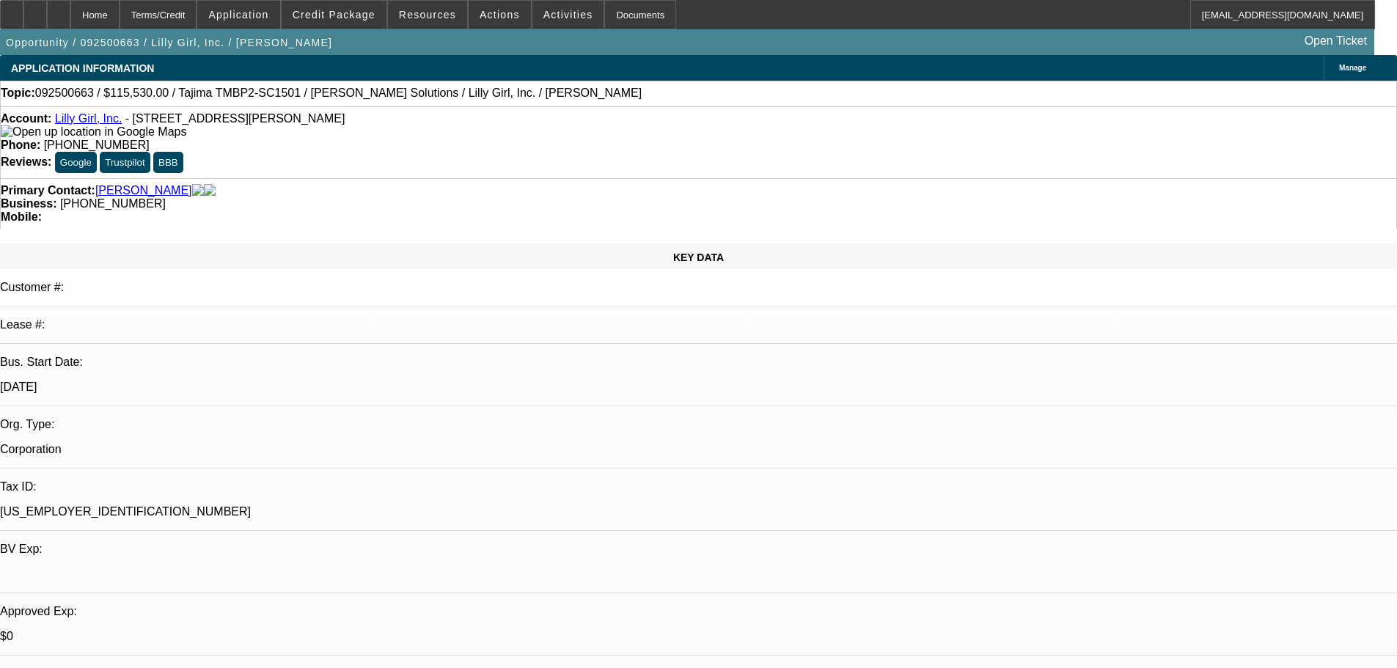
select select "0"
select select "2"
select select "0"
select select "6"
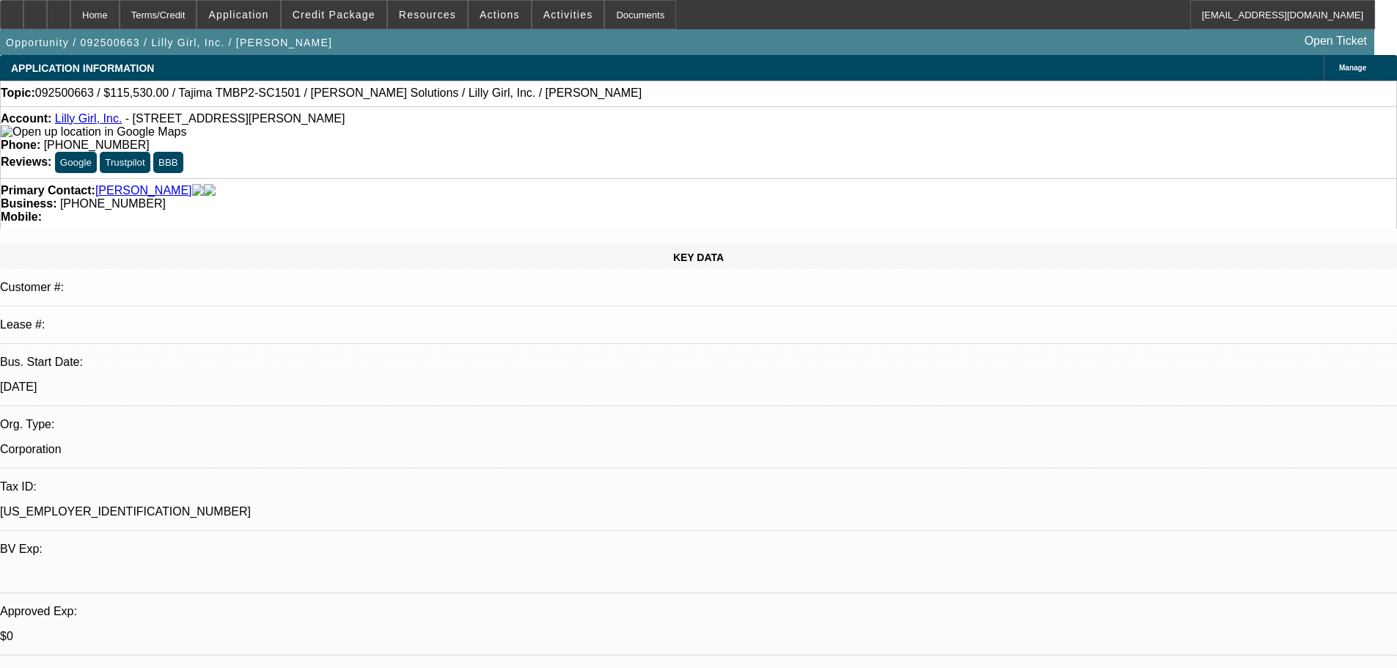
select select "0"
select select "2"
select select "0"
select select "6"
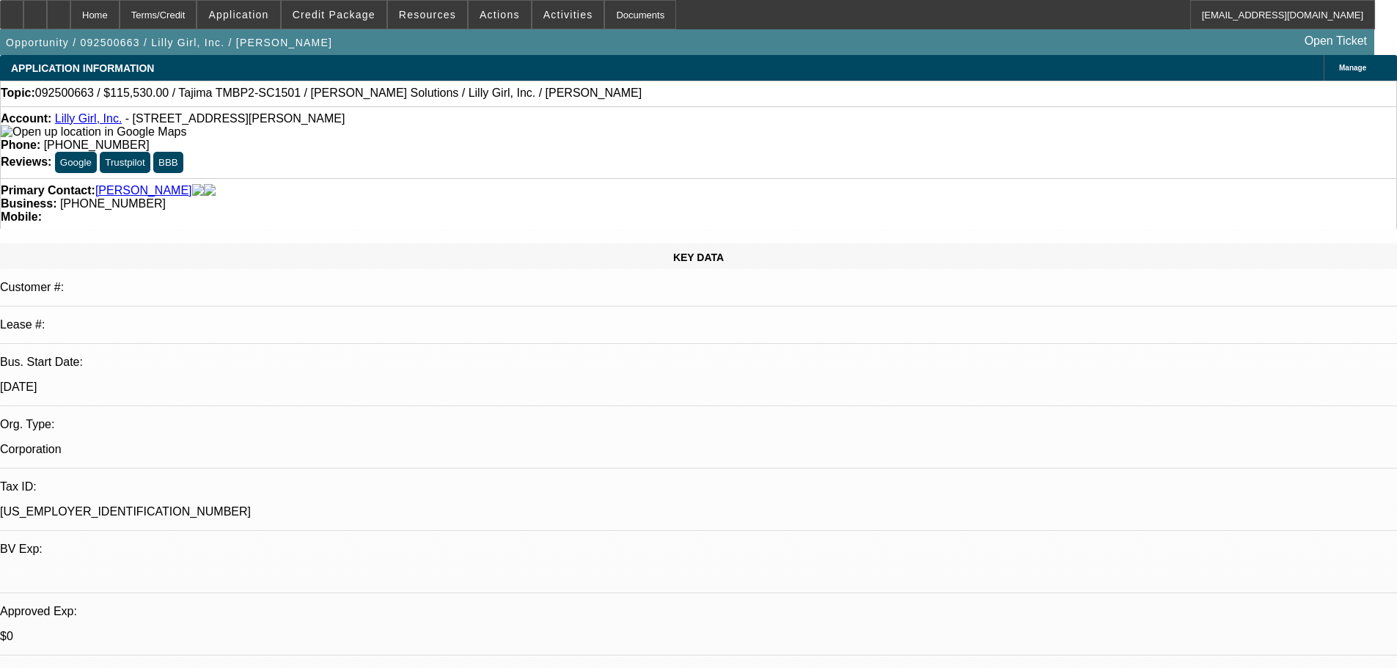
select select "0"
select select "2"
select select "0"
select select "6"
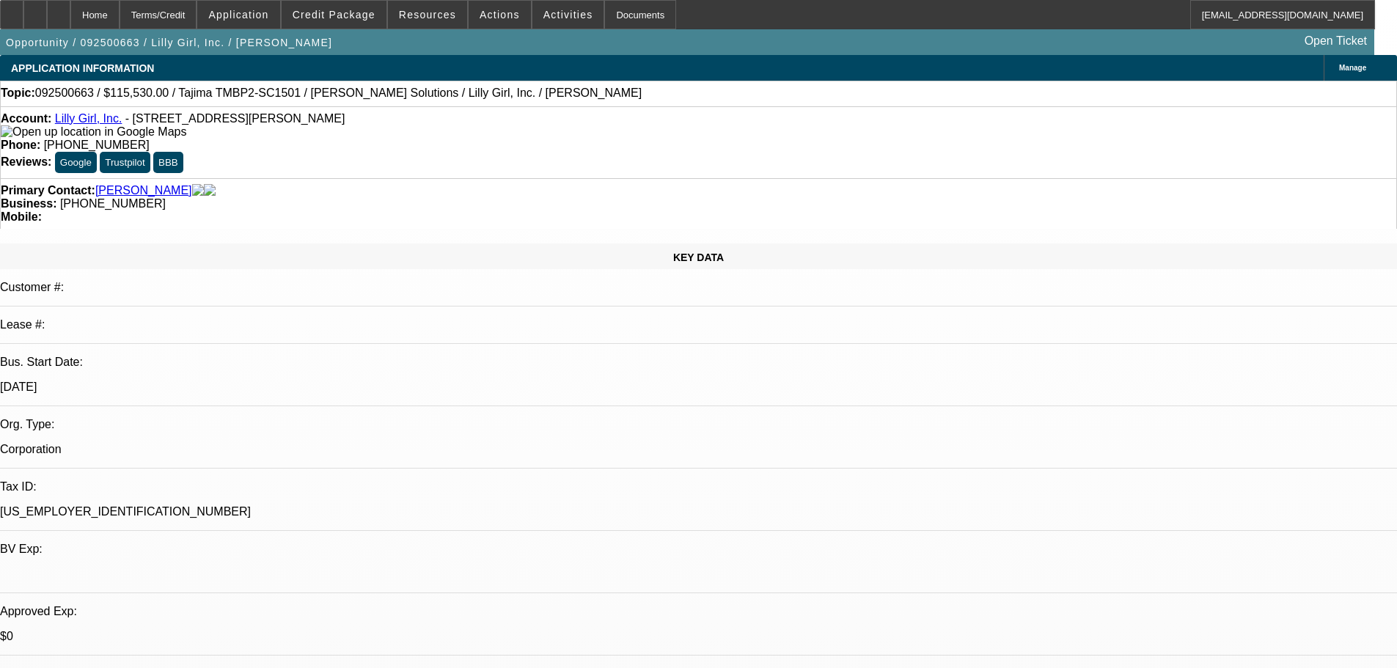
select select "0"
select select "2"
select select "0"
select select "6"
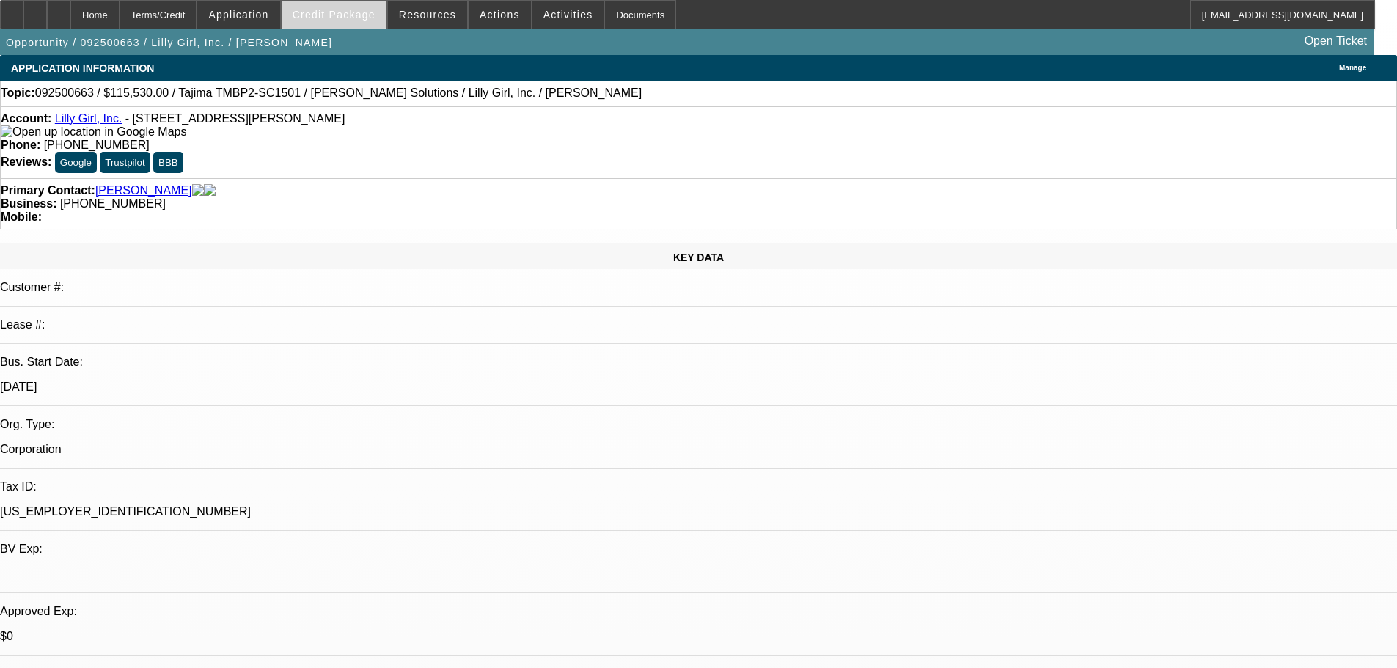
click at [350, 21] on span at bounding box center [334, 14] width 105 height 35
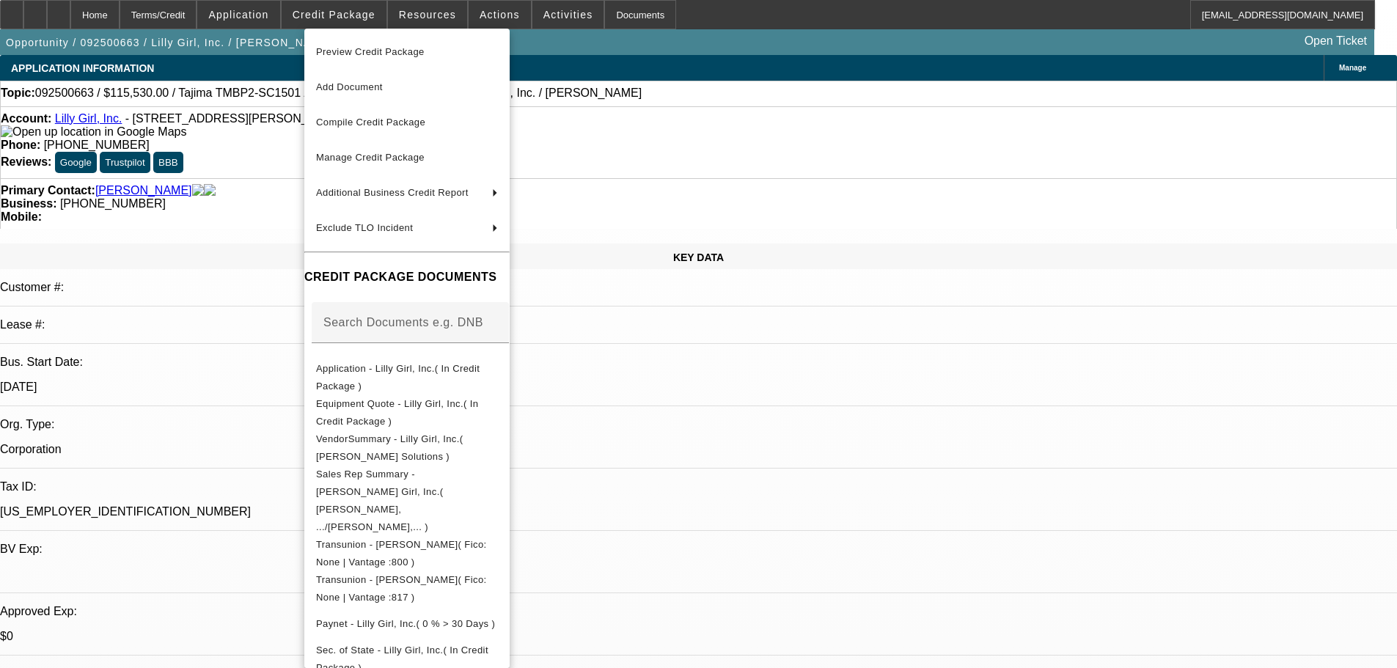
click at [364, 55] on span "Preview Credit Package" at bounding box center [370, 51] width 109 height 11
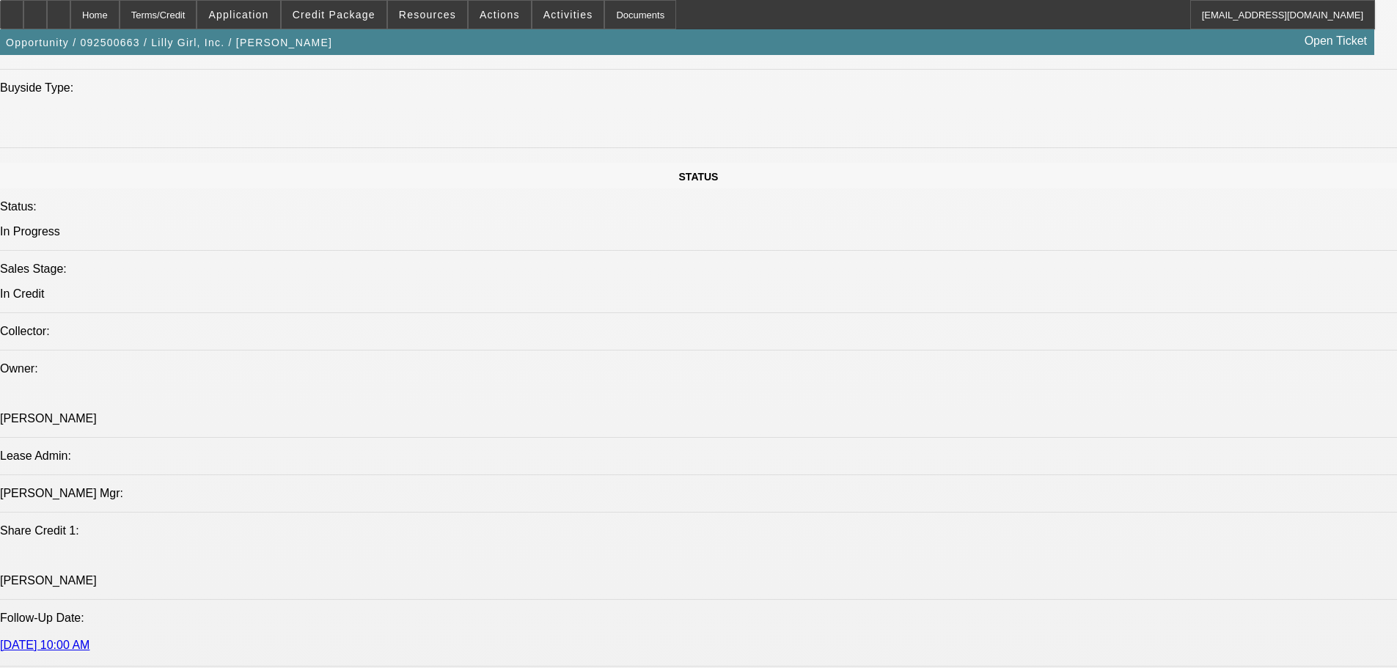
scroll to position [1540, 0]
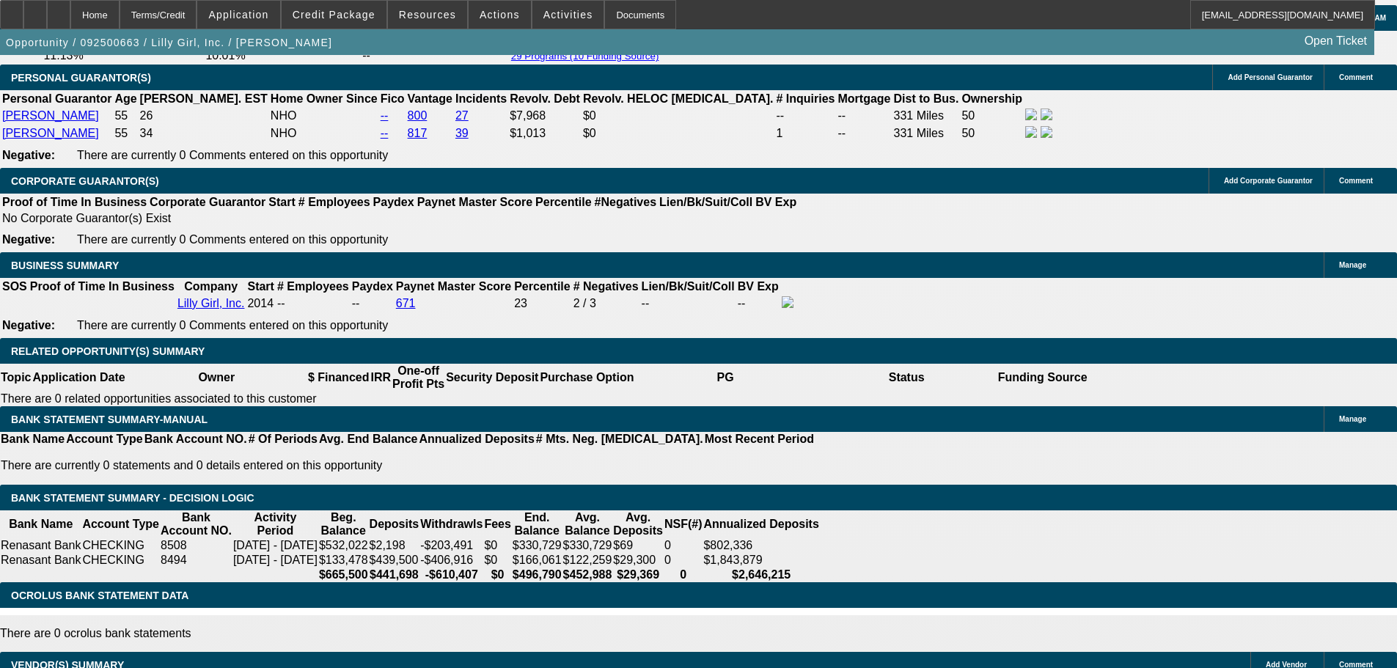
scroll to position [1834, 0]
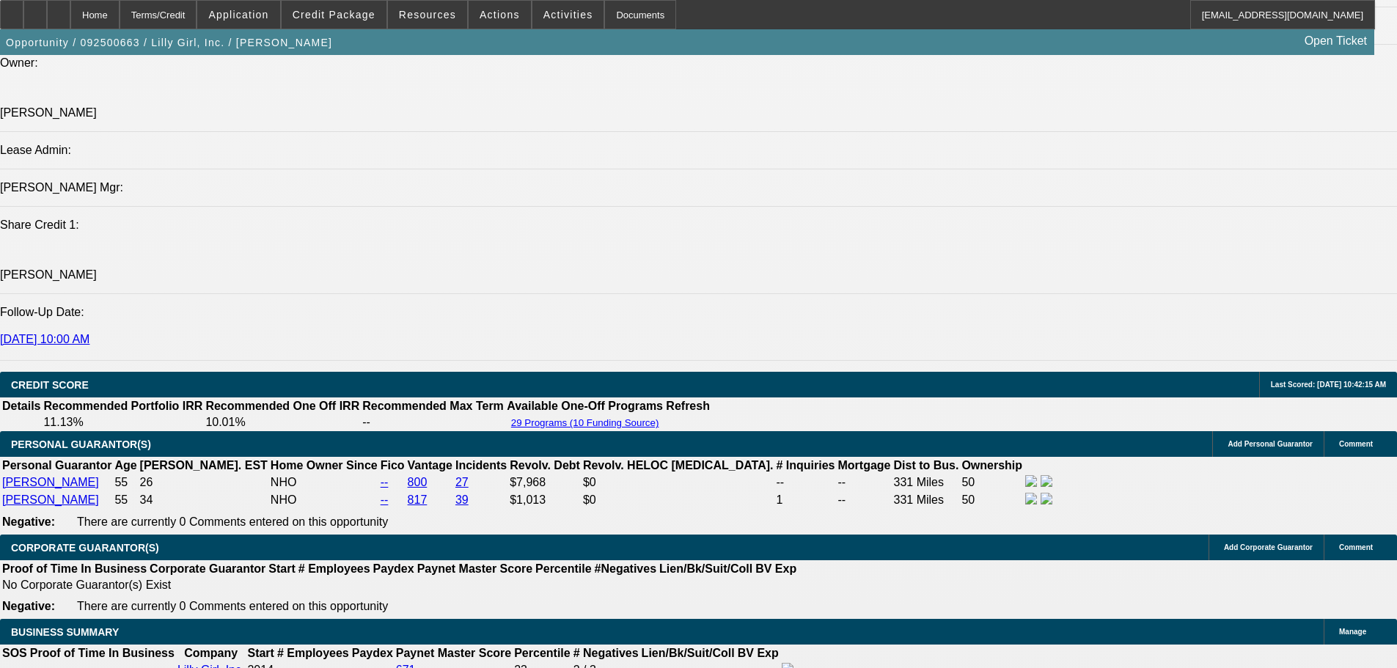
select select "0"
select select "2"
select select "0"
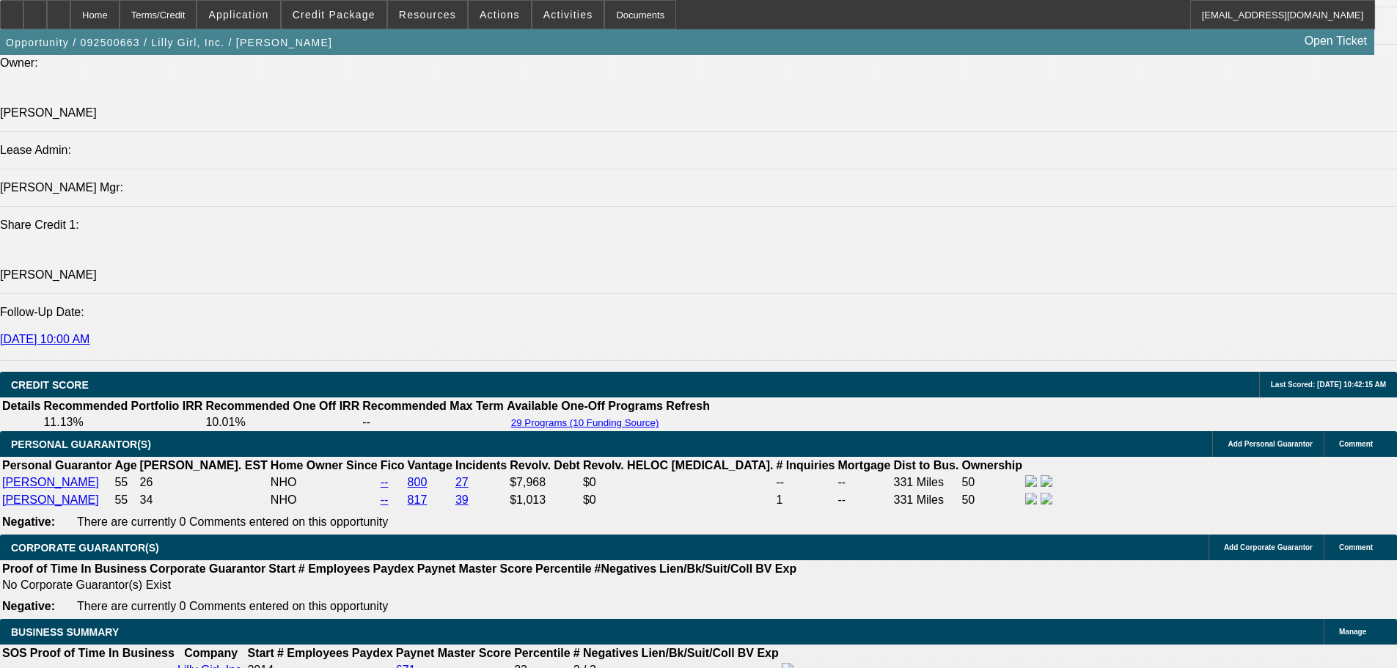
select select "6"
select select "0"
select select "2"
select select "0"
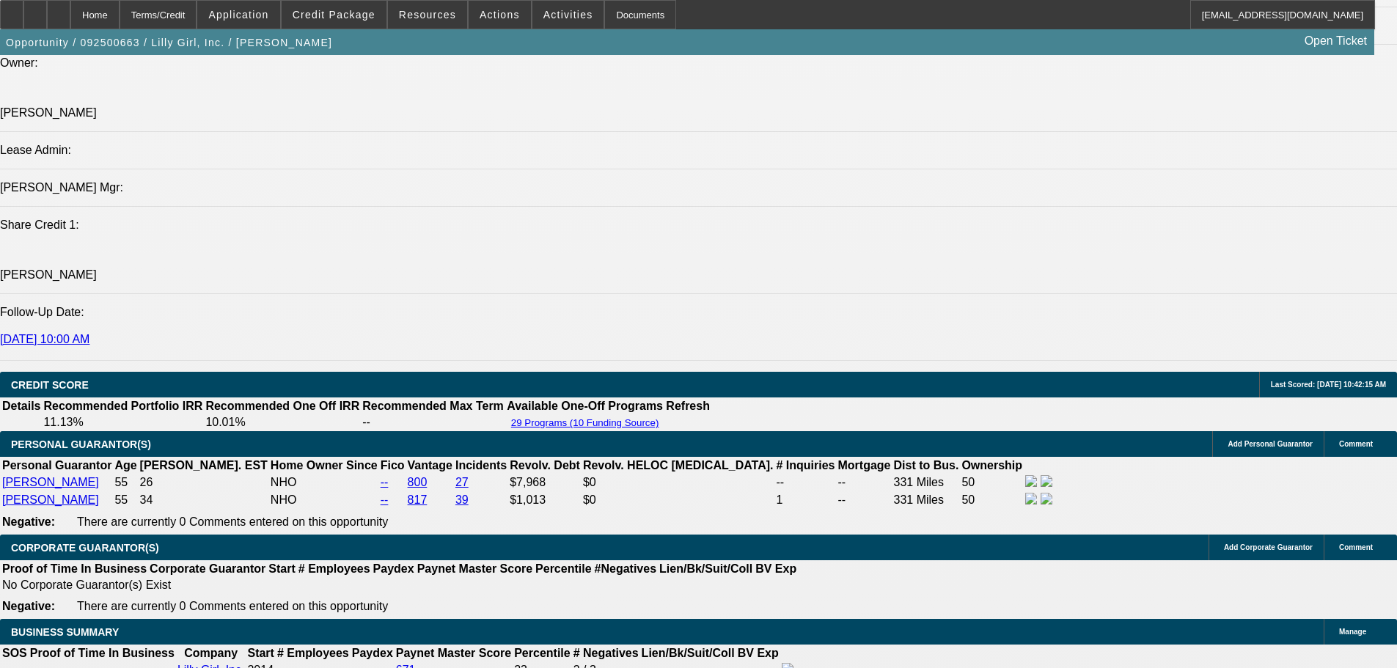
select select "6"
select select "0"
select select "2"
select select "0"
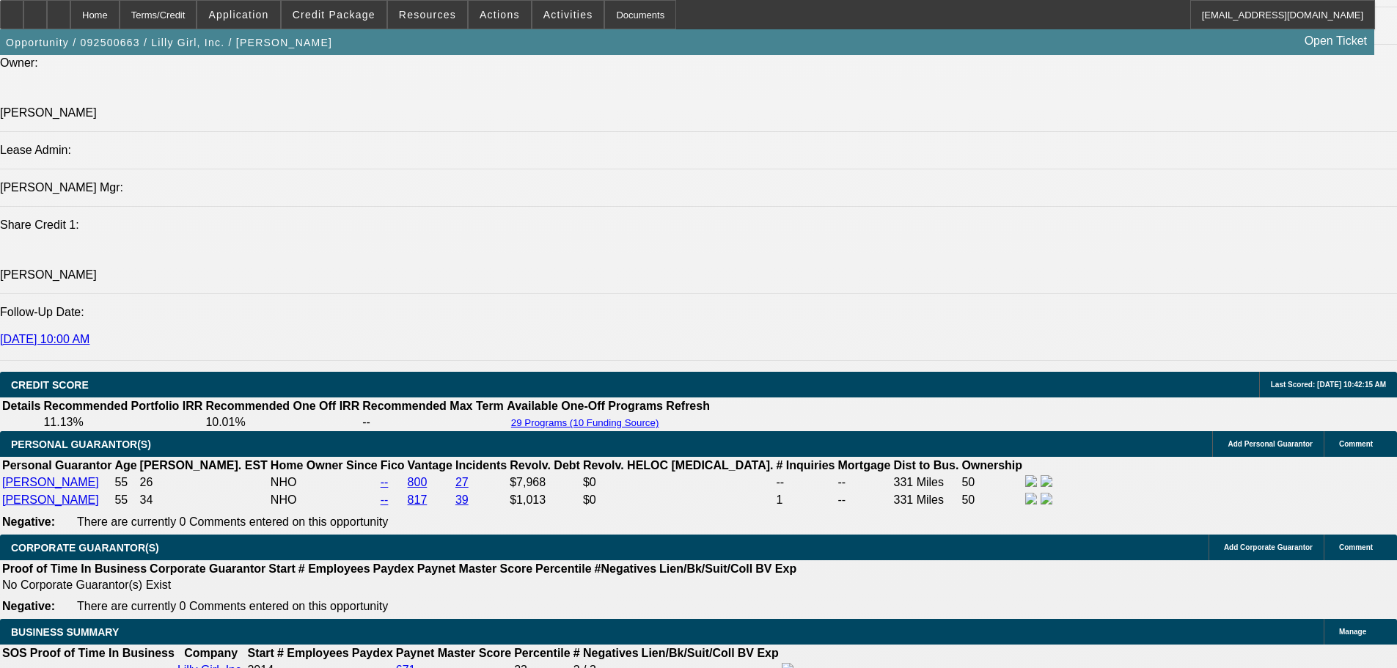
select select "6"
select select "0"
select select "2"
select select "0"
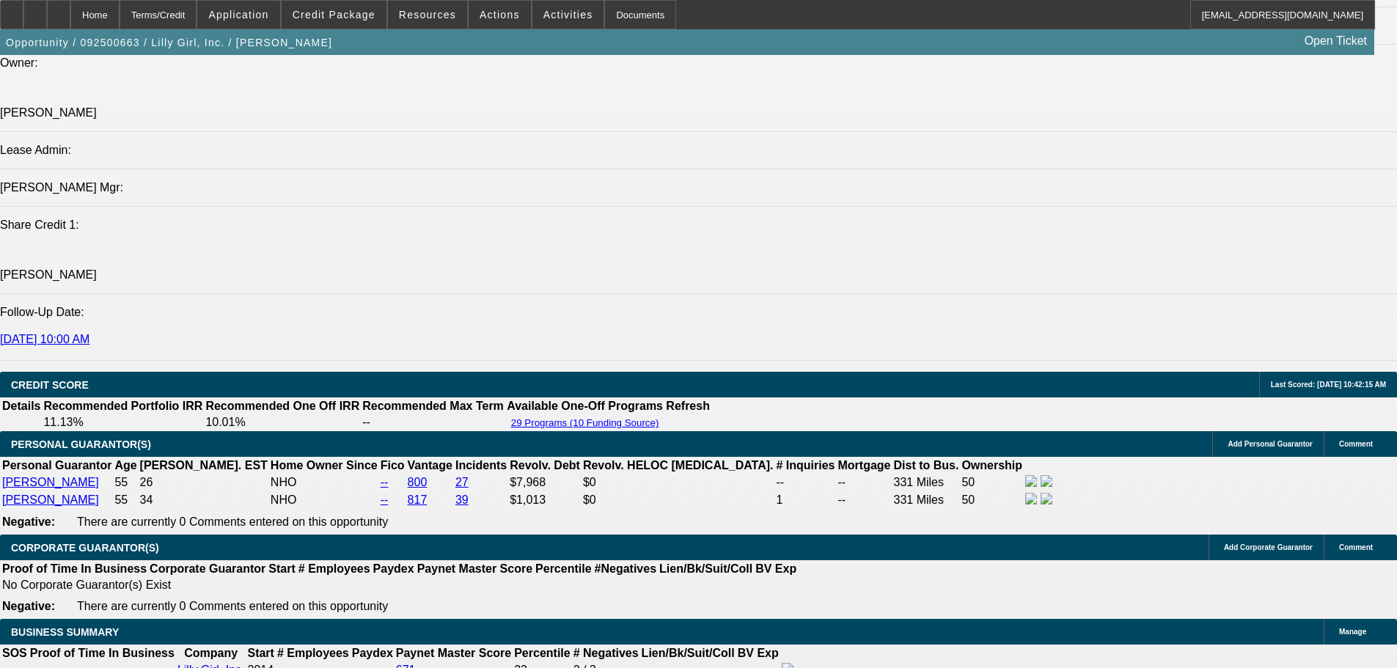
select select "6"
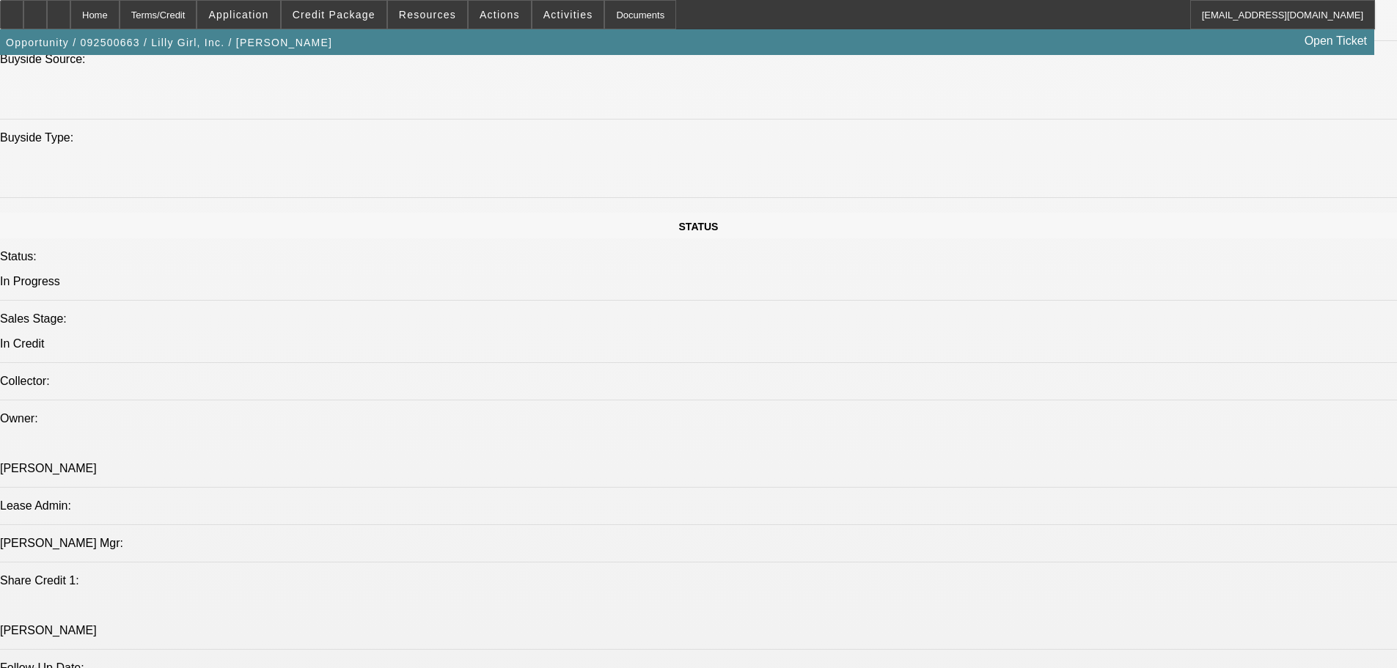
scroll to position [1570, 0]
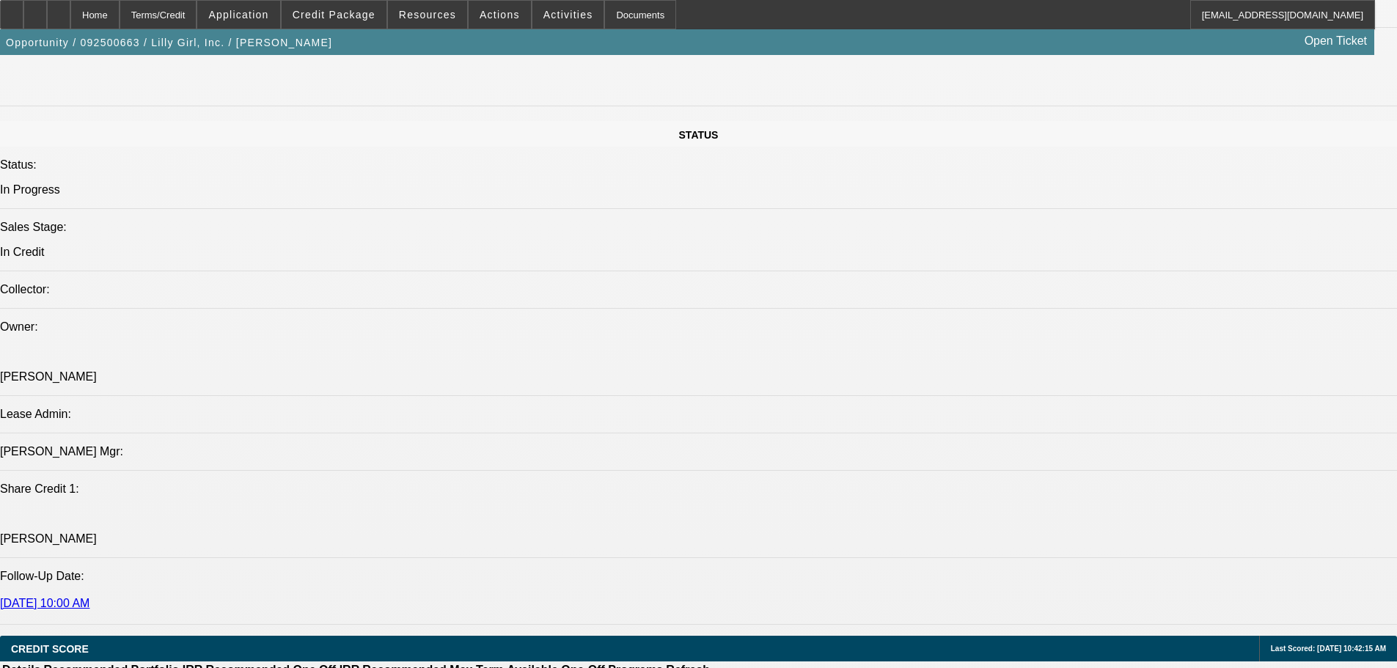
select select "0"
select select "2"
select select "0"
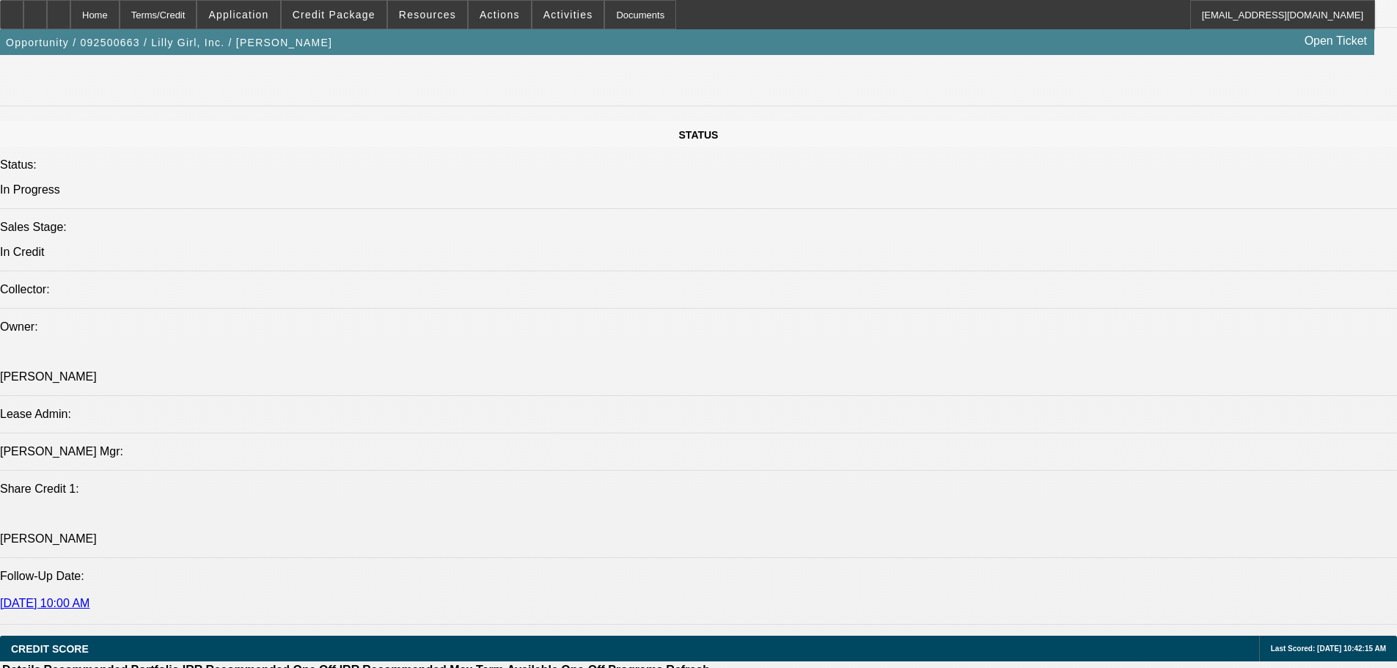
select select "6"
select select "0"
select select "2"
select select "0"
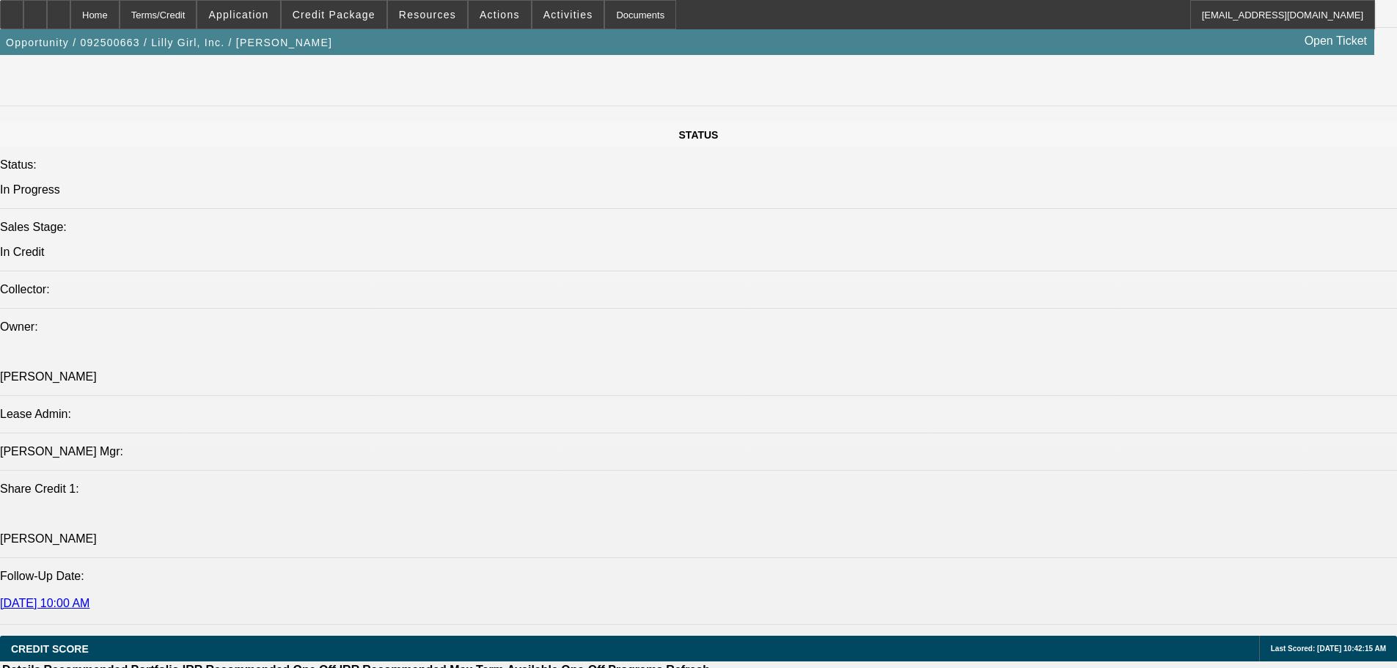
select select "6"
select select "0"
select select "2"
select select "0"
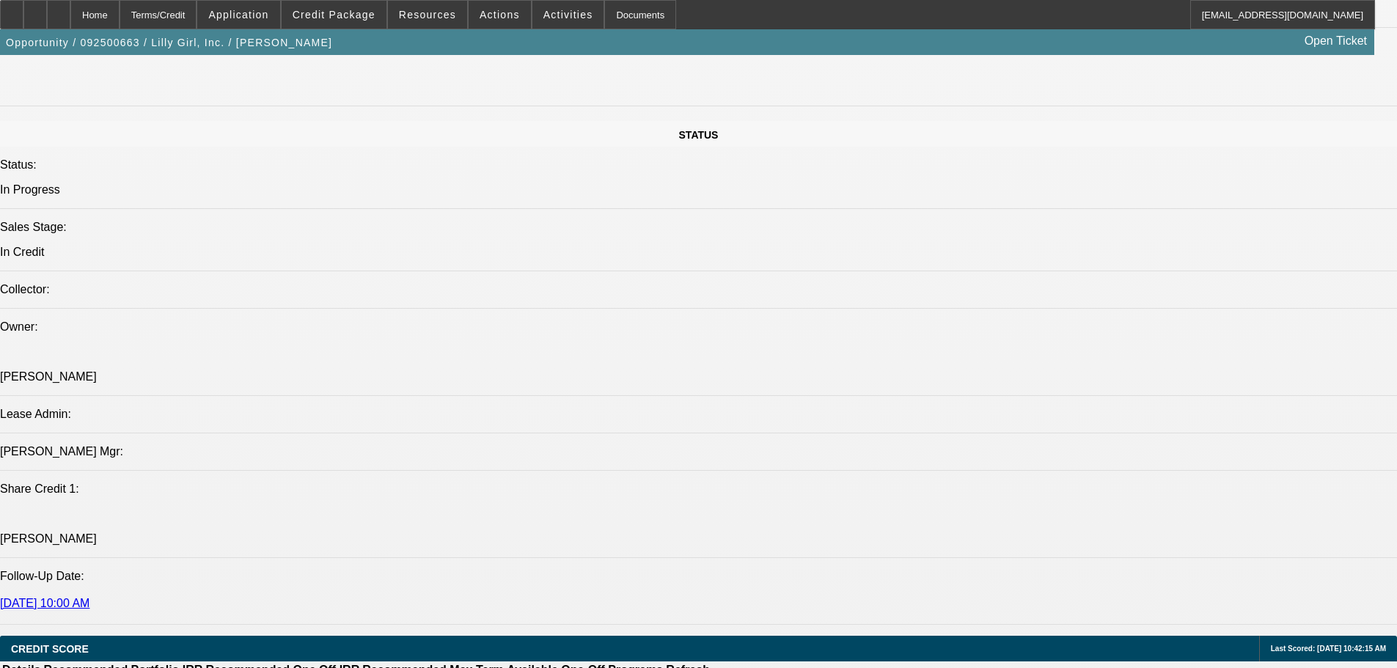
select select "6"
select select "0"
select select "2"
select select "0"
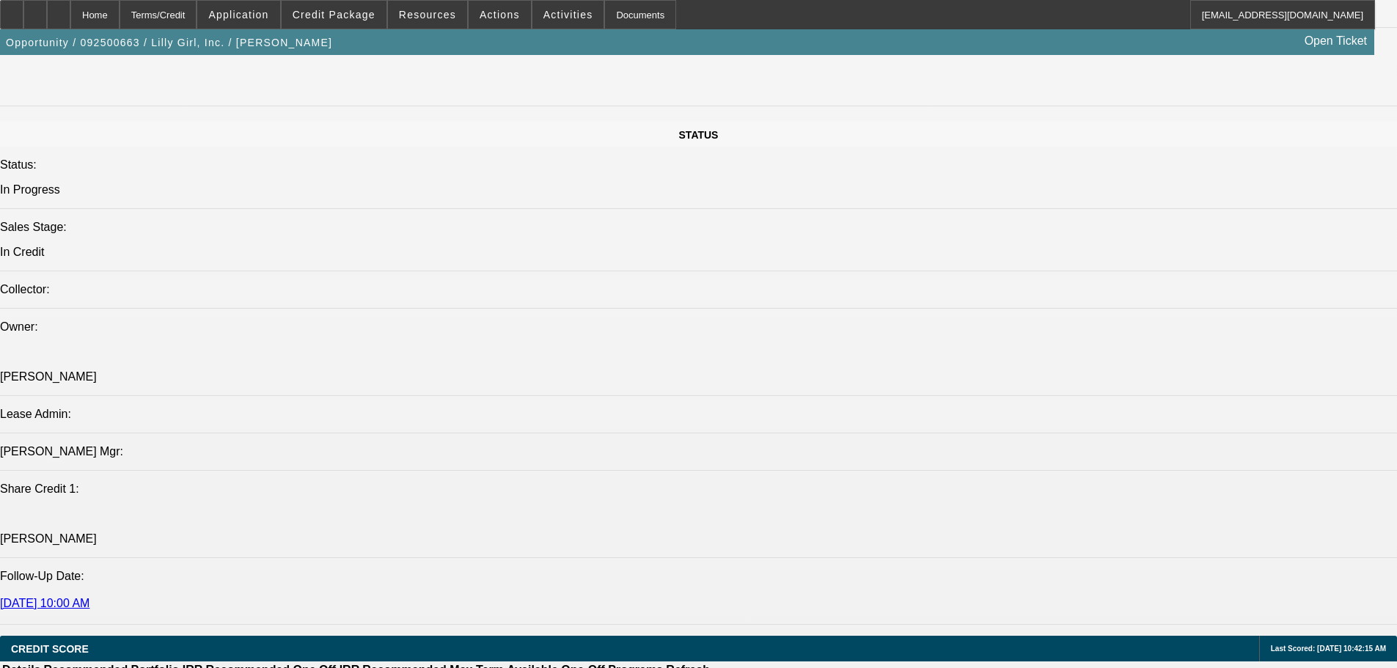
select select "6"
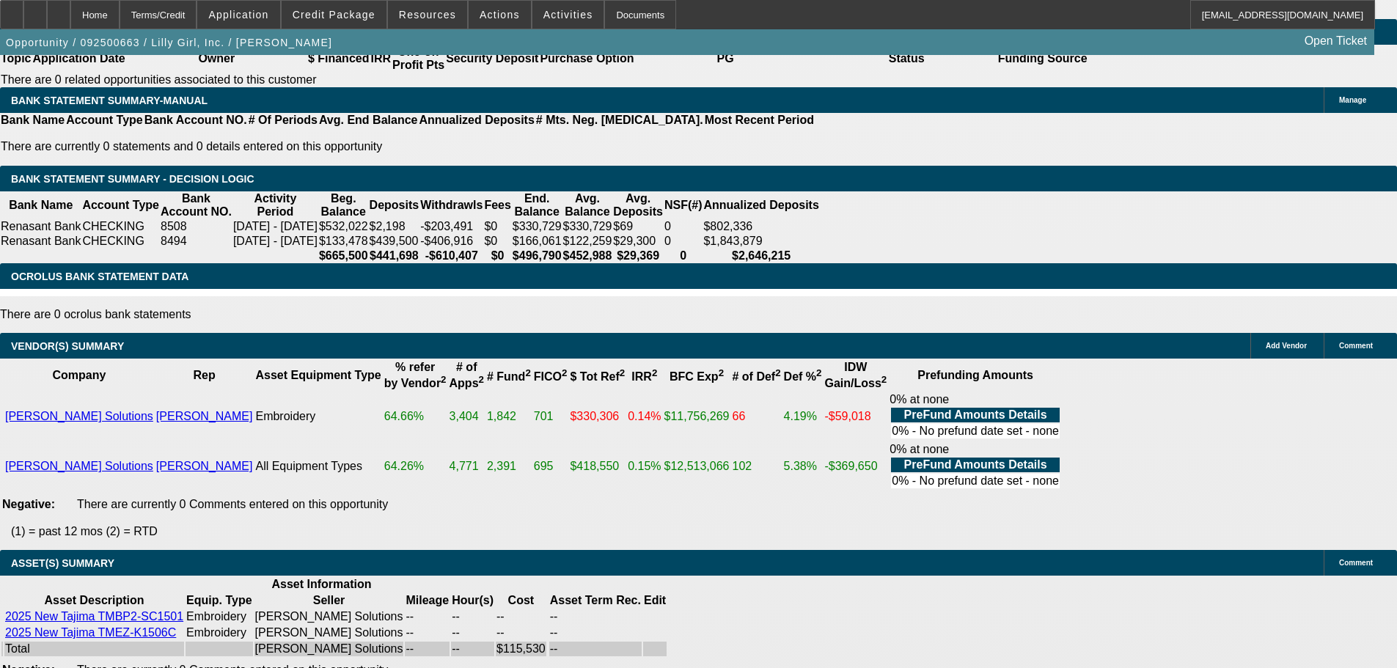
scroll to position [2523, 0]
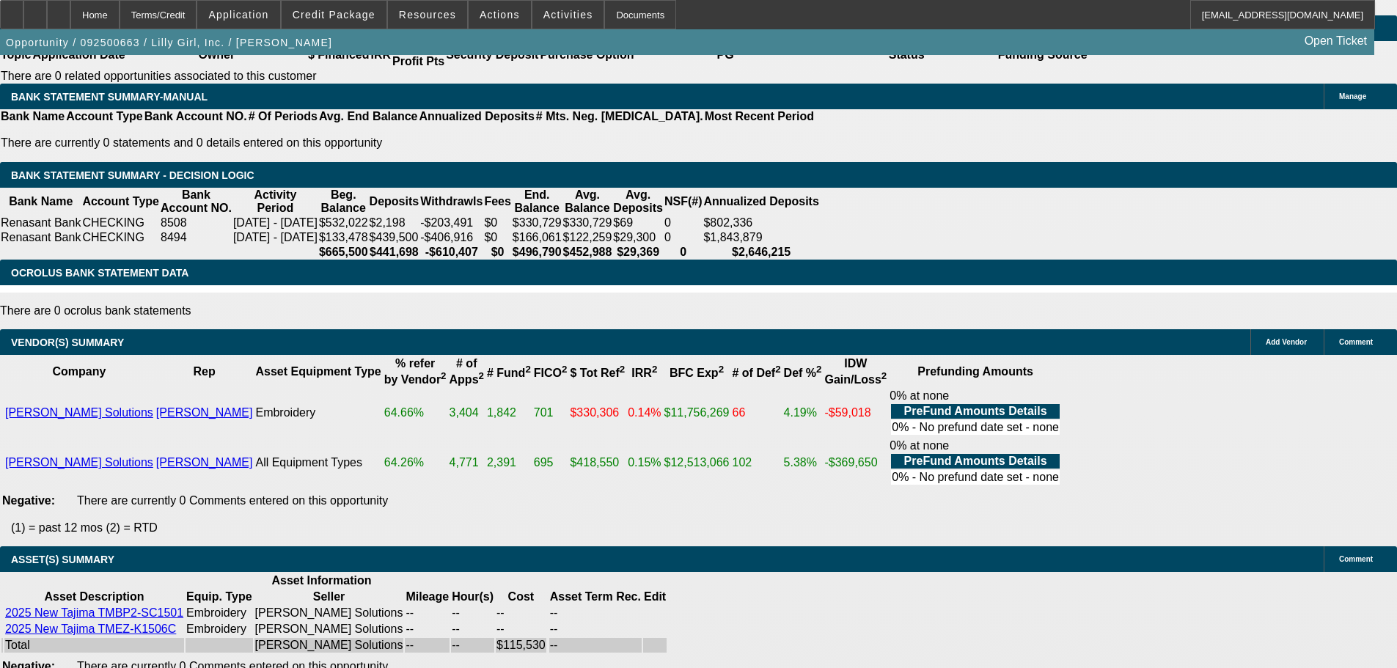
select select "5"
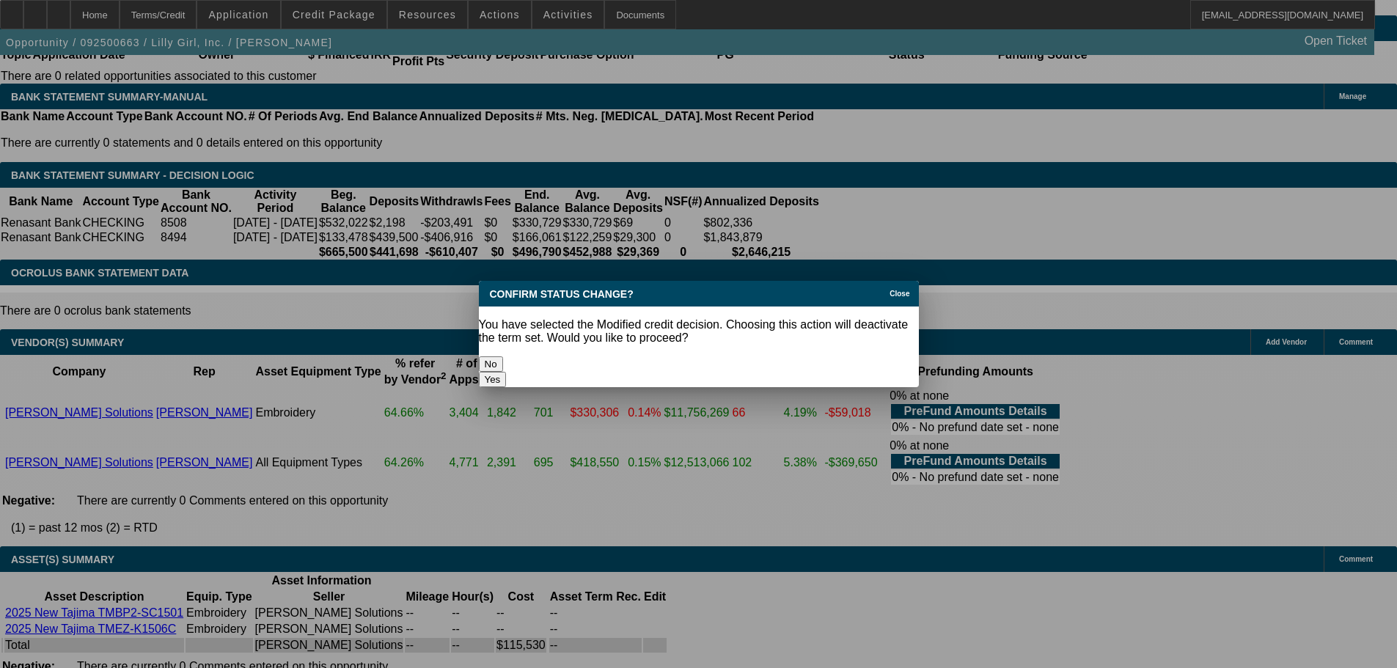
click at [507, 372] on button "Yes" at bounding box center [493, 379] width 28 height 15
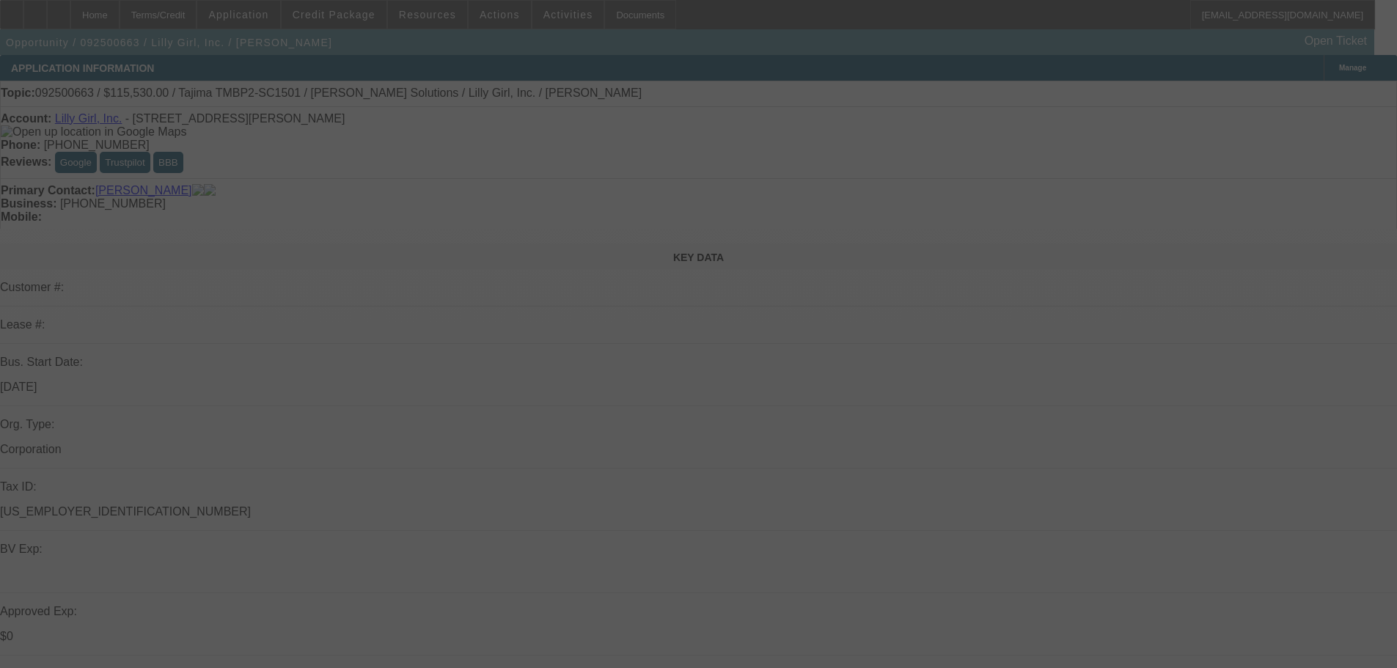
scroll to position [2523, 0]
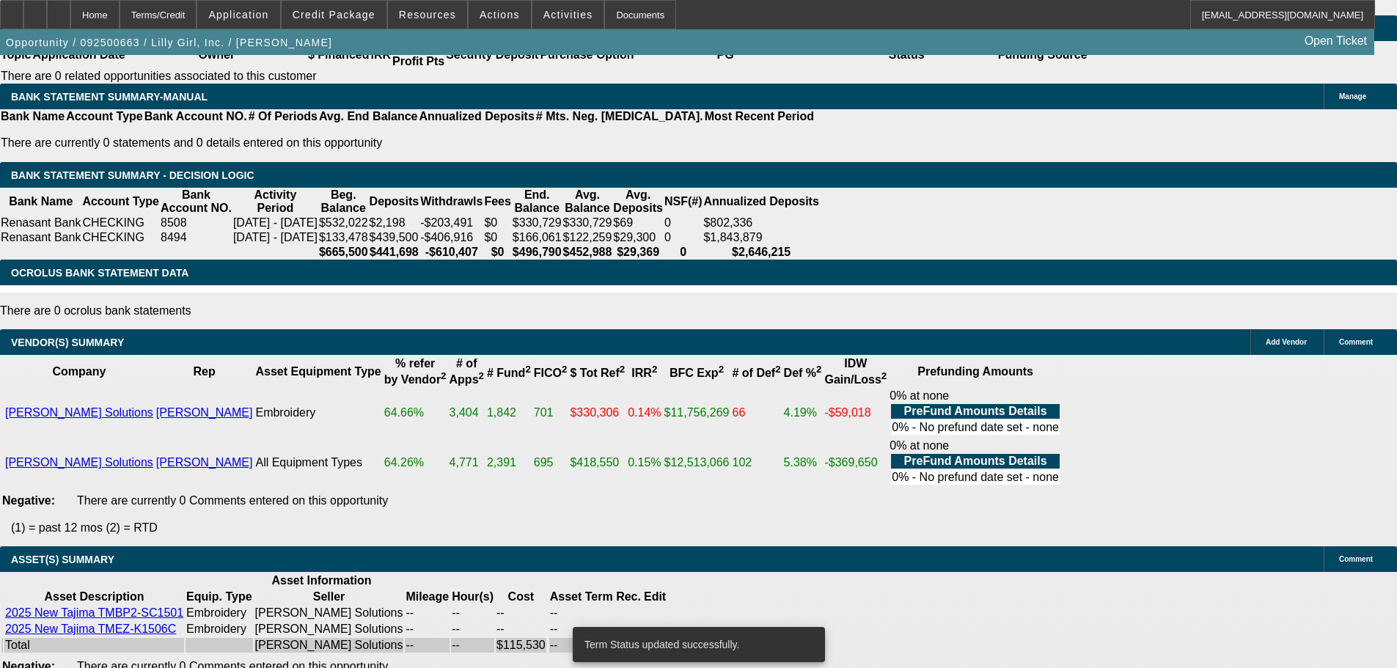
select select "0"
select select "2"
select select "0"
select select "6"
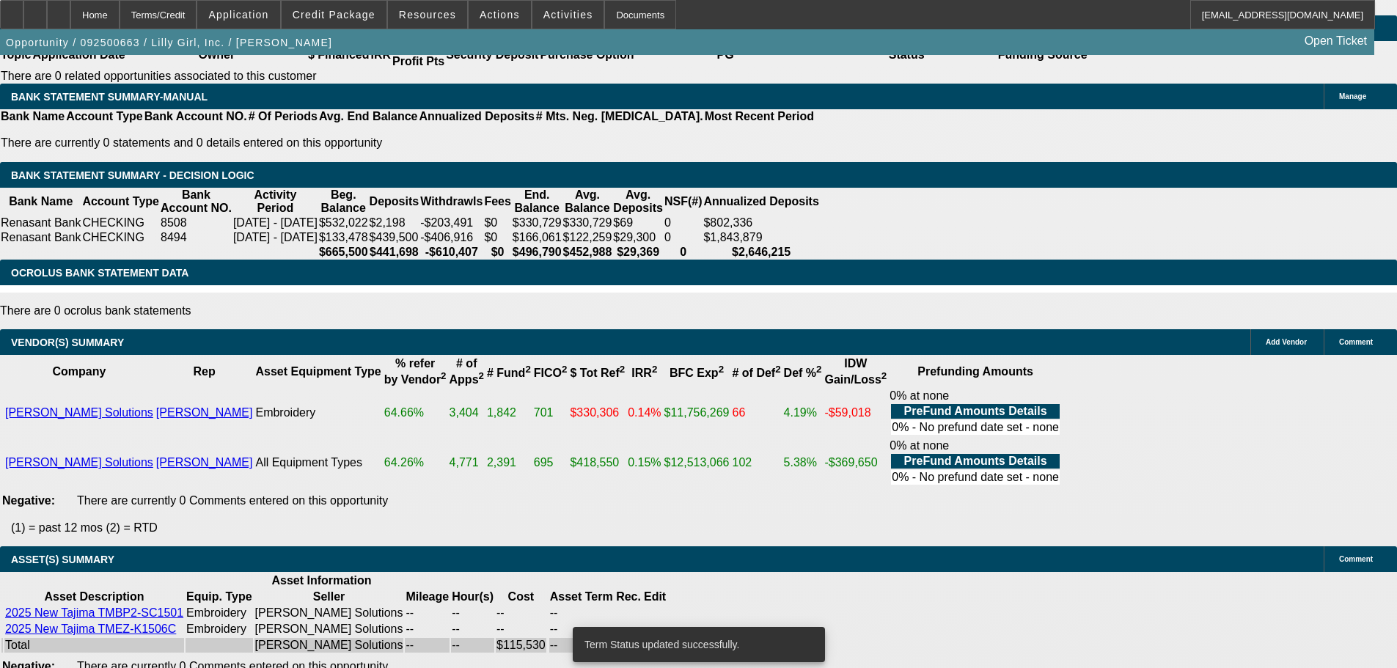
select select "0"
select select "2"
select select "0"
select select "6"
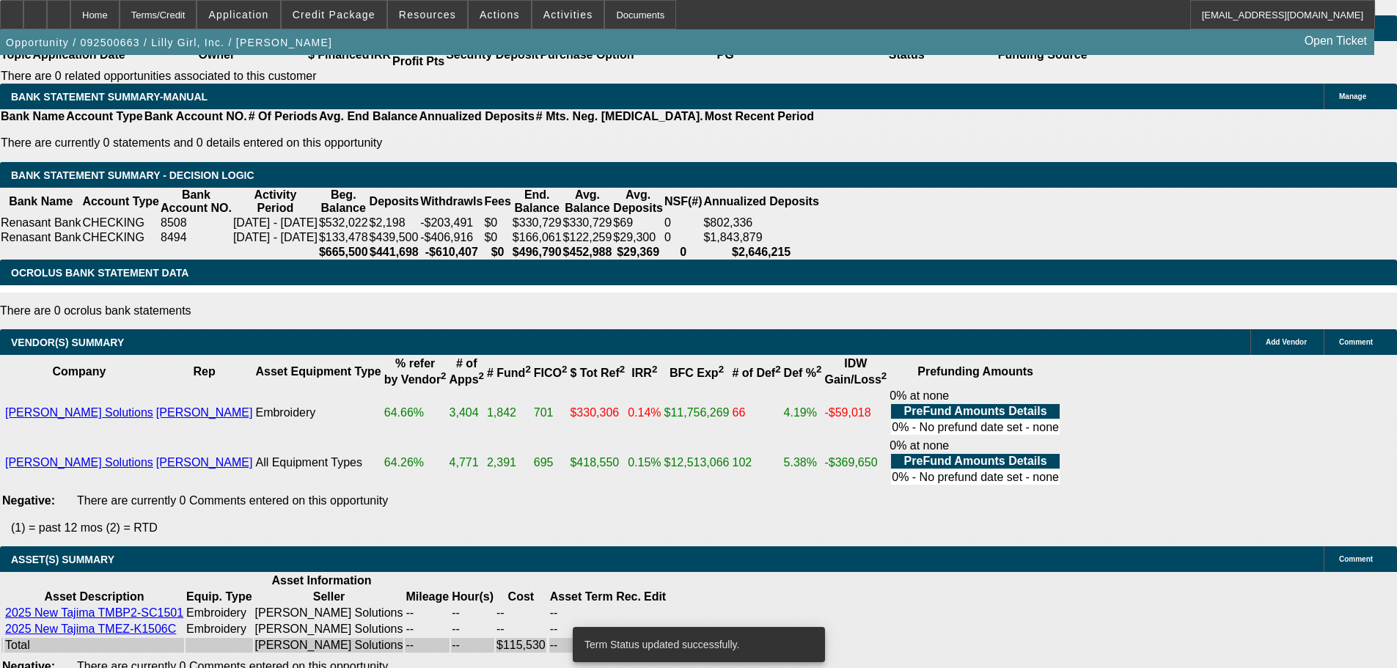
select select "0"
select select "2"
select select "0"
select select "6"
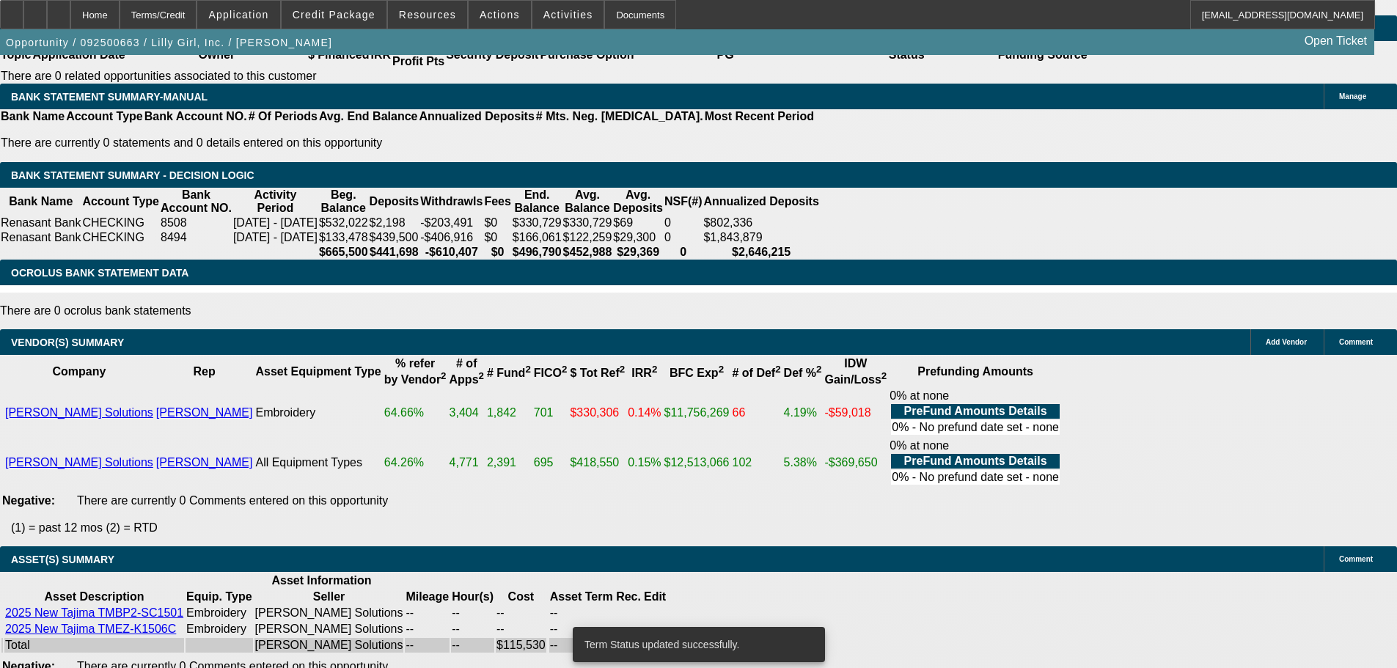
select select "0"
select select "2"
select select "0"
select select "6"
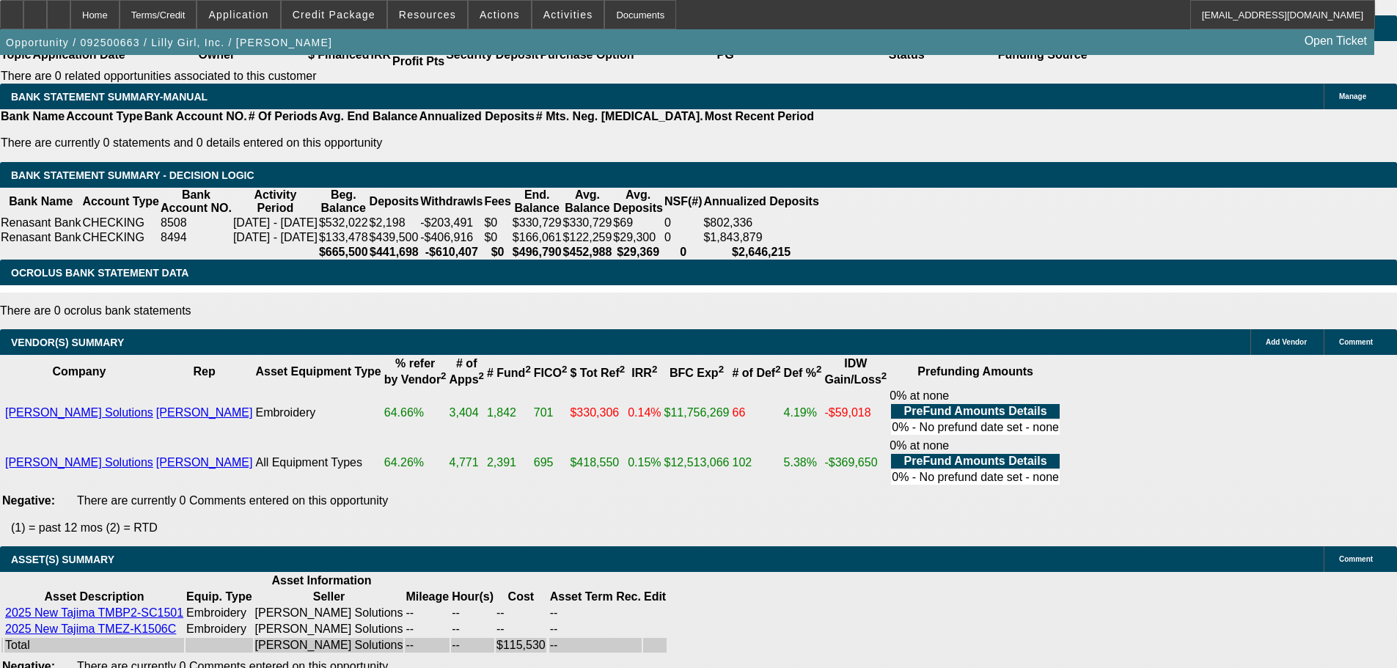
select select "5"
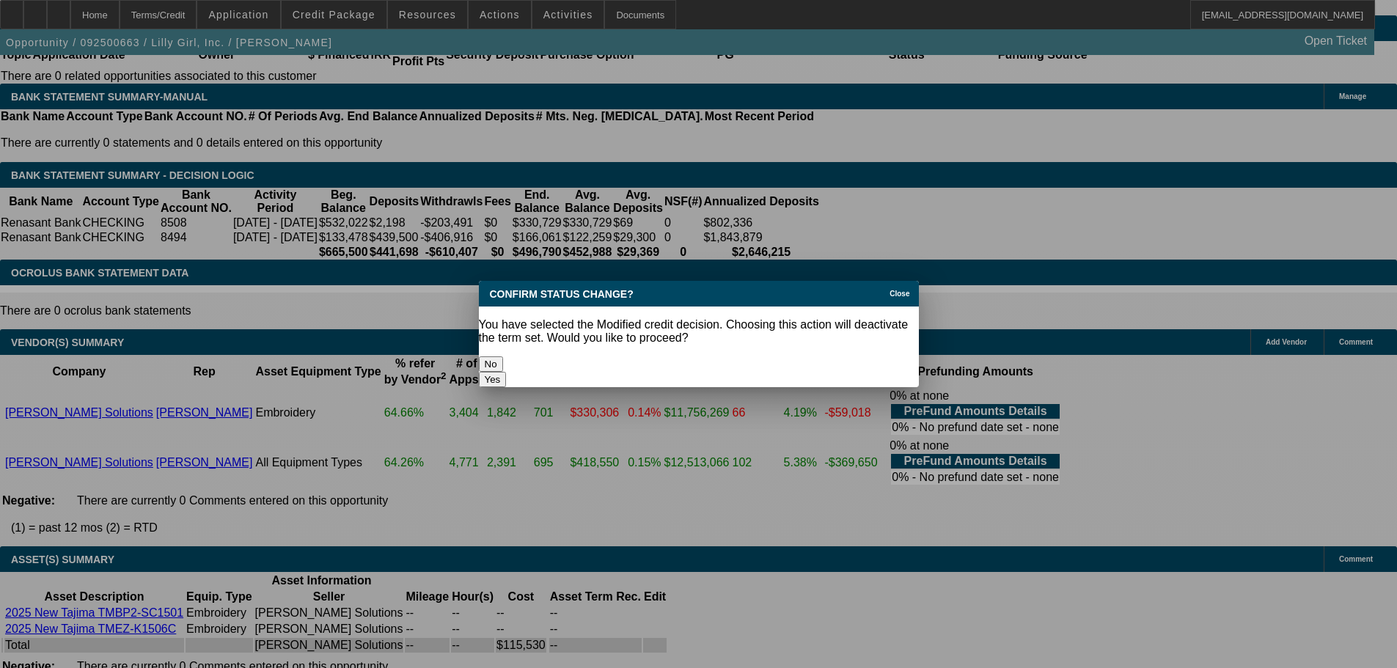
click at [507, 372] on button "Yes" at bounding box center [493, 379] width 28 height 15
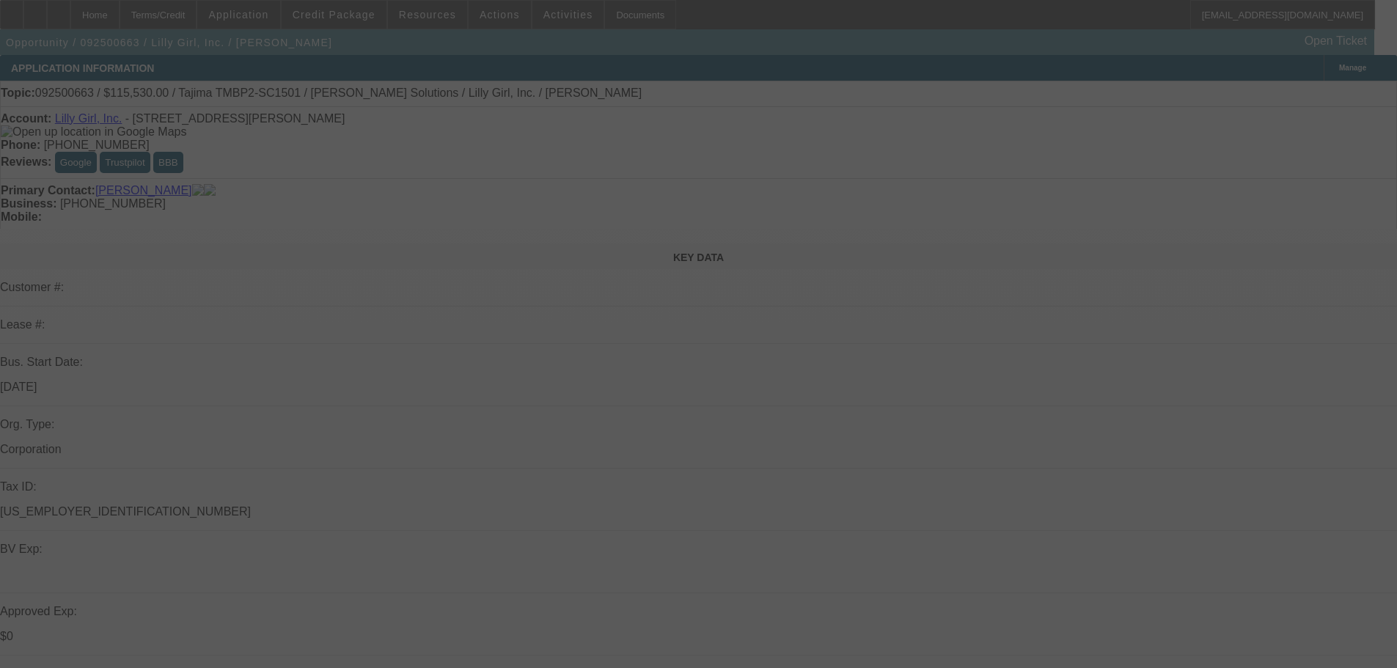
scroll to position [2523, 0]
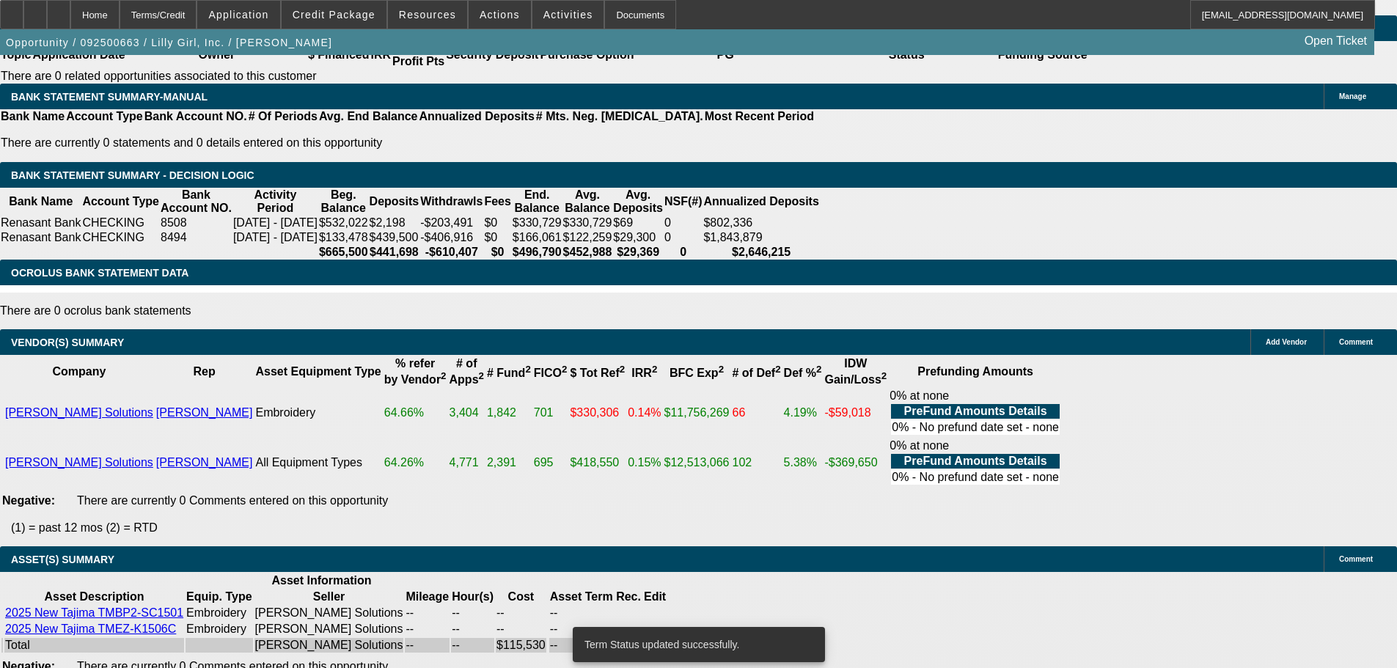
select select "0"
select select "2"
select select "0"
select select "6"
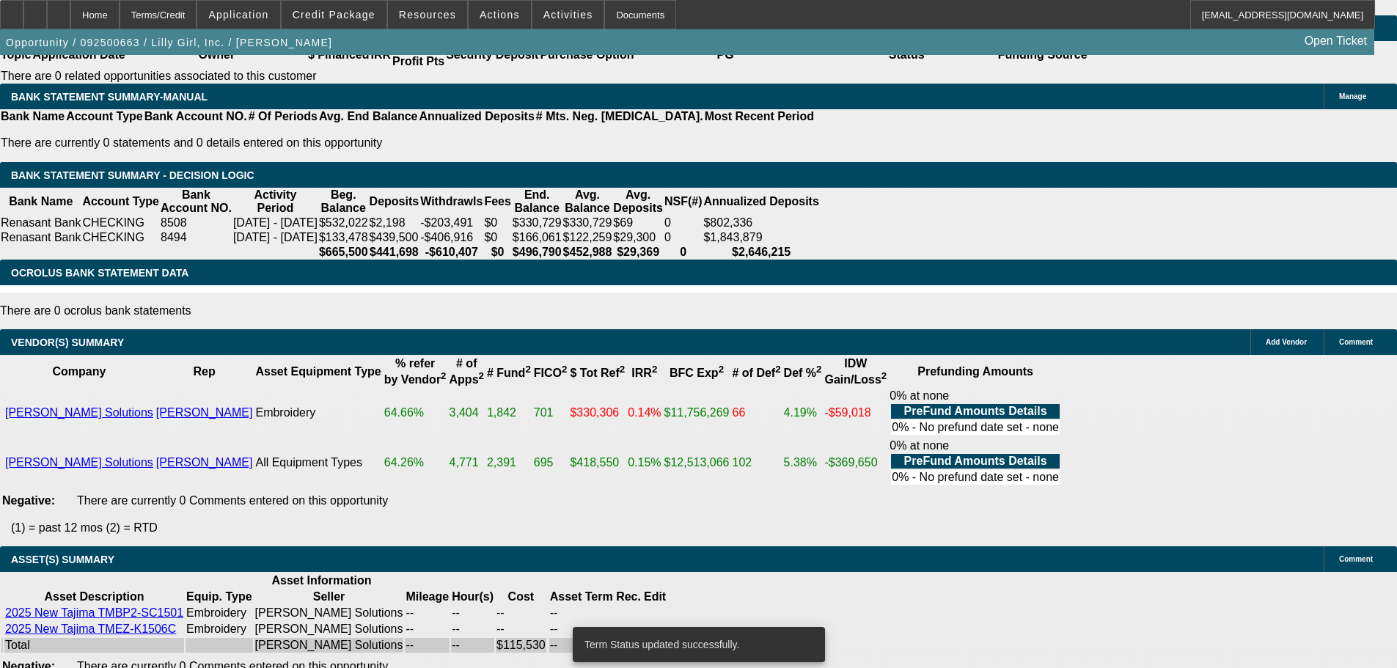
select select "0"
select select "2"
select select "0"
select select "6"
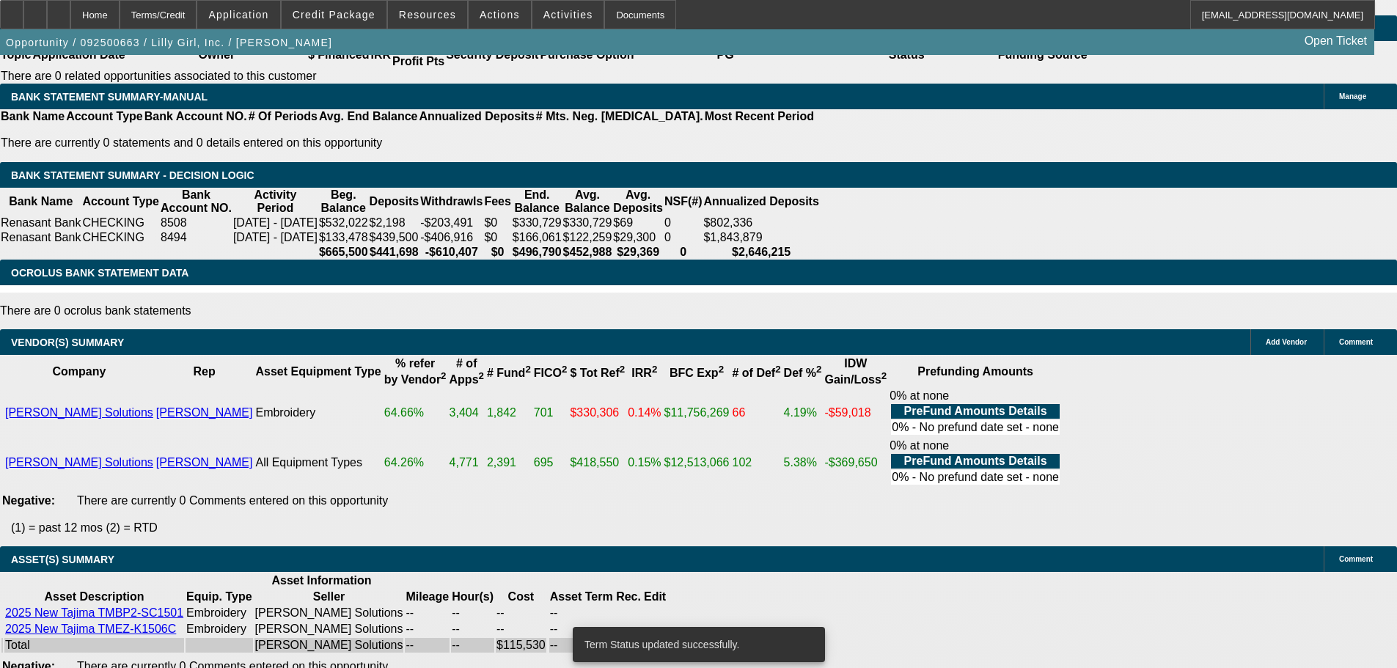
select select "0"
select select "2"
select select "0"
select select "6"
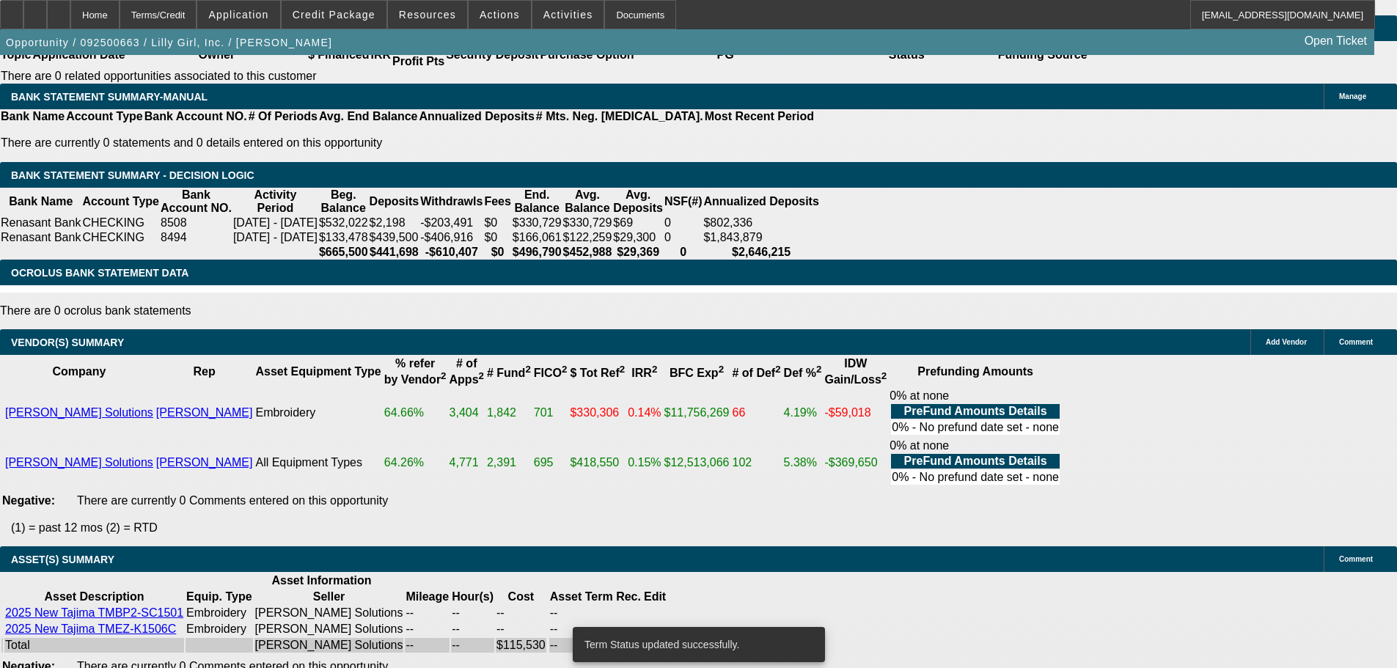
select select "0"
select select "2"
select select "0"
select select "6"
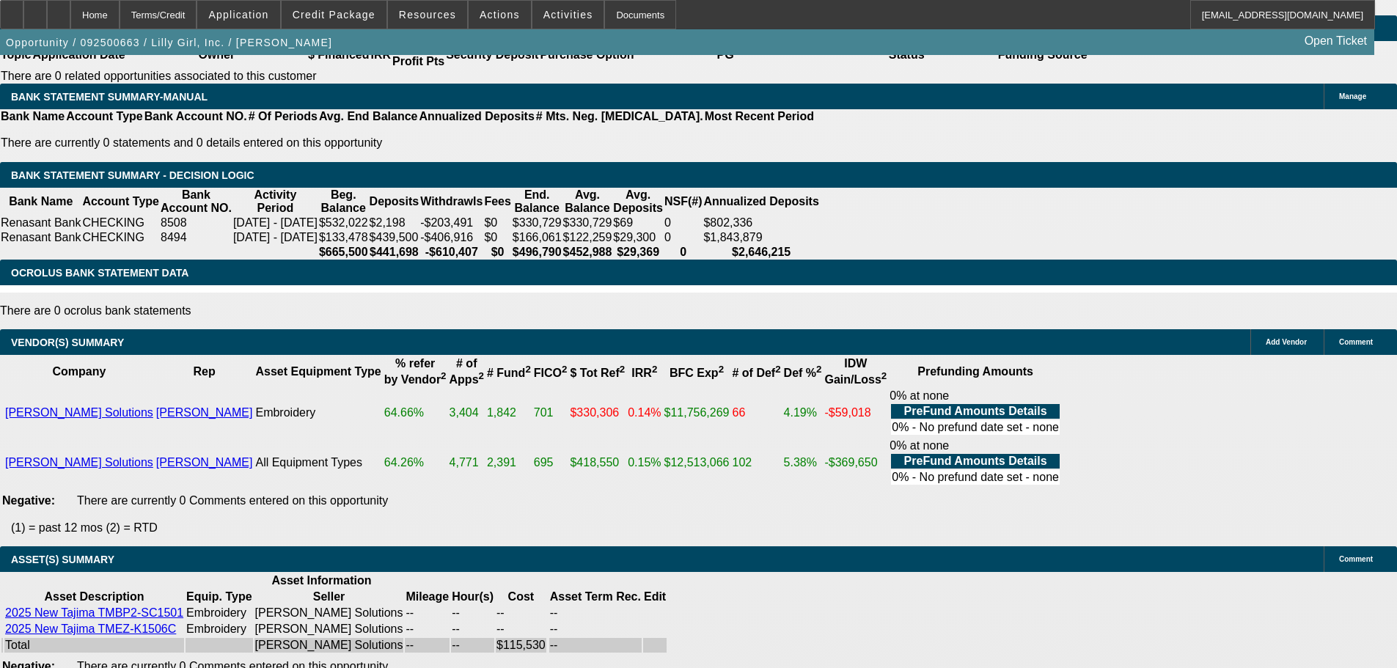
select select "5"
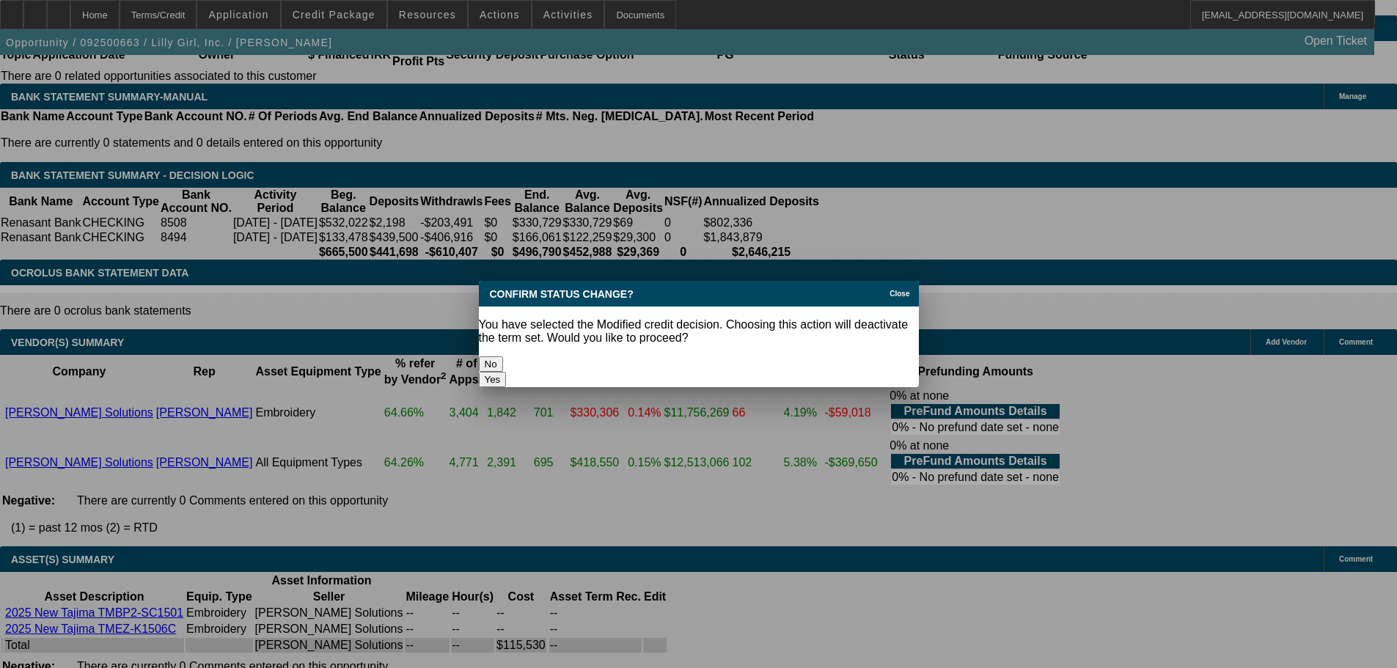
click at [507, 372] on button "Yes" at bounding box center [493, 379] width 28 height 15
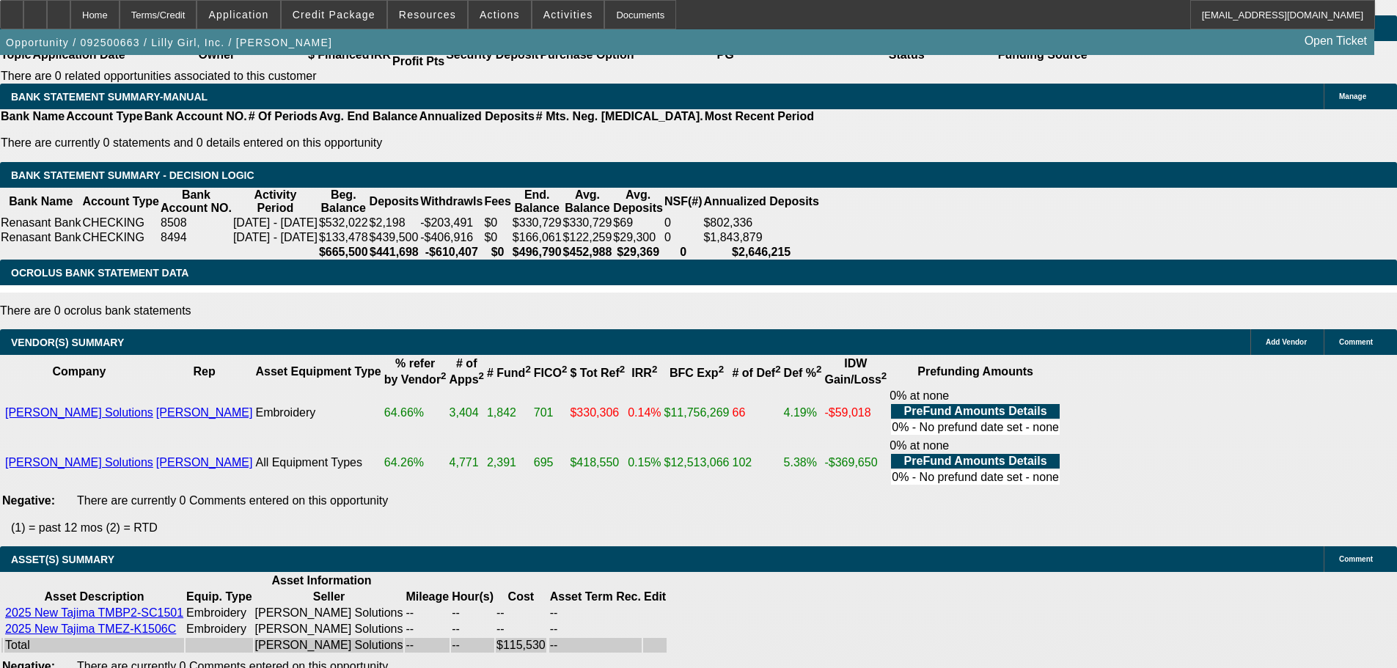
scroll to position [2523, 0]
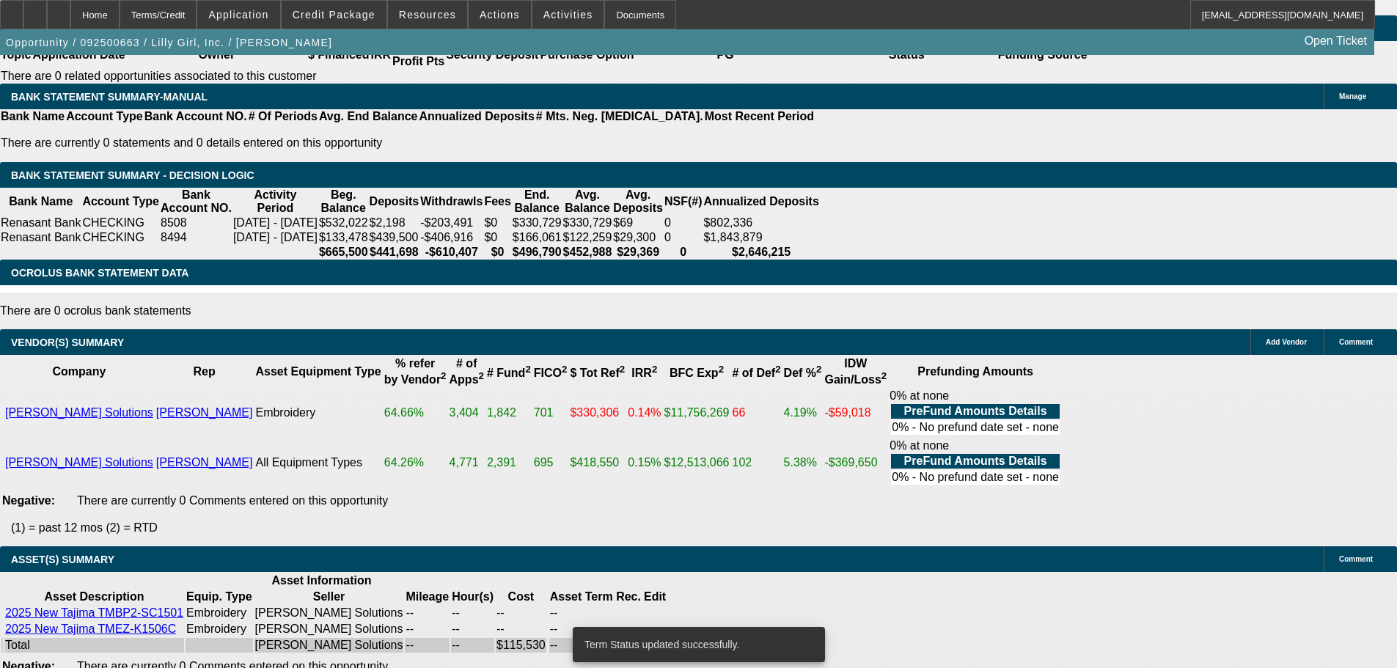
select select "0"
select select "2"
select select "0"
select select "6"
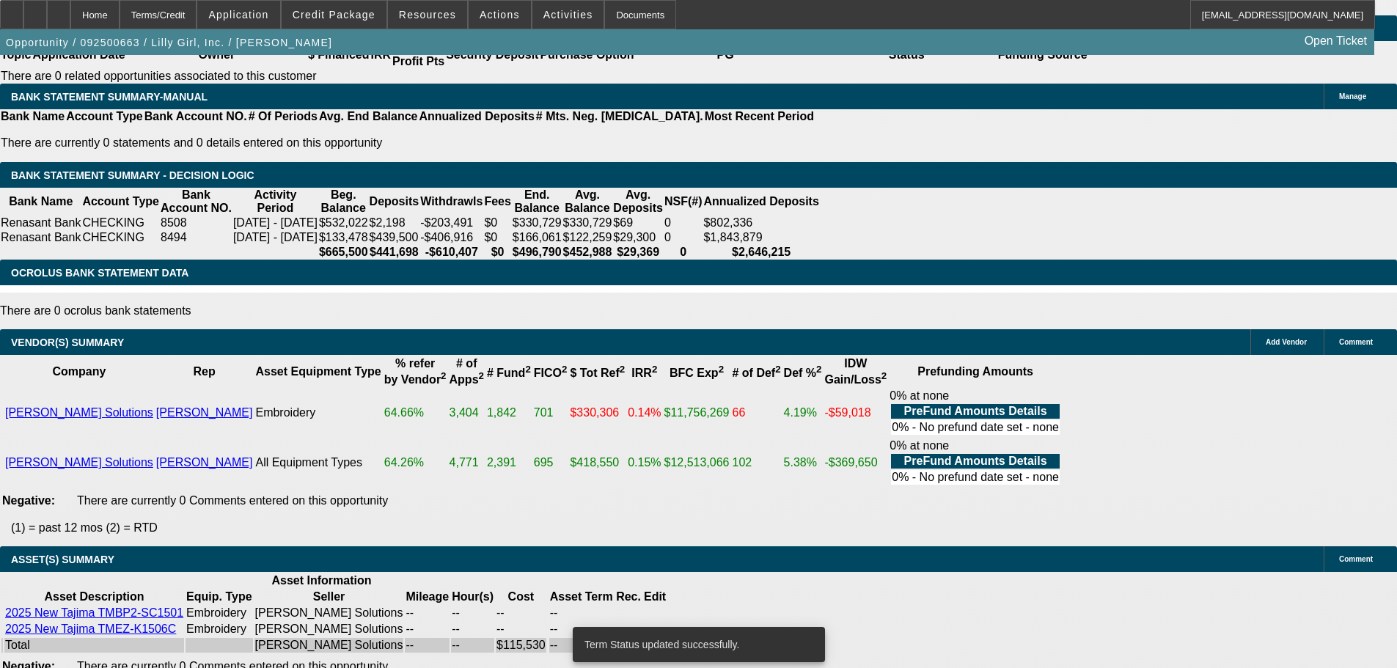
select select "0"
select select "2"
select select "0"
select select "6"
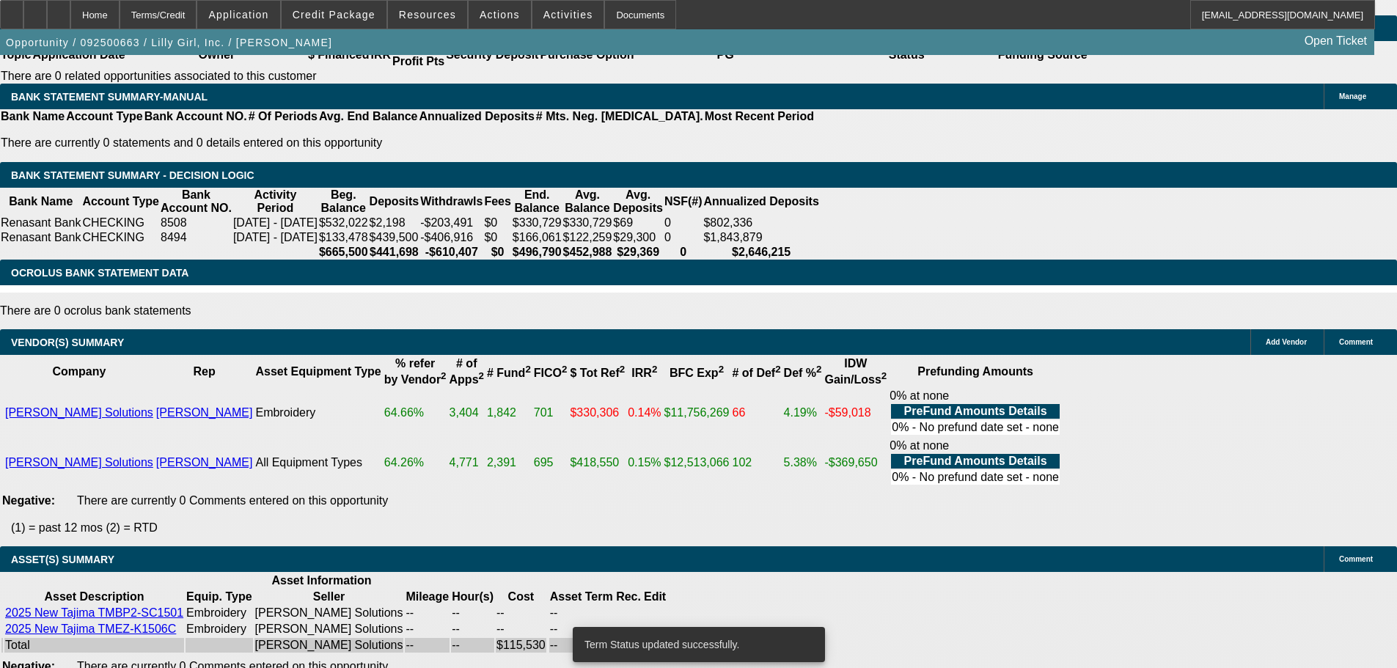
select select "0"
select select "2"
select select "0"
select select "6"
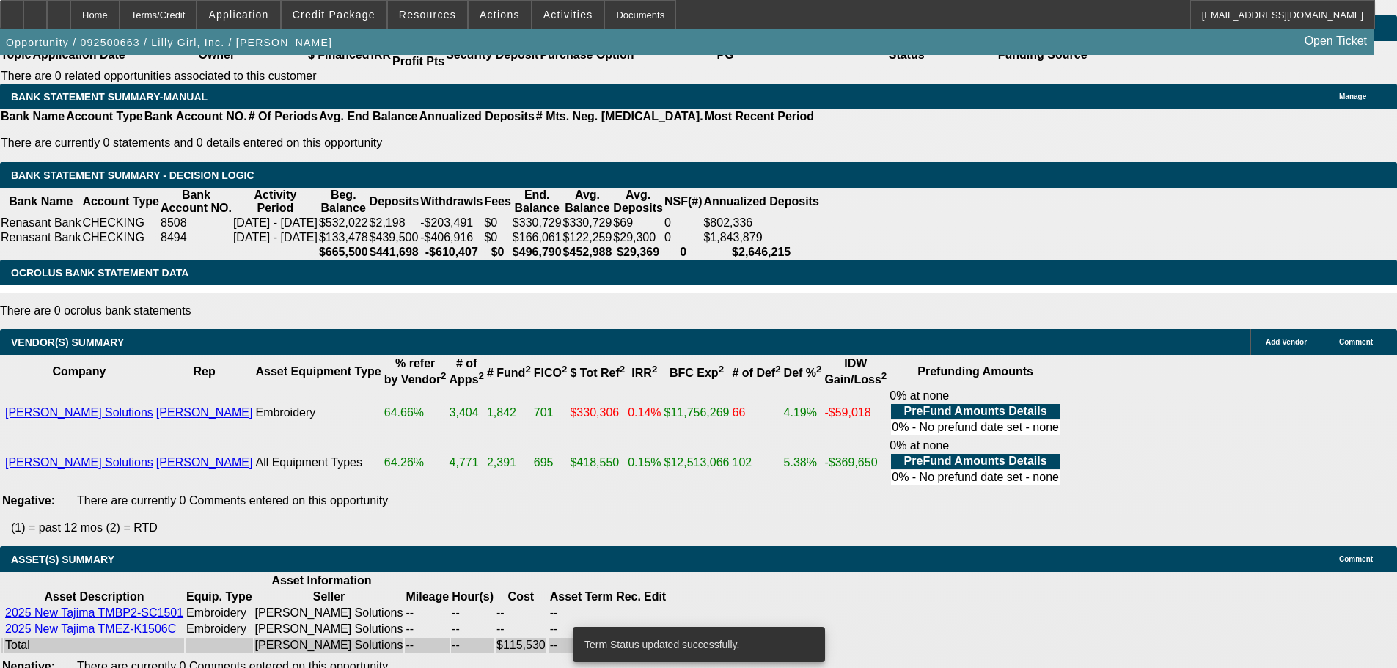
select select "0"
select select "2"
select select "0"
select select "6"
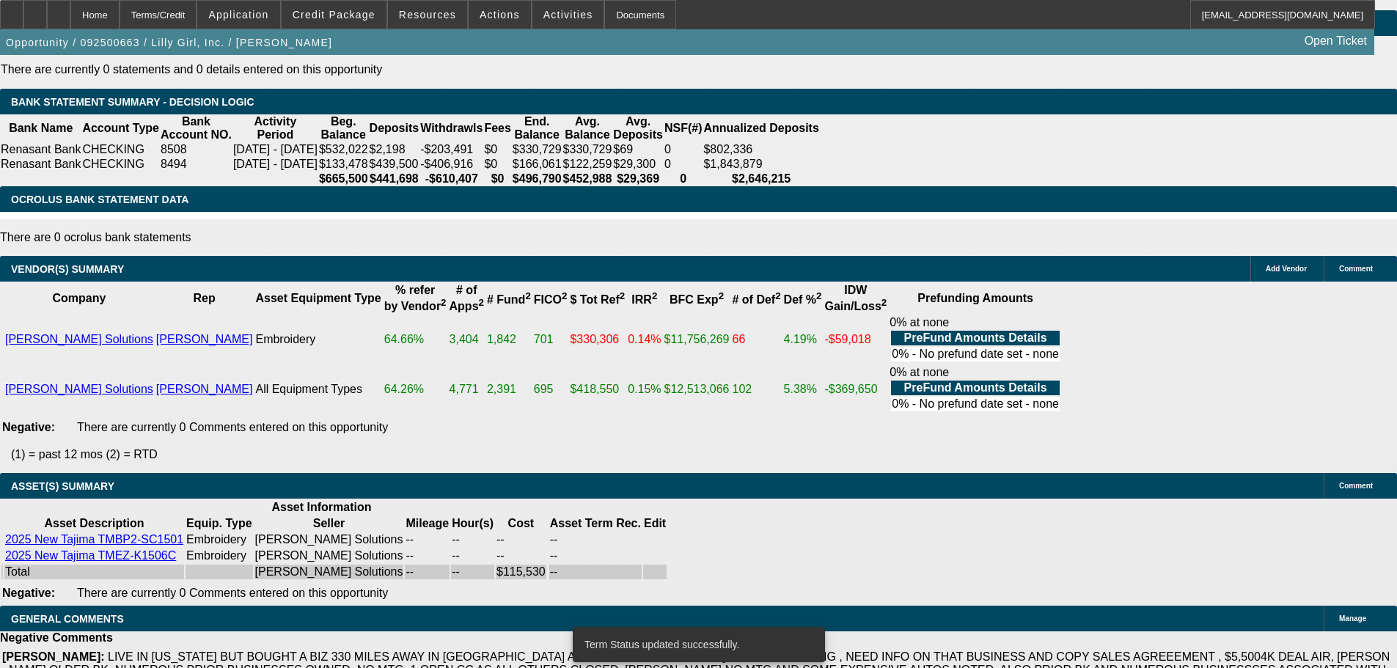
scroll to position [2672, 0]
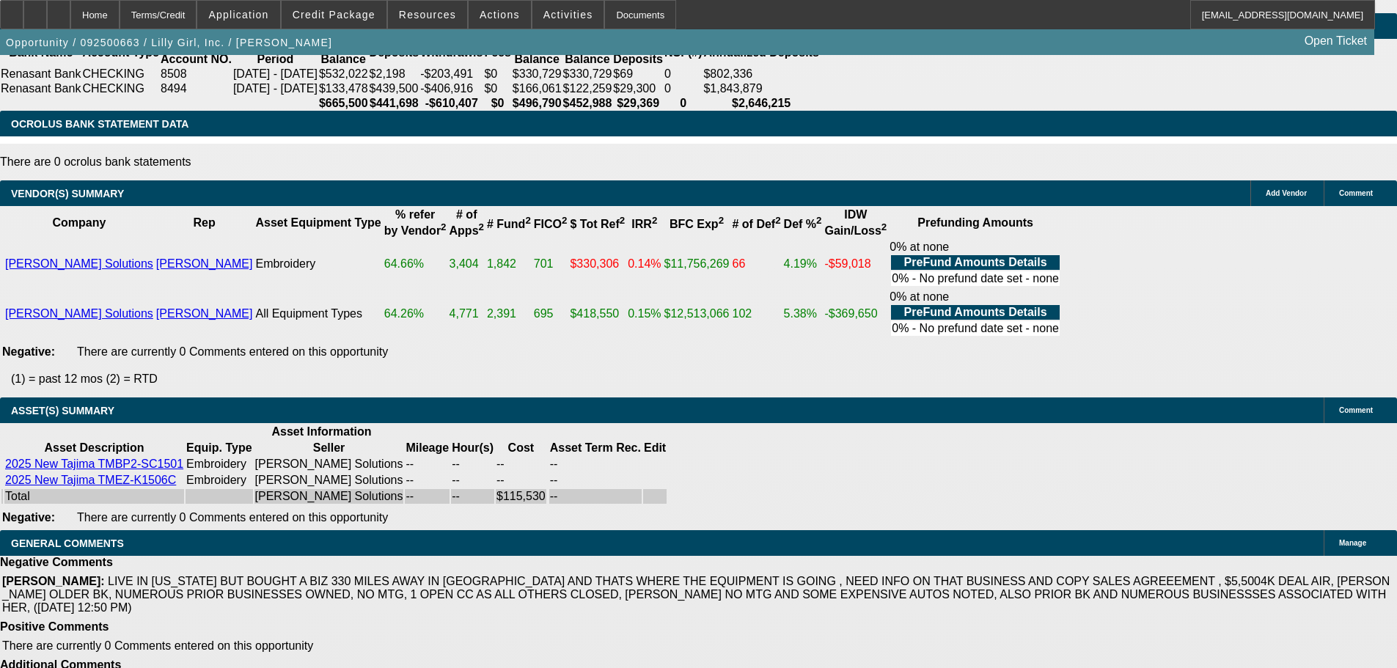
select select "5"
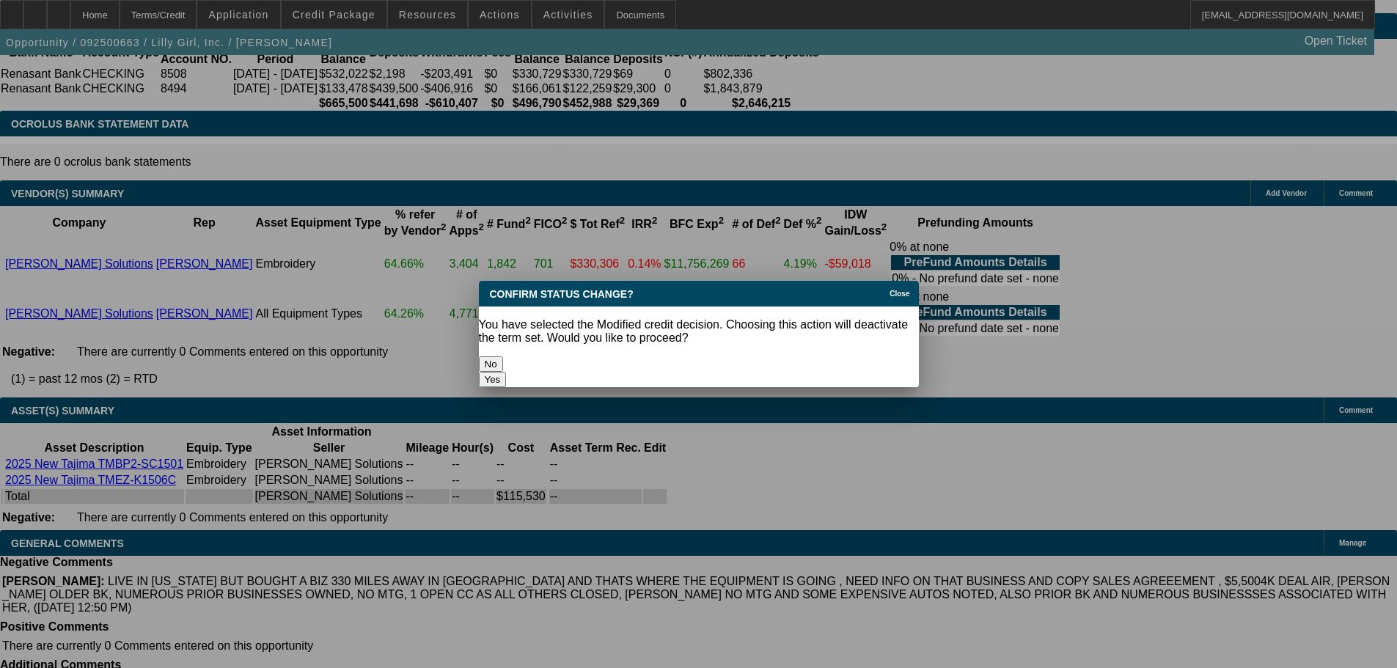
click at [507, 372] on button "Yes" at bounding box center [493, 379] width 28 height 15
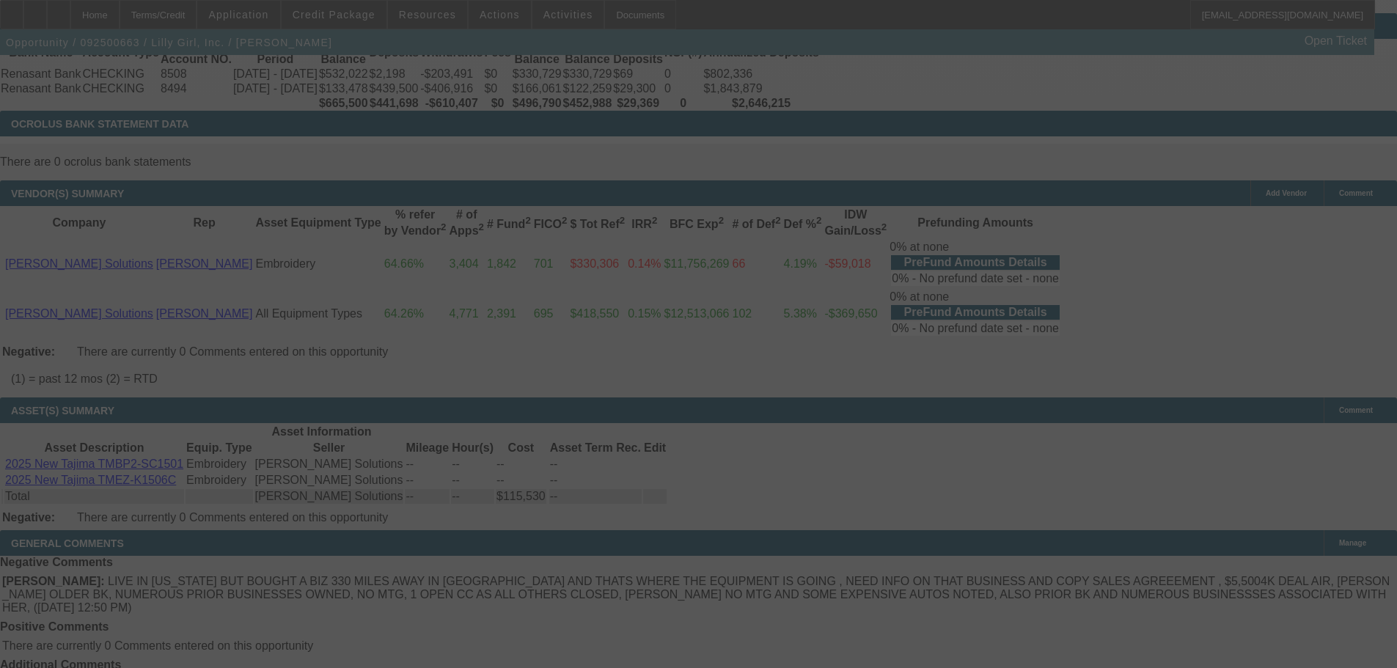
scroll to position [2621, 0]
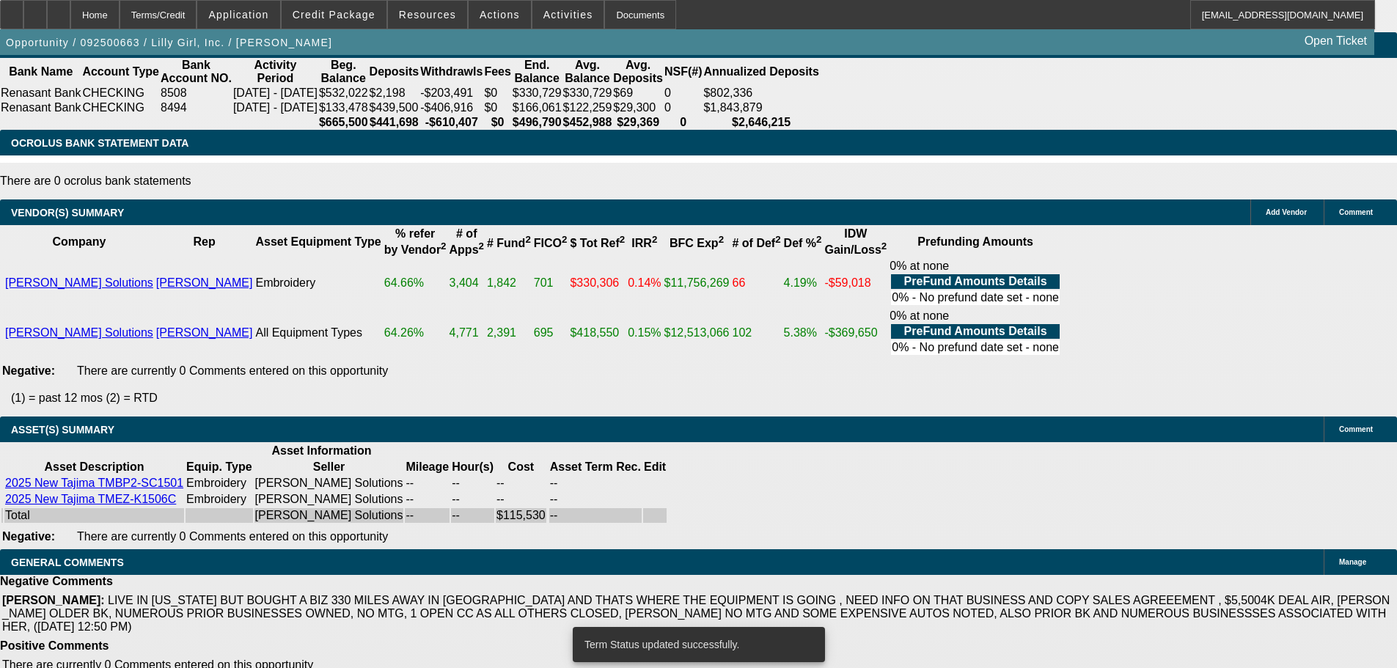
select select "0"
select select "2"
select select "0"
select select "6"
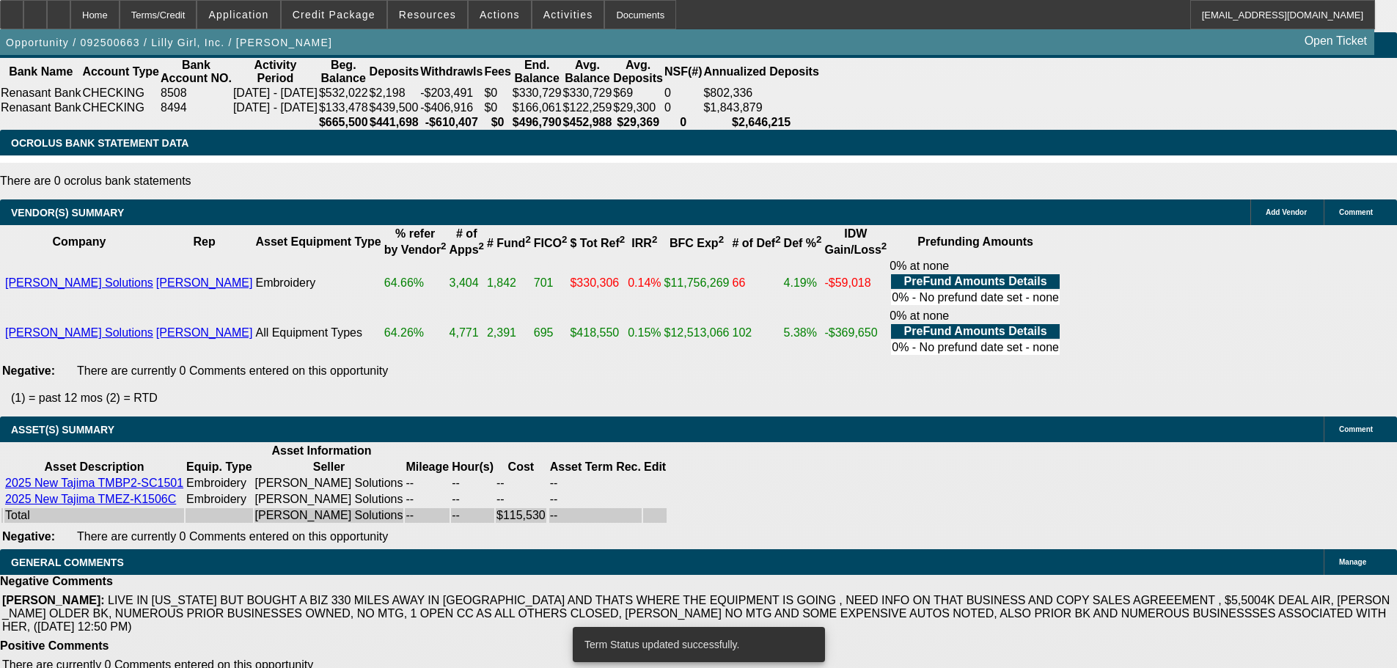
select select "0"
select select "2"
select select "0"
select select "6"
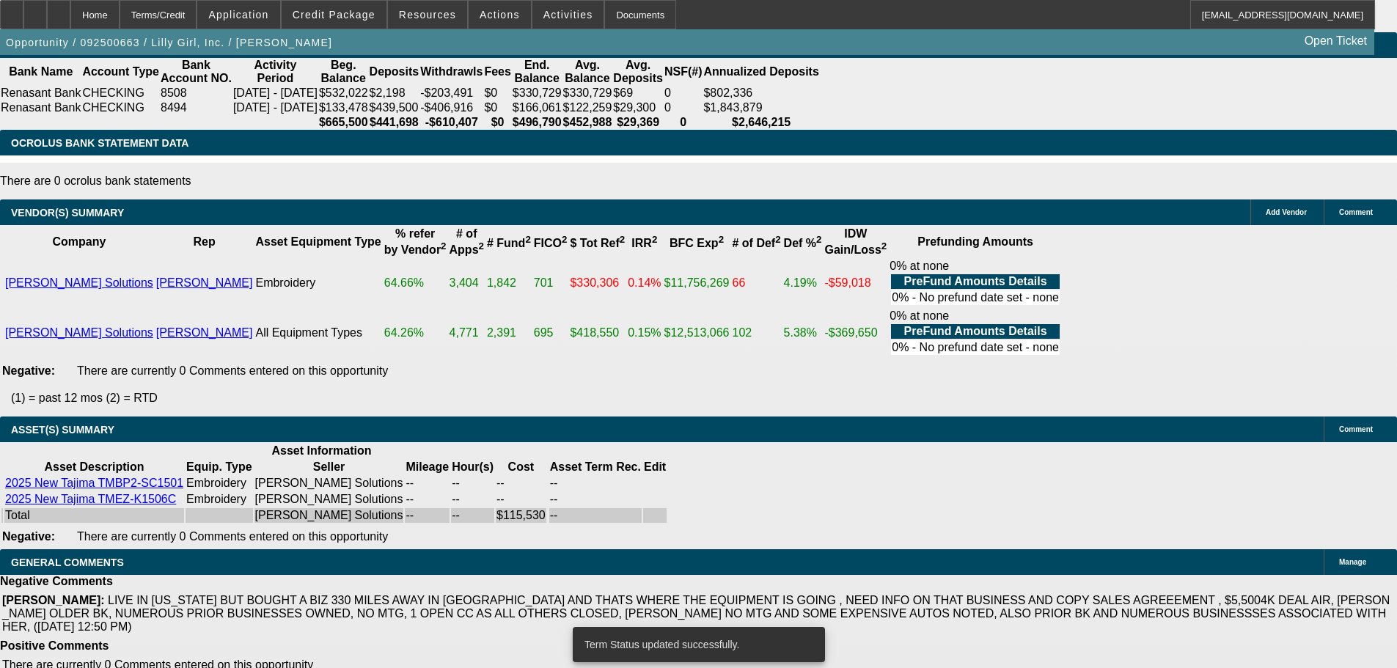
select select "0"
select select "2"
select select "0"
select select "6"
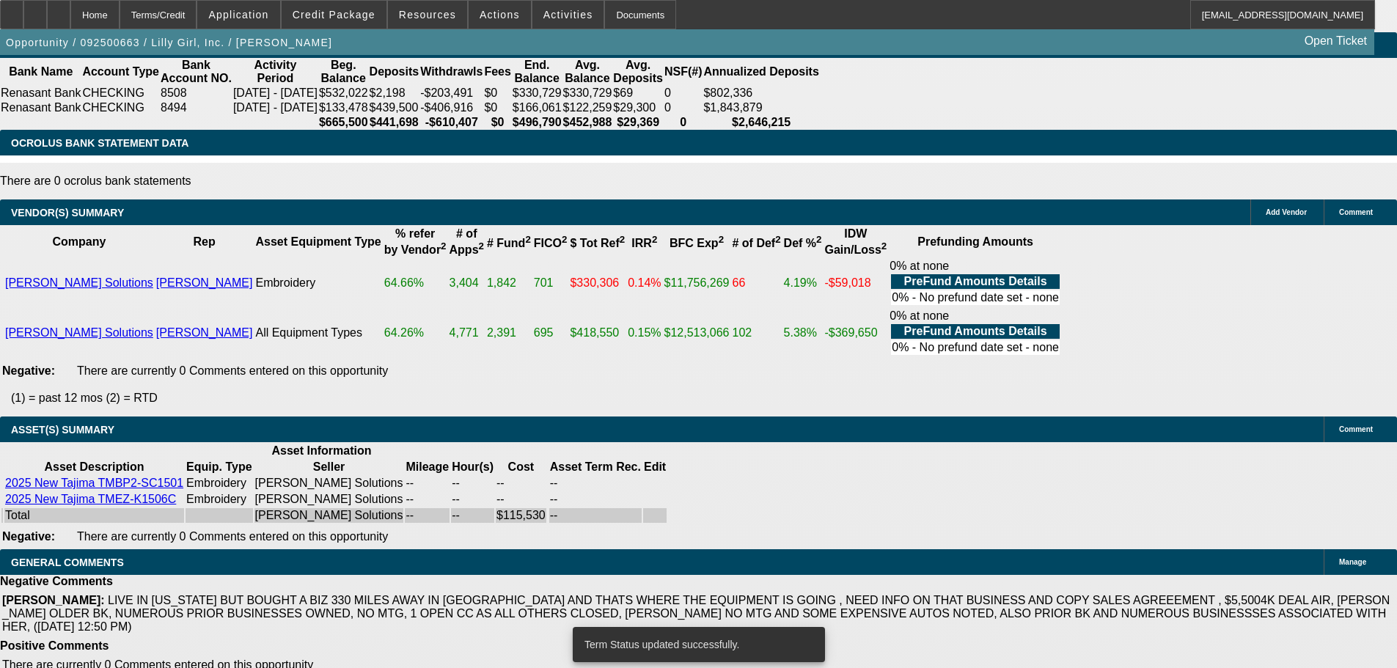
select select "0"
select select "2"
select select "0"
select select "6"
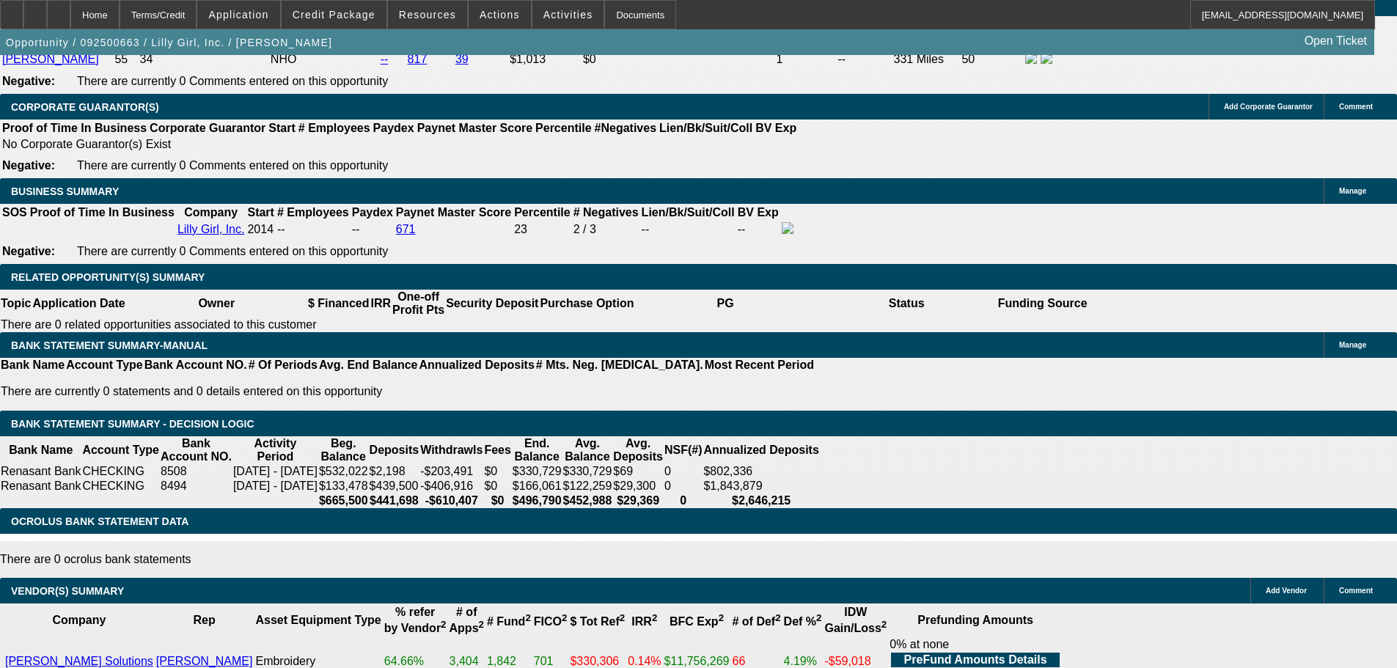
scroll to position [2274, 0]
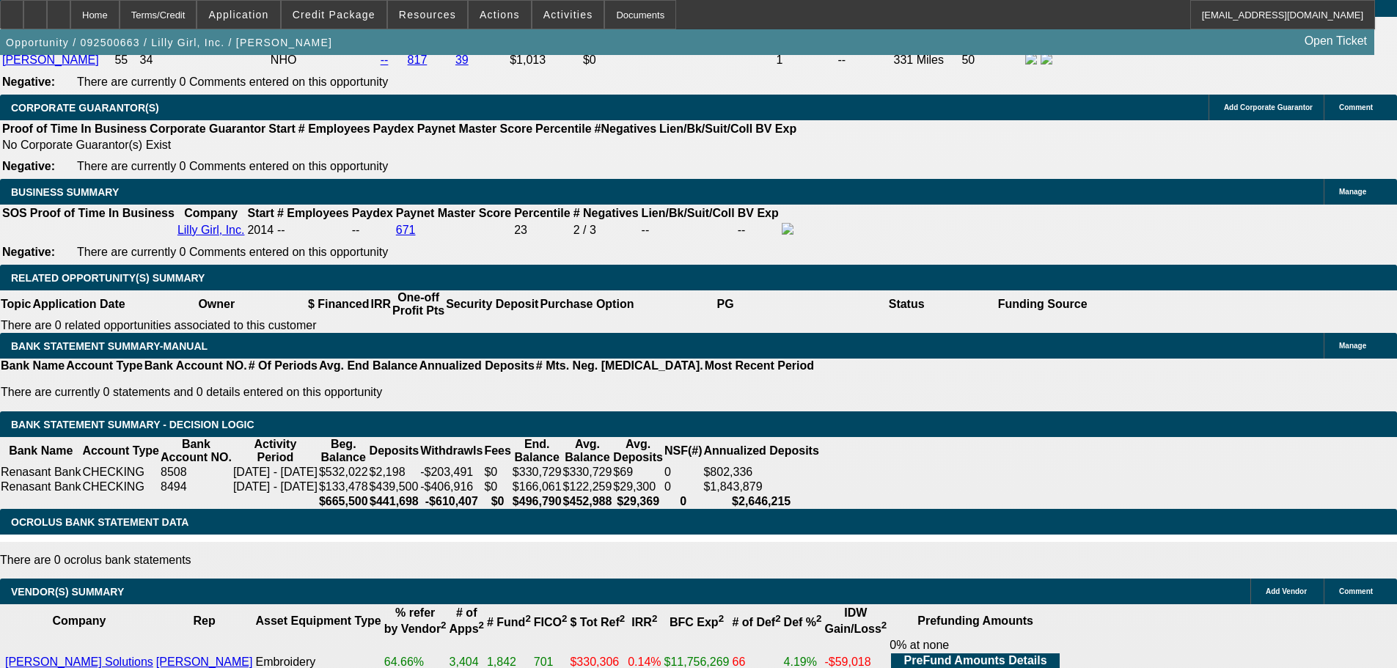
drag, startPoint x: 869, startPoint y: 239, endPoint x: 893, endPoint y: 238, distance: 23.5
type input "UNKNOWN"
type input "1"
type input "$3,949.68"
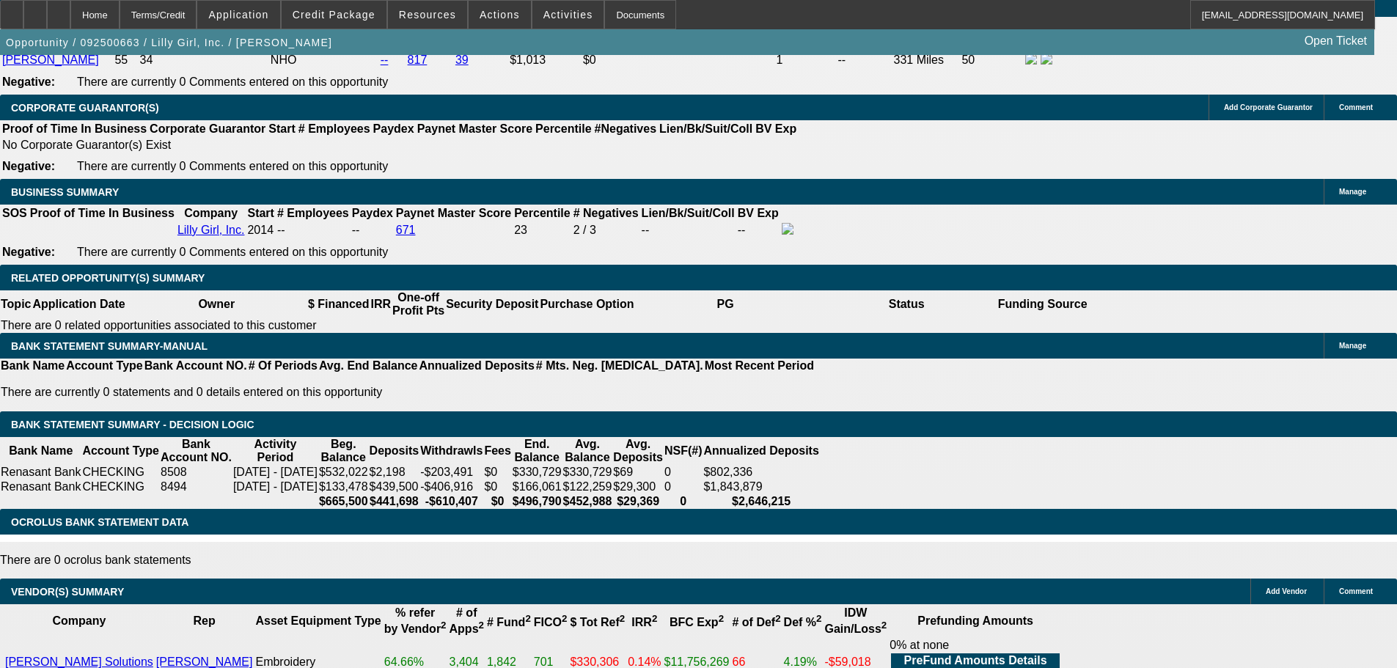
type input "$1,974.84"
type input "10"
type input "$4,909.34"
type input "$2,454.67"
type input "10.4"
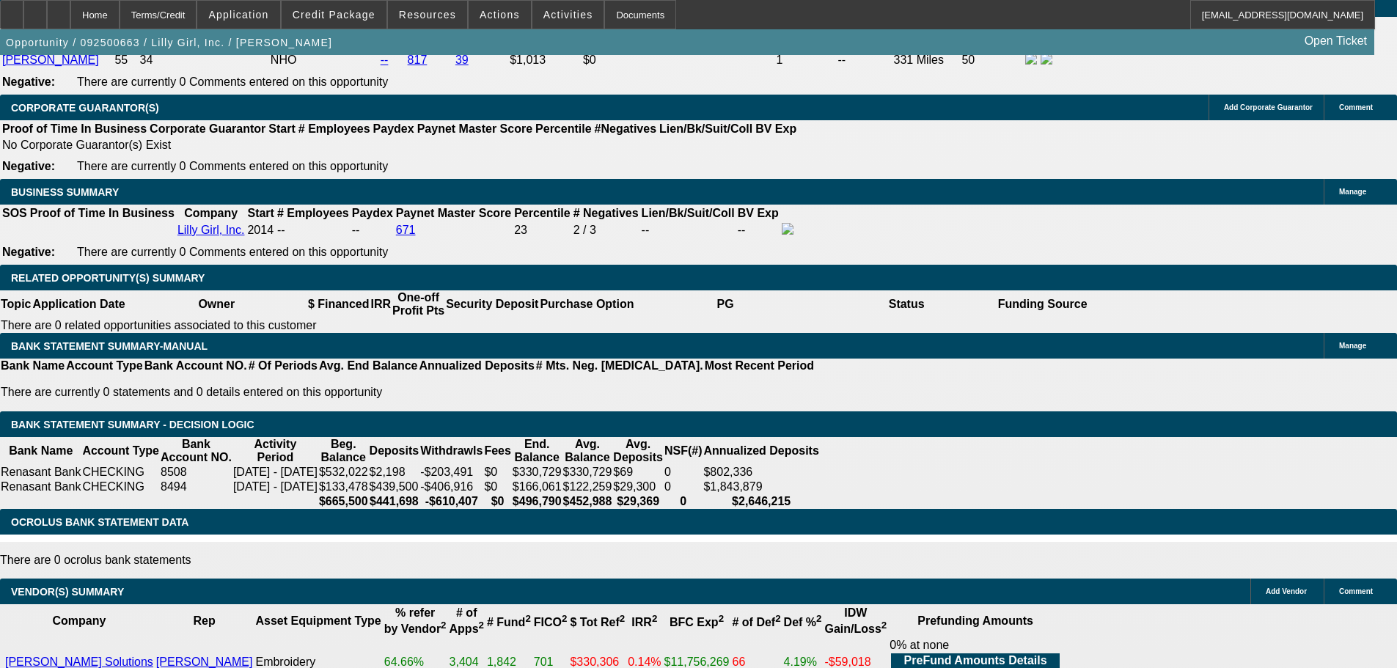
type input "$4,954.94"
type input "$2,477.47"
type input "10.4"
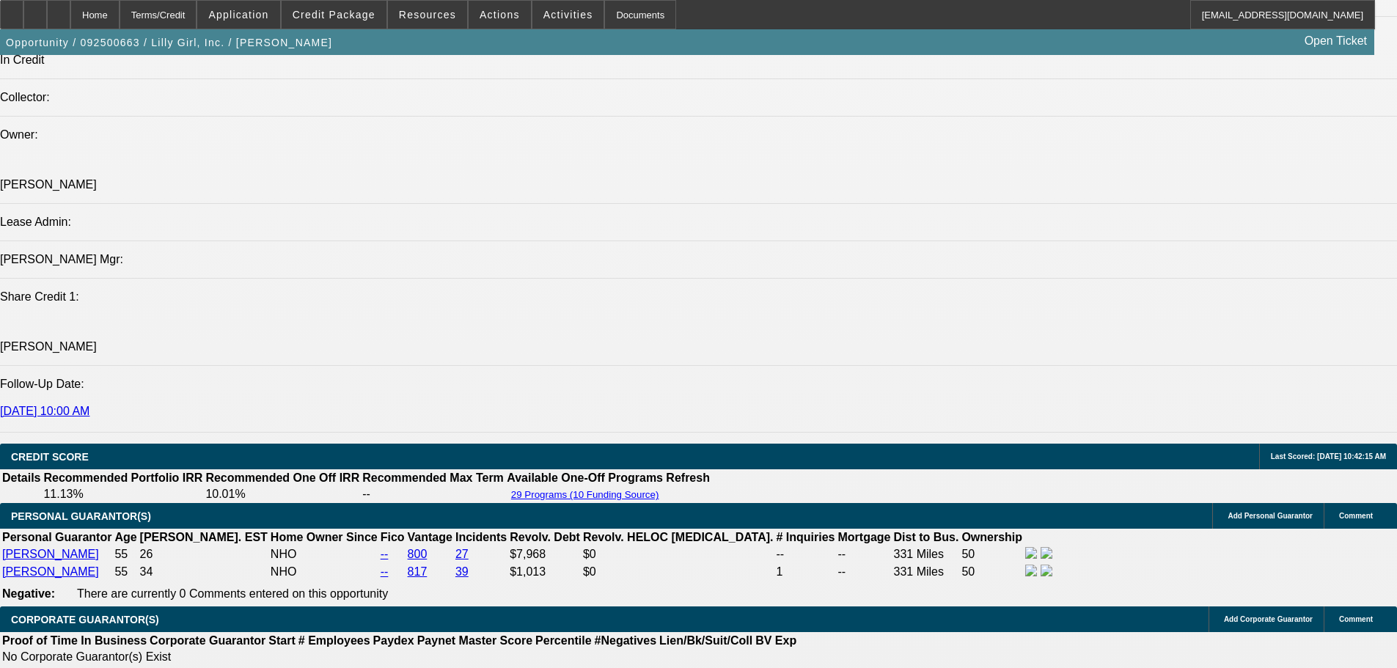
scroll to position [1760, 0]
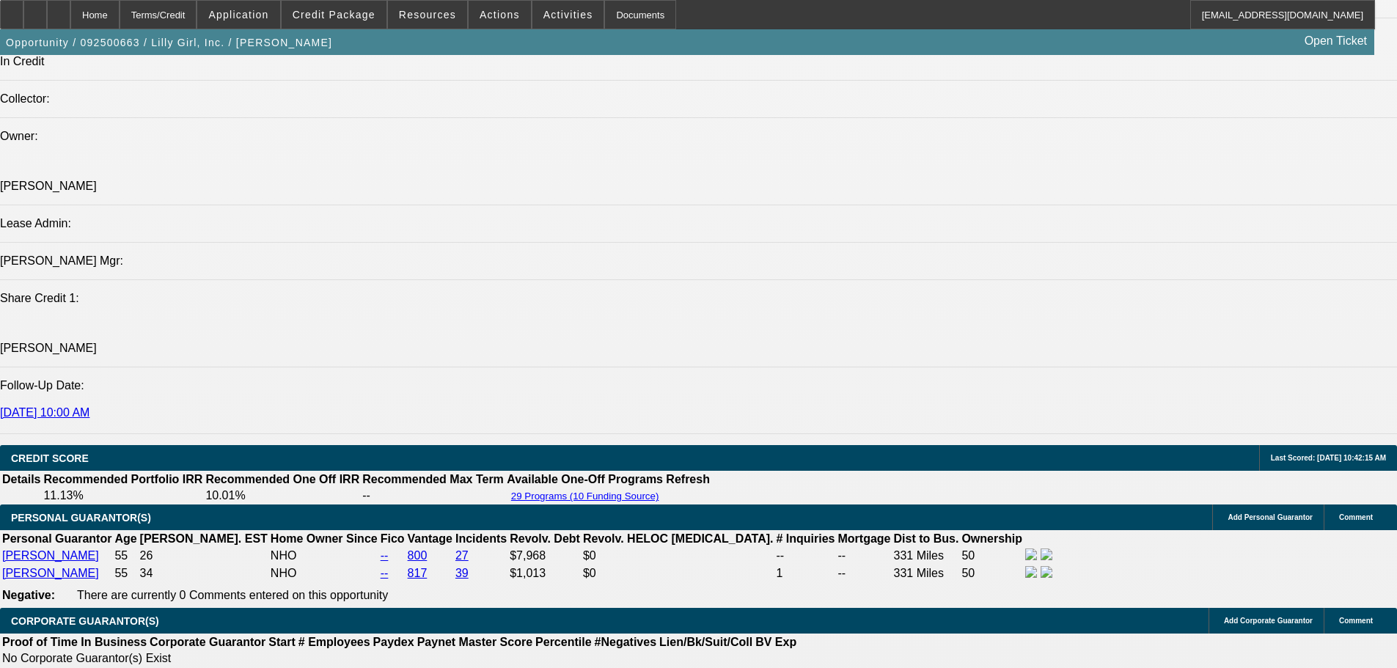
type input "$0.00"
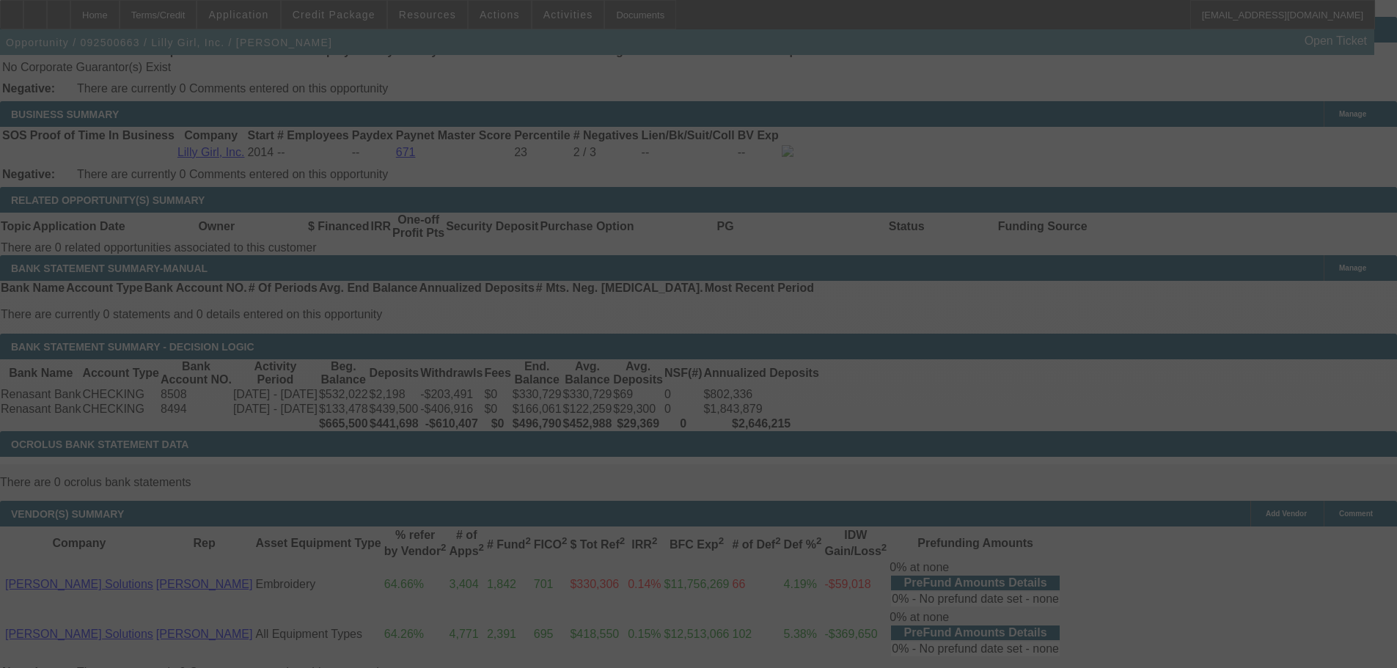
scroll to position [2494, 0]
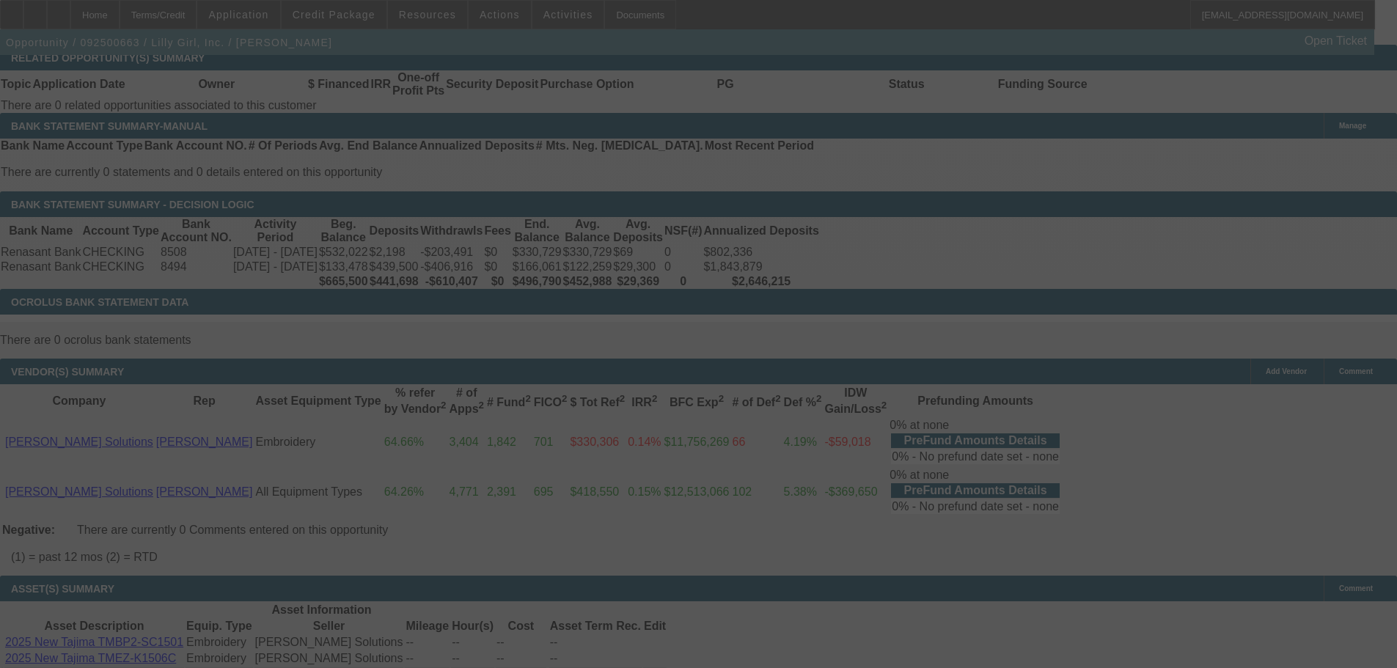
select select "0"
select select "2"
select select "0"
select select "6"
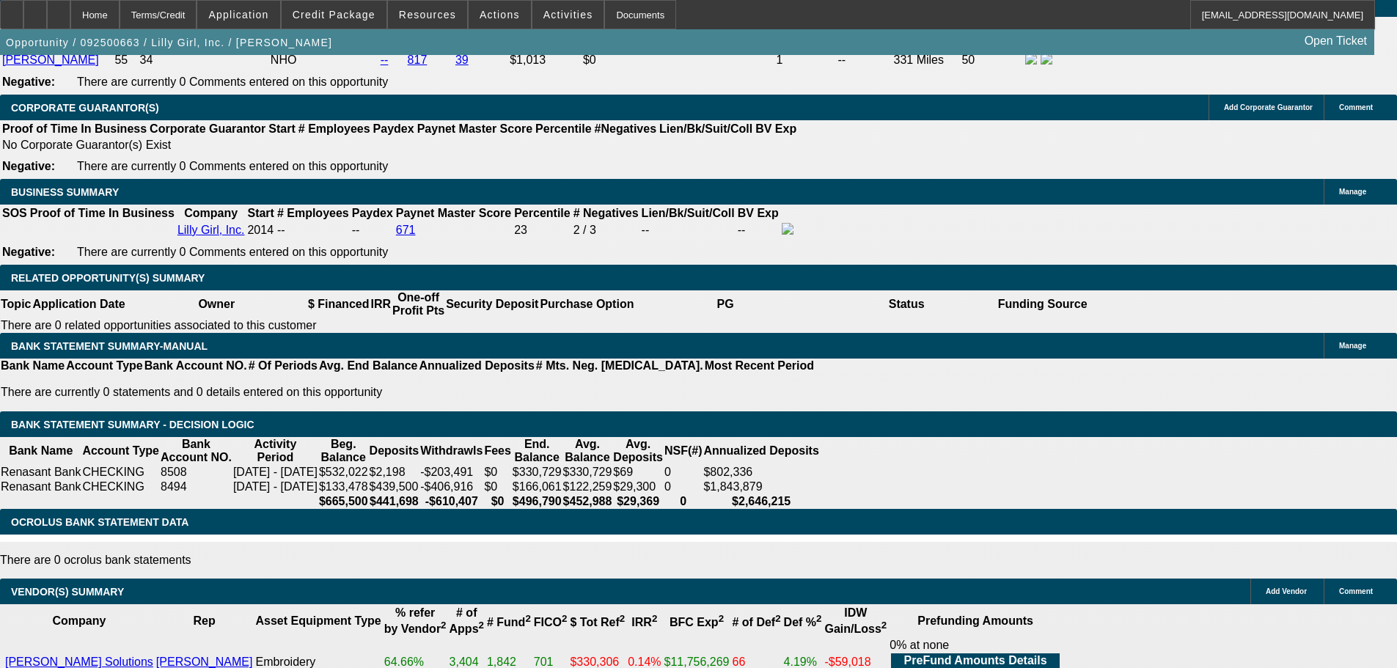
scroll to position [0, 174]
drag, startPoint x: 861, startPoint y: 241, endPoint x: 954, endPoint y: 235, distance: 92.6
click at [954, 235] on div "APPLICATION INFORMATION Manage Topic: 092500663 / $115,530.00 / Tajima TMBP2-SC…" at bounding box center [698, 607] width 1397 height 5652
type input "UNKNOWN"
type input "1"
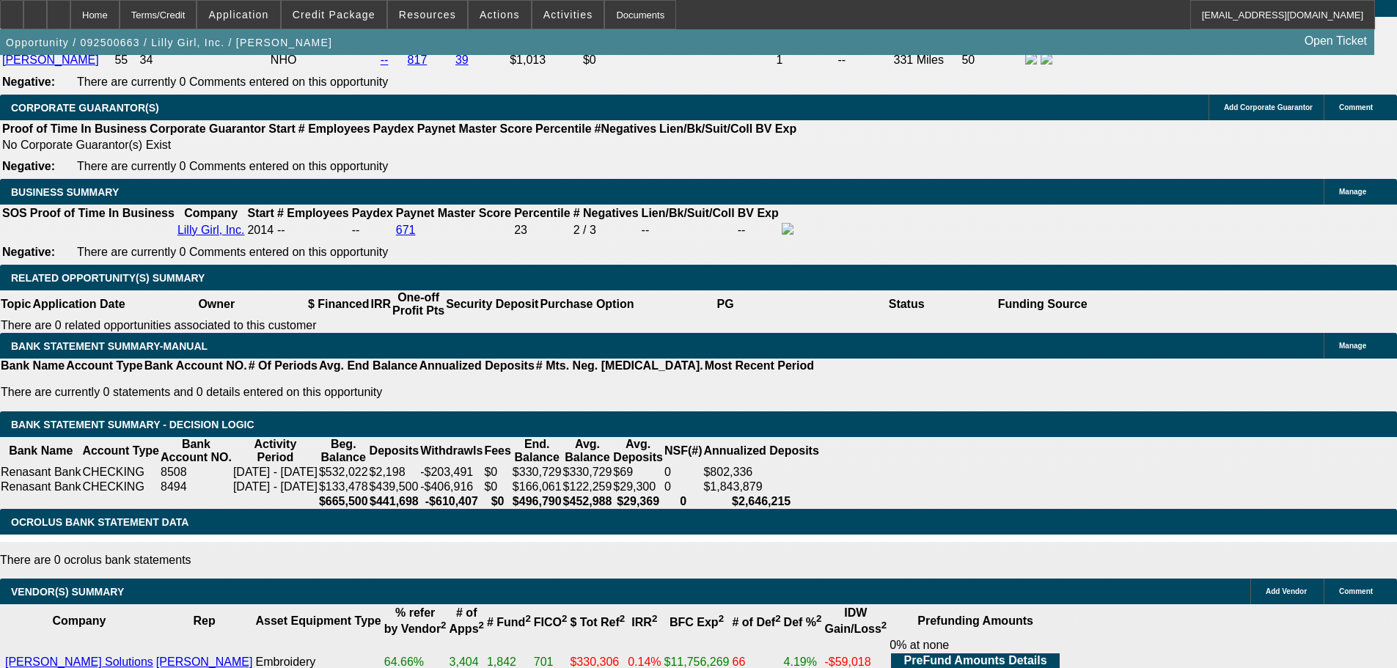
type input "$3,949.68"
type input "$1,974.84"
type input "10."
type input "$4,909.34"
type input "$2,454.67"
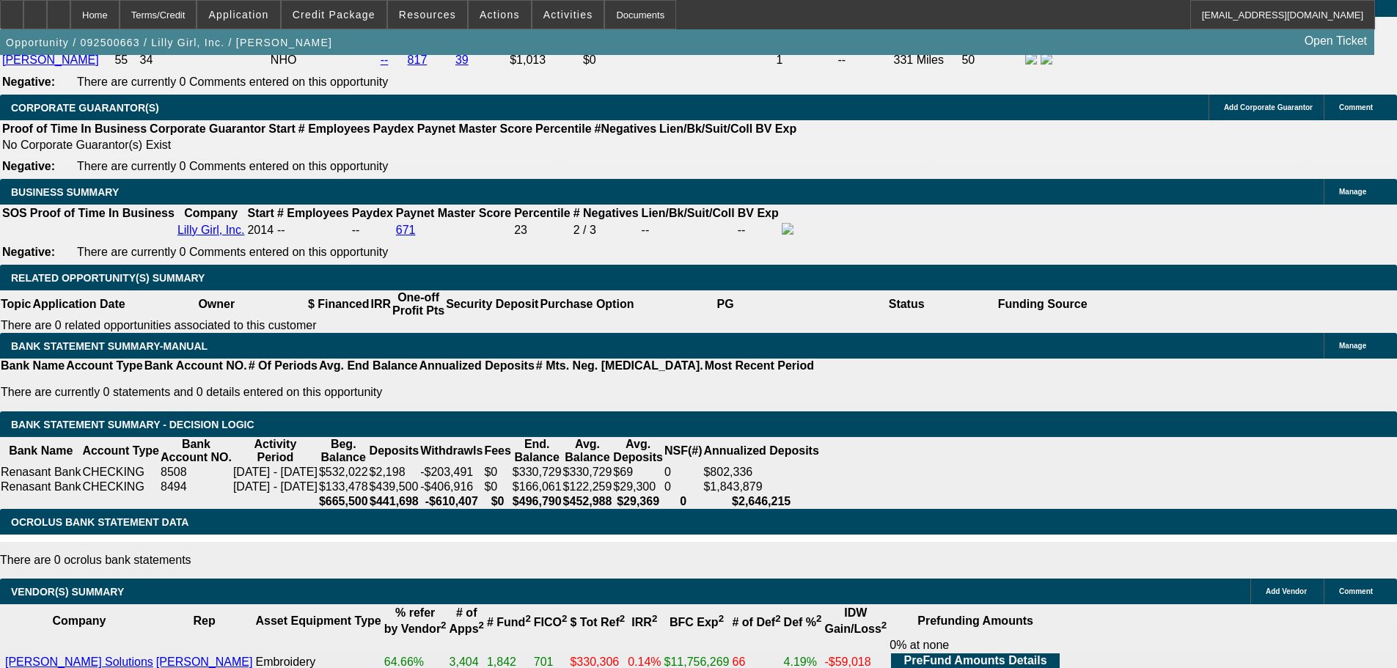
type input "10.2"
type input "$4,932.12"
type input "$2,466.06"
type input "10."
type input "$4,909.34"
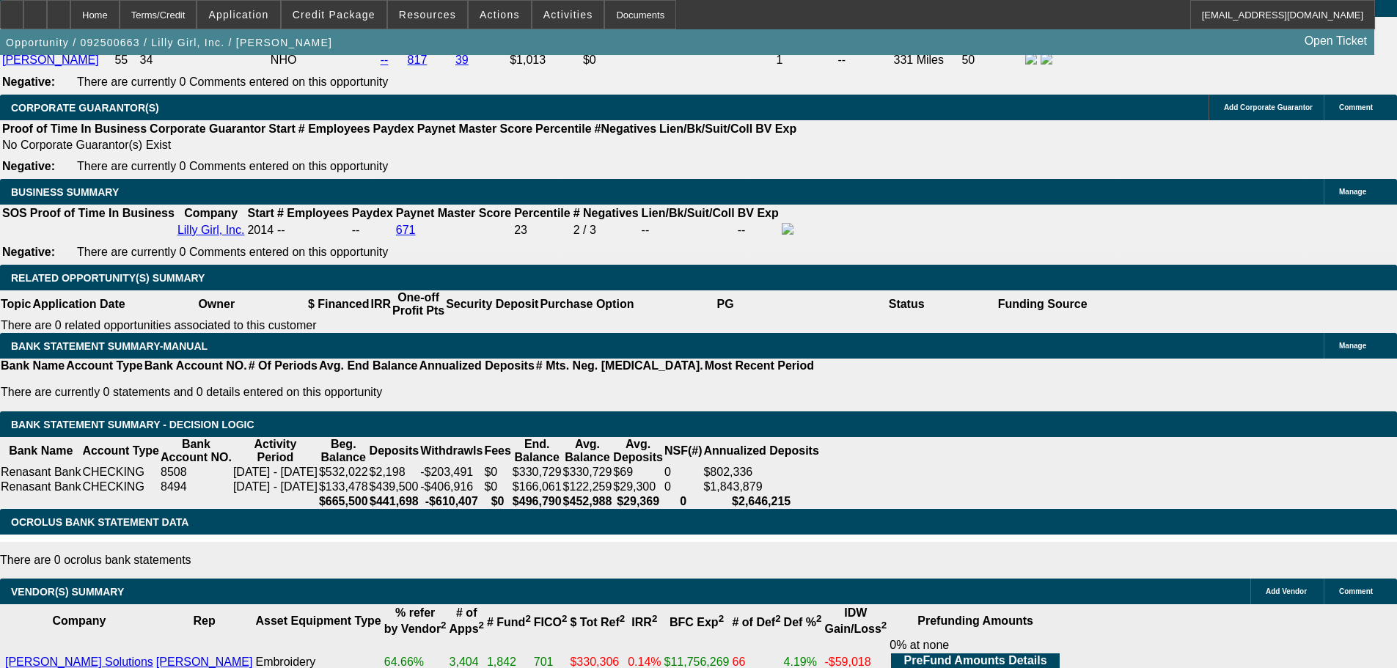
type input "$2,454.67"
type input "10.5"
type input "0"
type input "$4,966.38"
type input "$2,483.19"
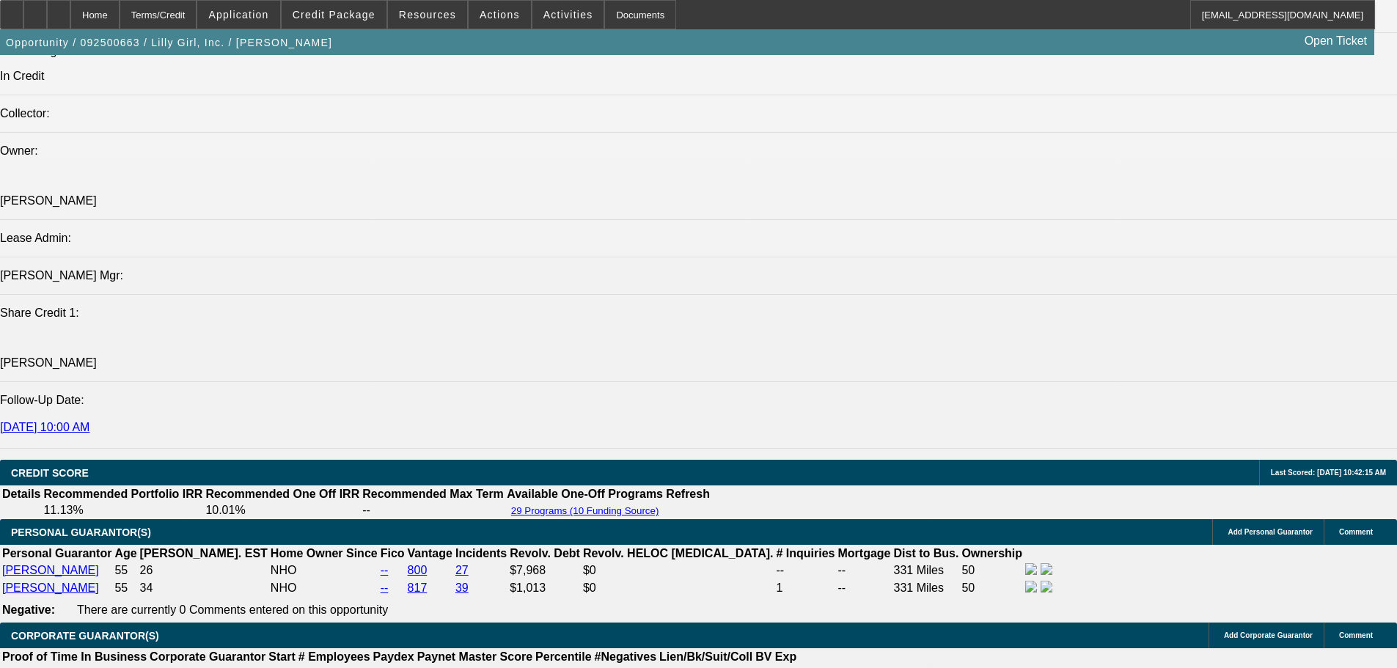
scroll to position [1687, 0]
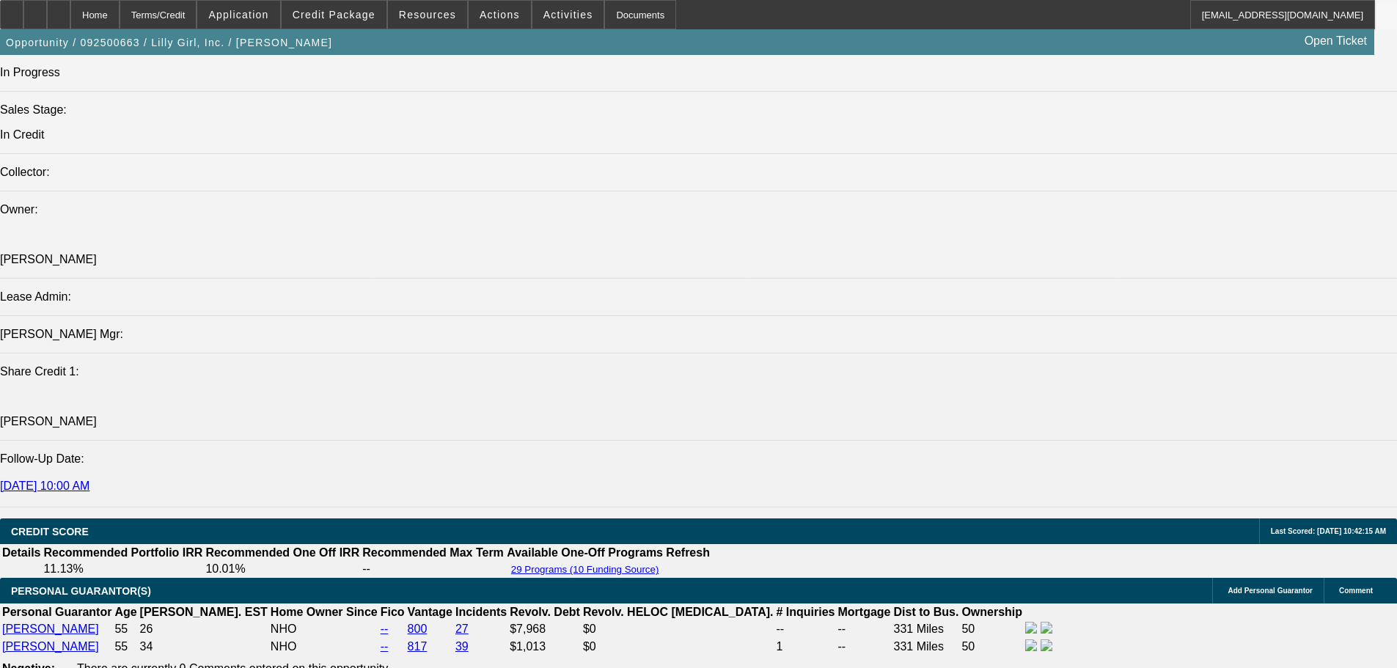
type input "$0.00"
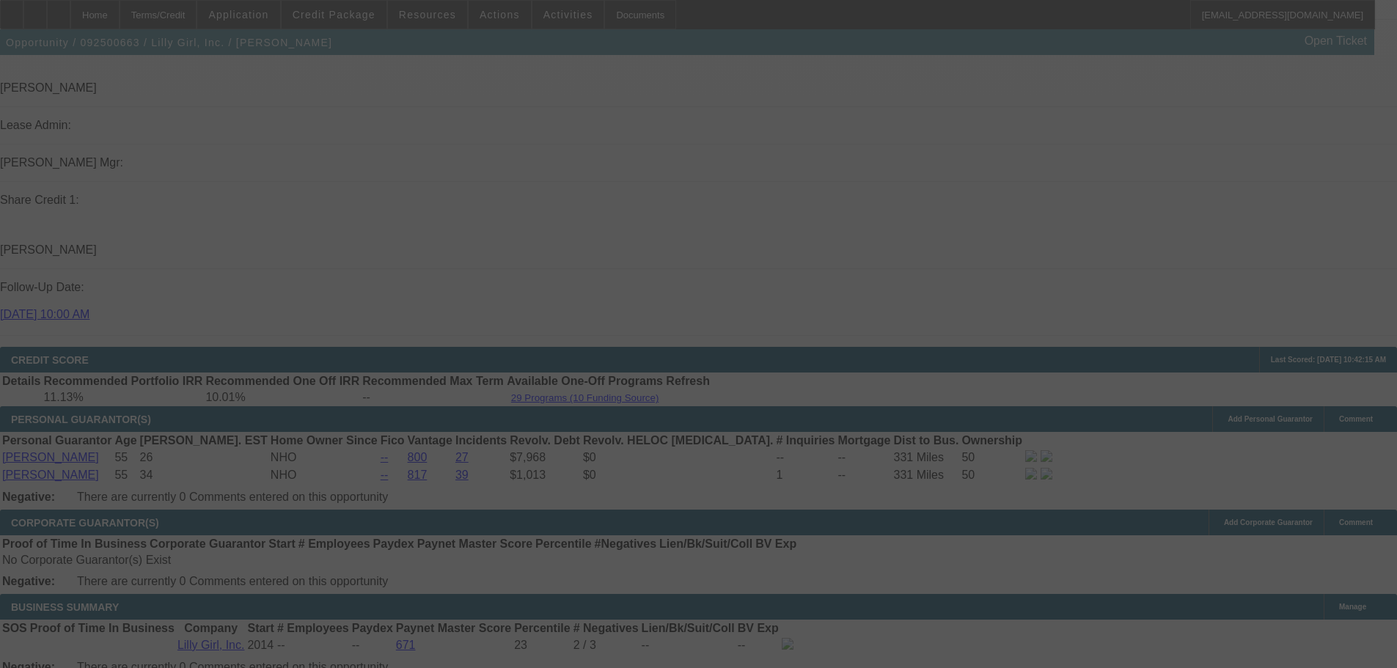
scroll to position [2054, 0]
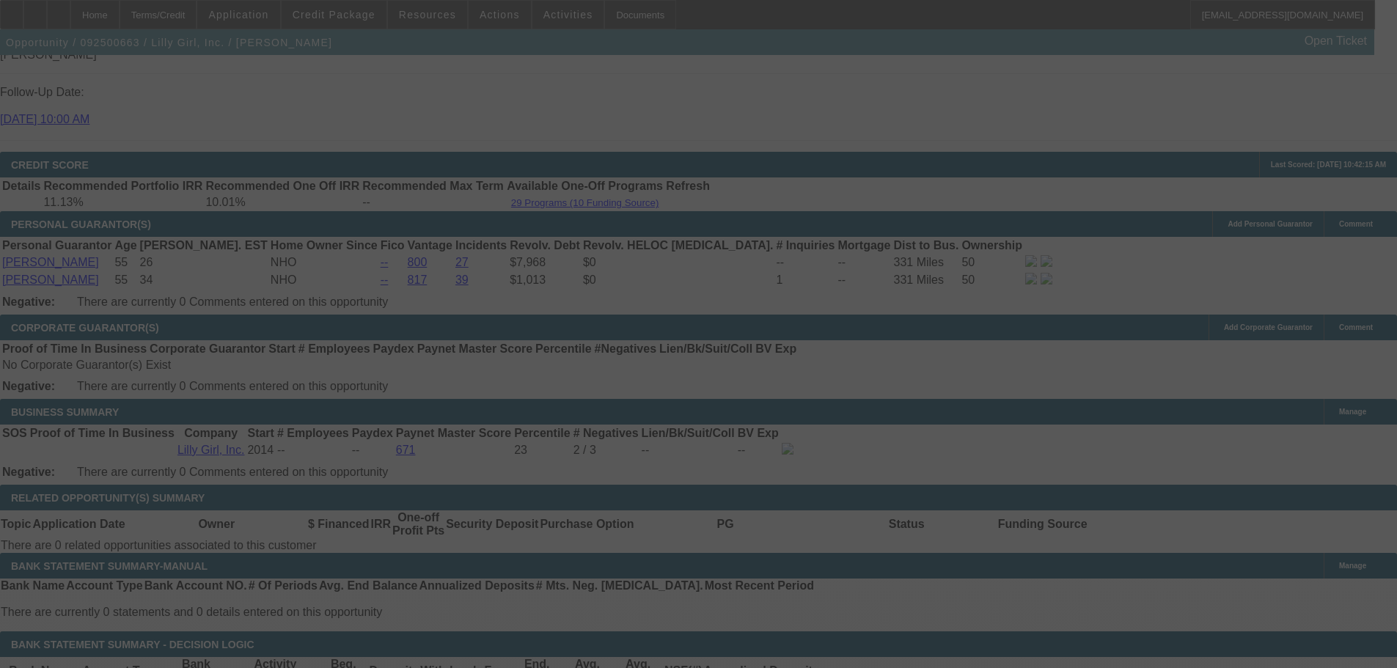
select select "0"
select select "2"
select select "0"
select select "6"
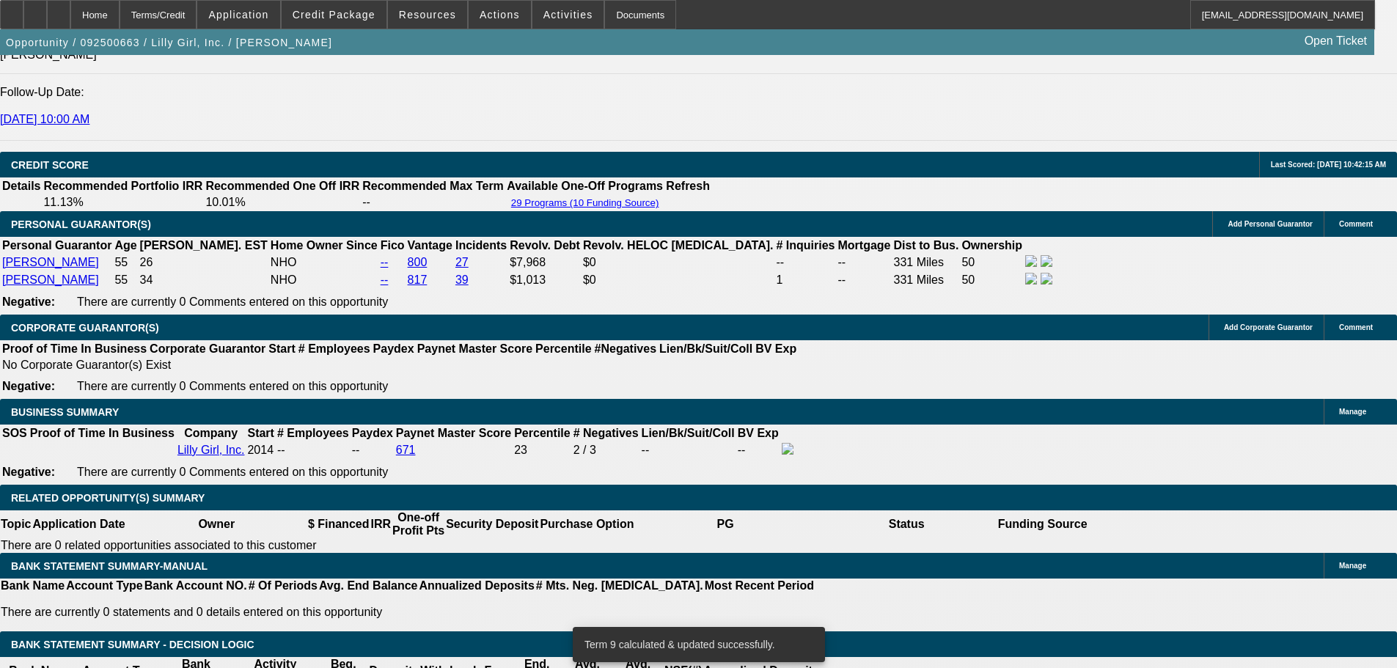
scroll to position [2347, 0]
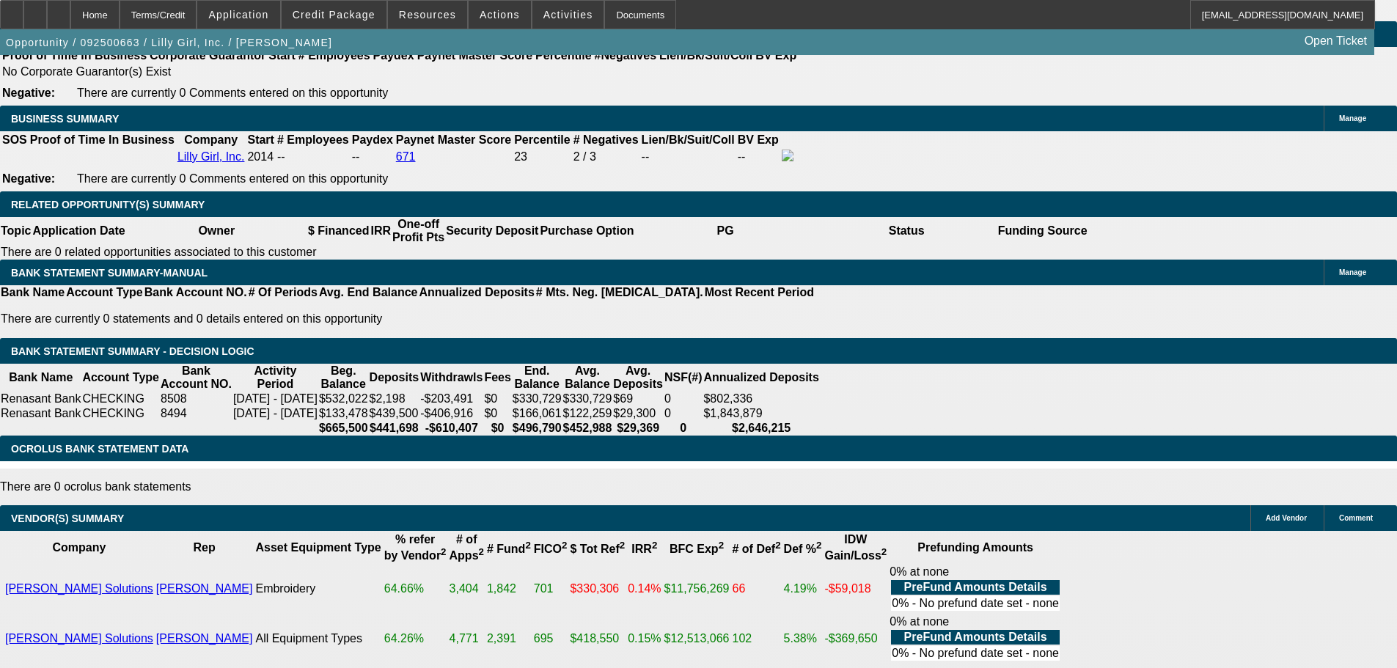
type input "2772"
type input "$5,544.00"
type input "UNKNOWN"
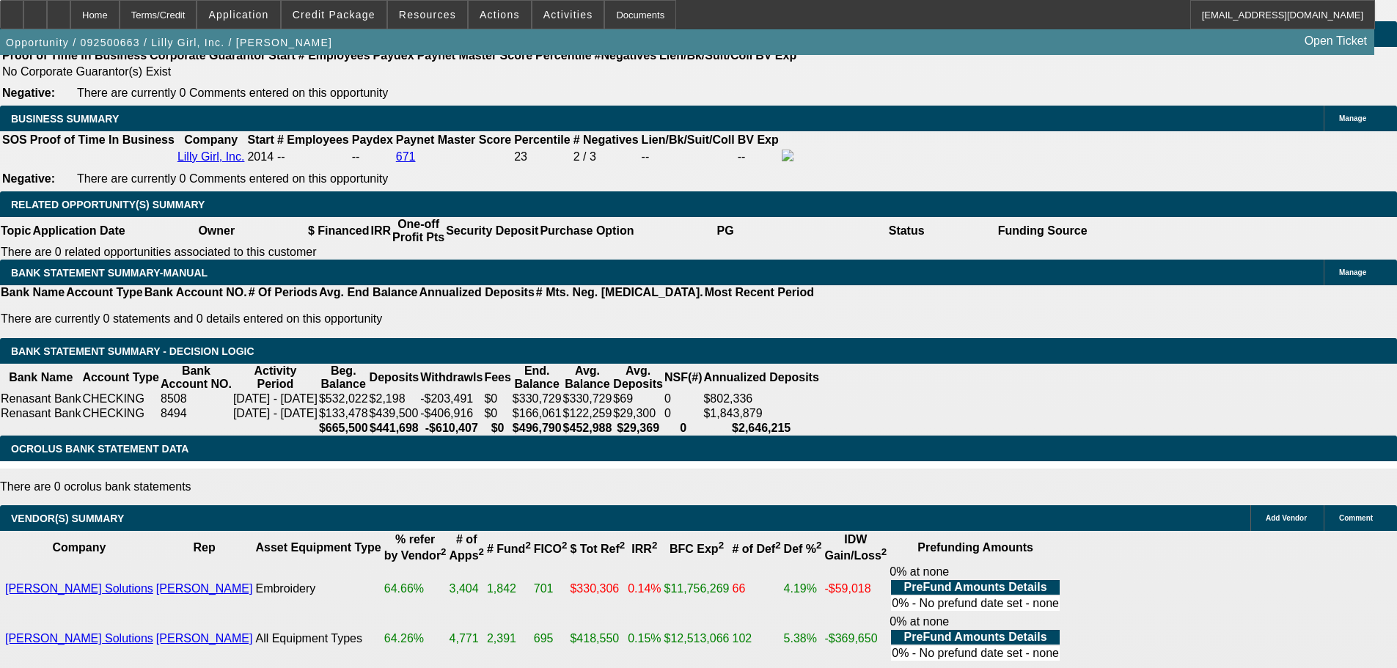
type input "15.4"
type input "$2,772.00"
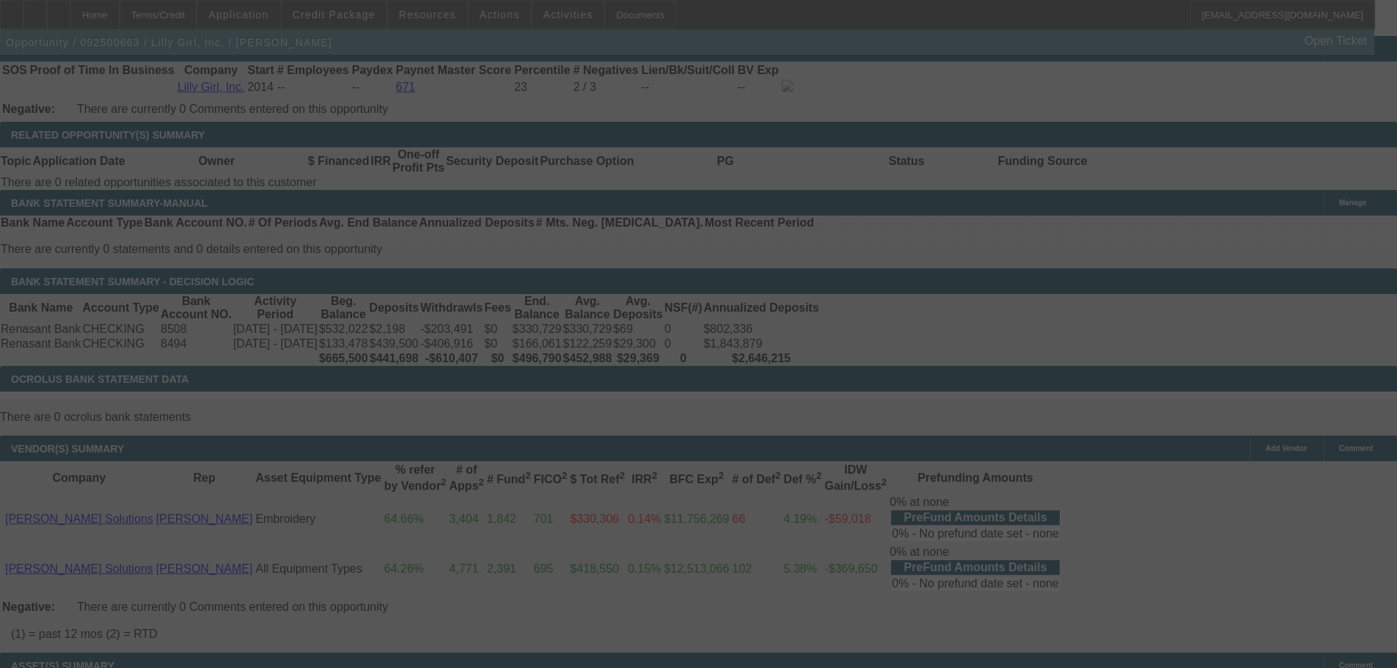
scroll to position [2421, 0]
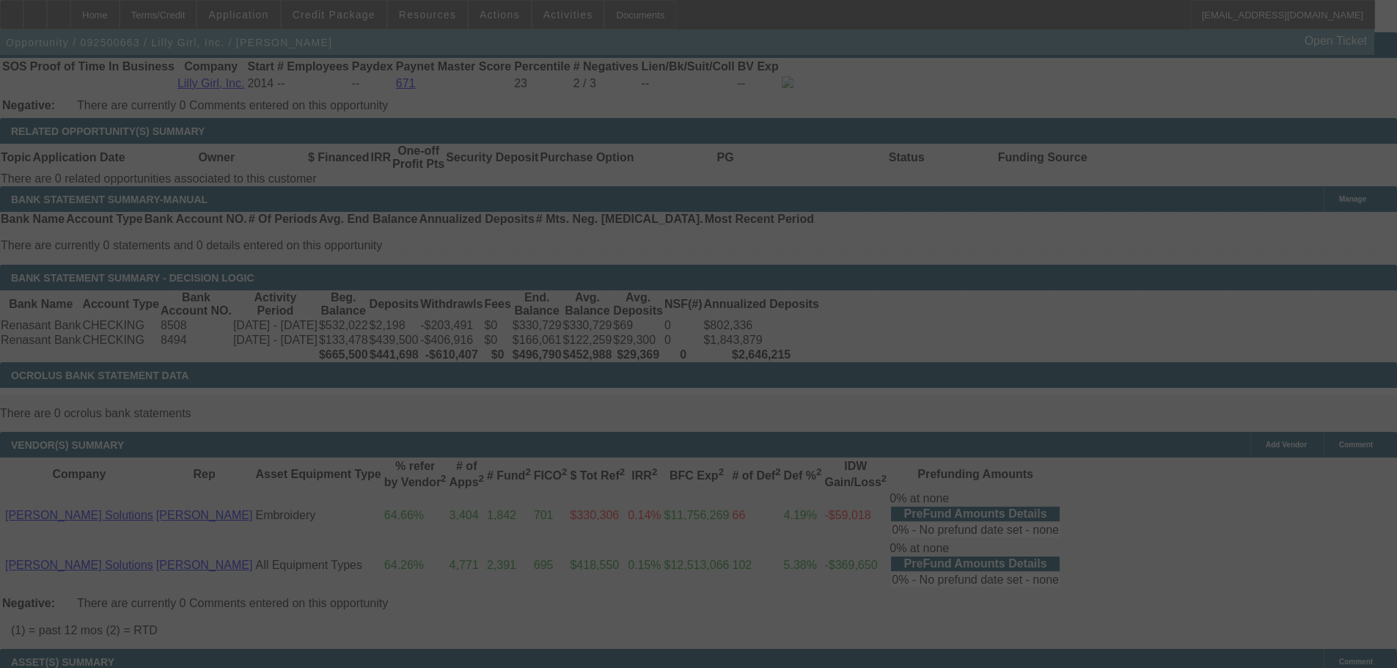
select select "0"
select select "2"
select select "0"
select select "6"
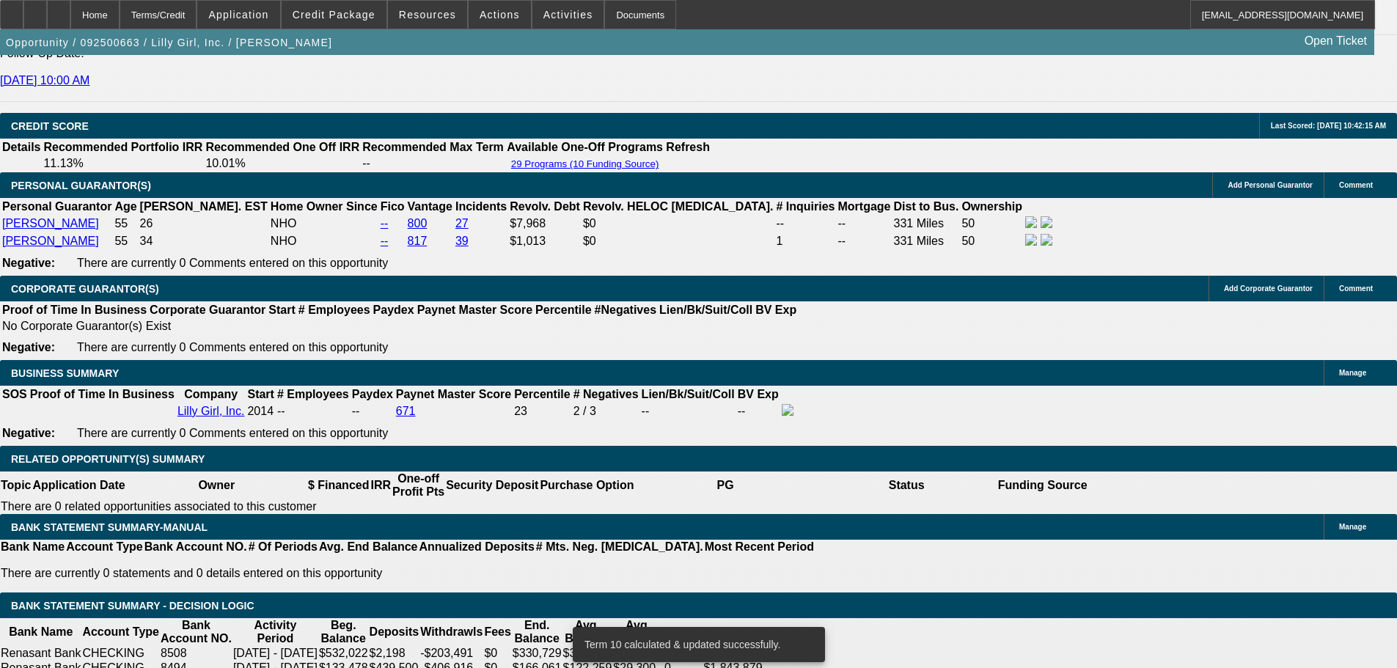
scroll to position [2054, 0]
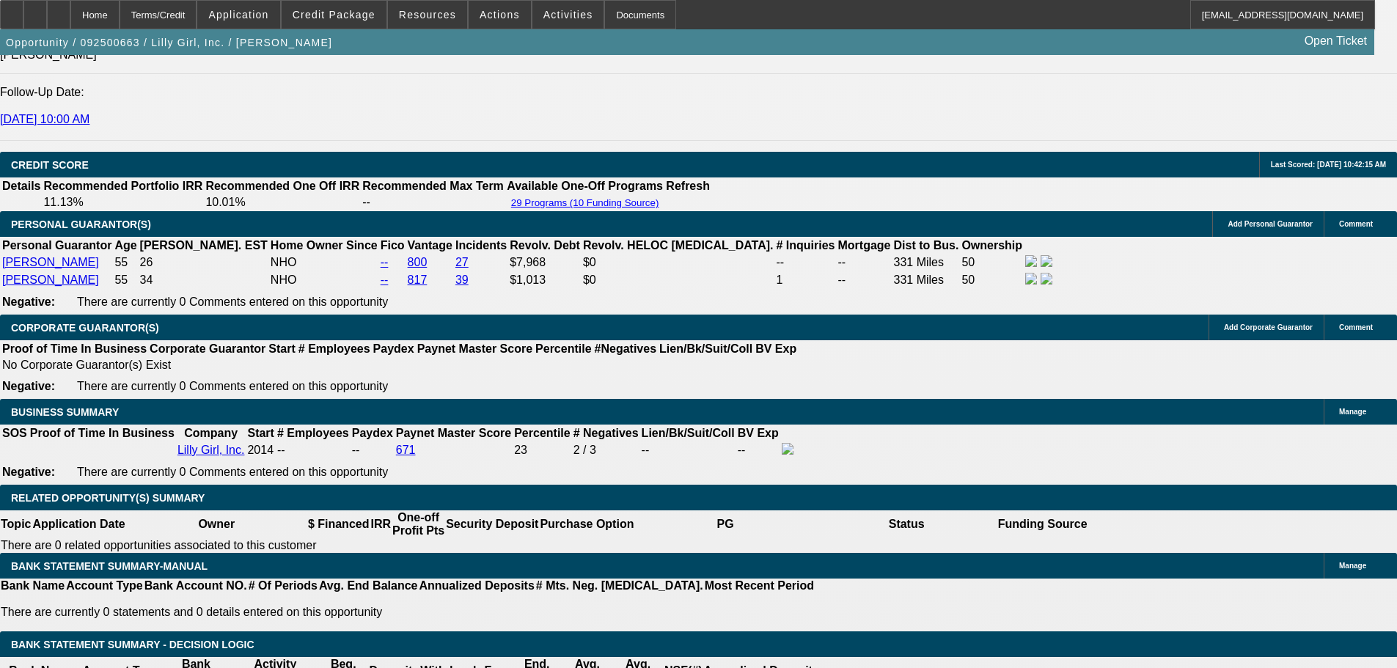
type input "2722"
type input "14.6"
type input "$5,444.00"
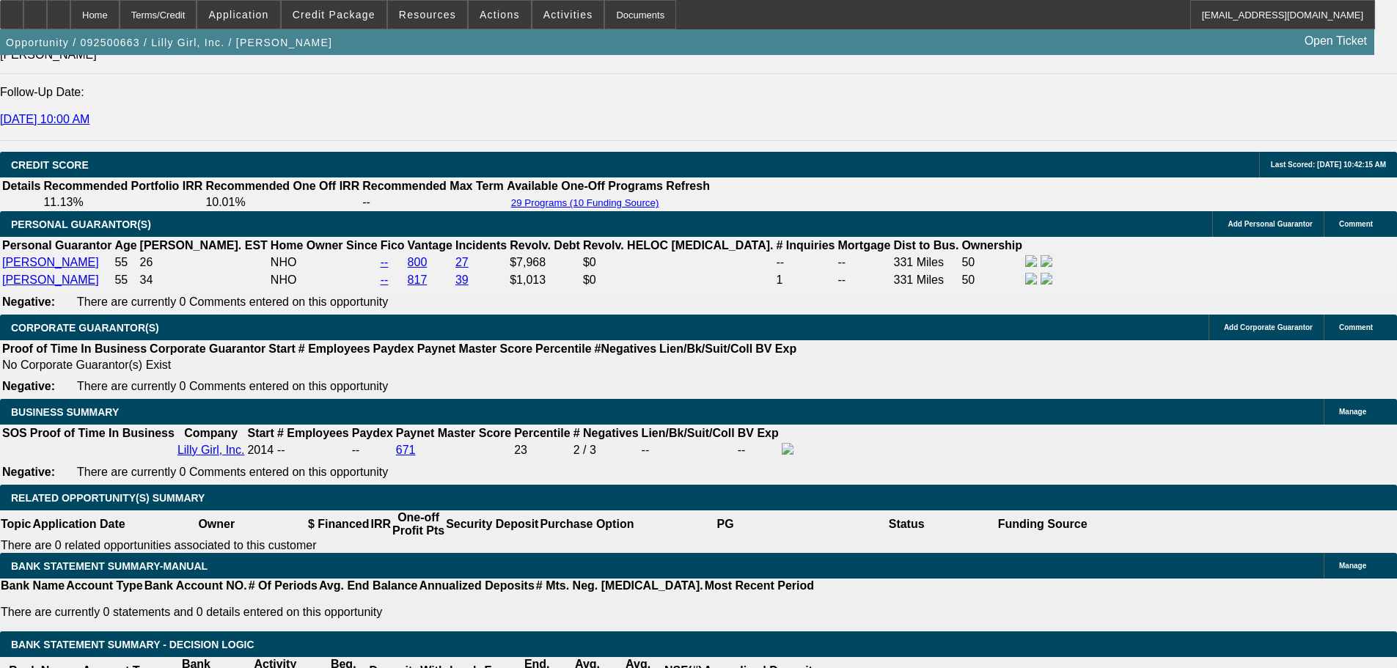
type input "UNKNOWN"
type input "$2,722.00"
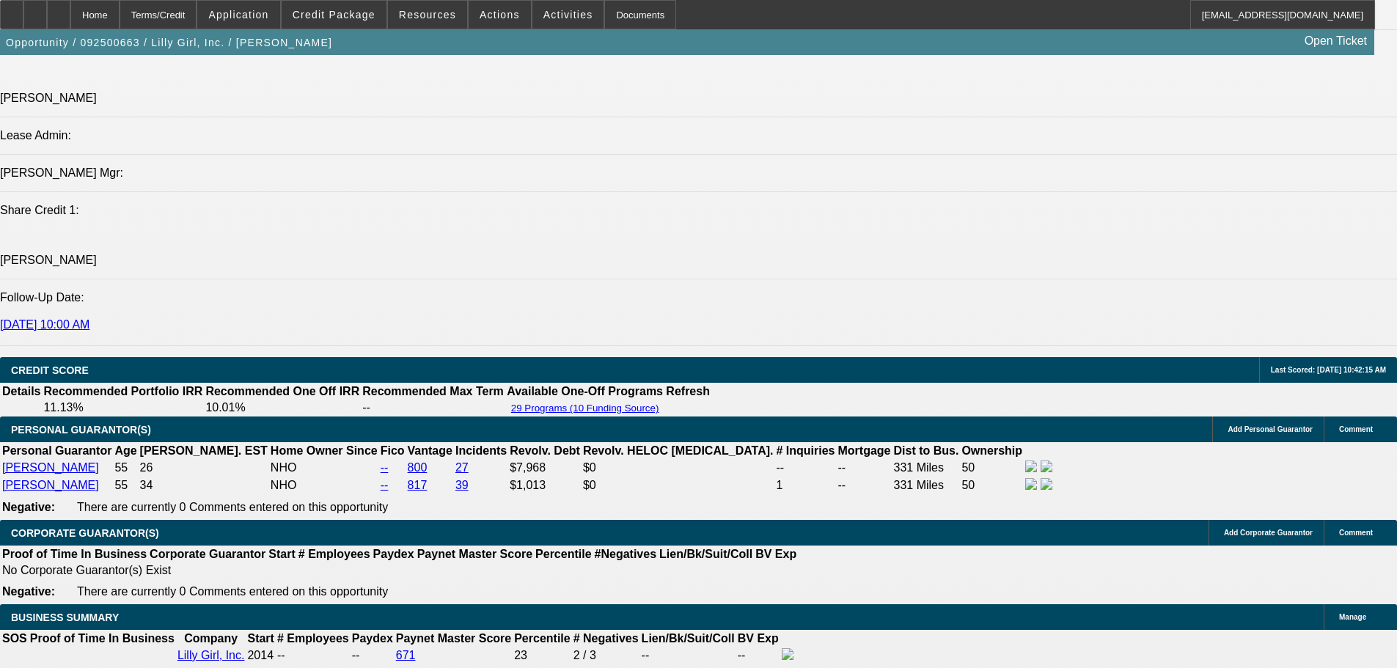
scroll to position [1834, 0]
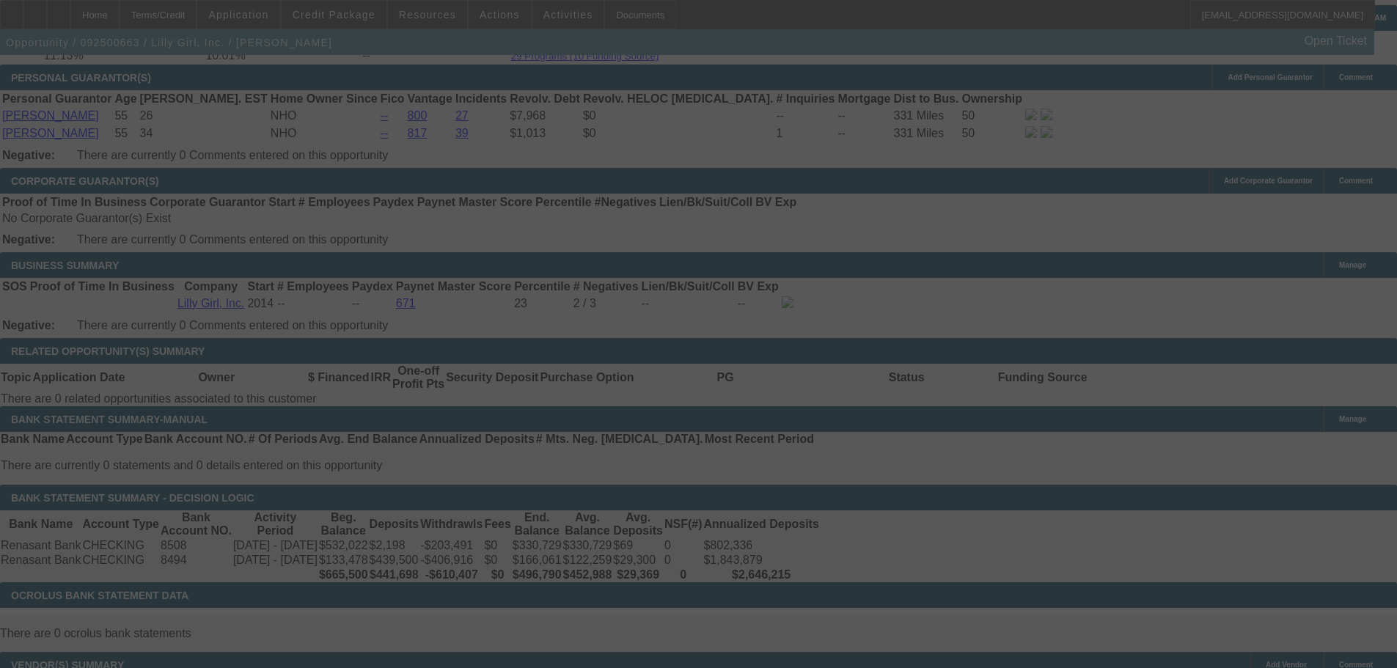
scroll to position [2179, 0]
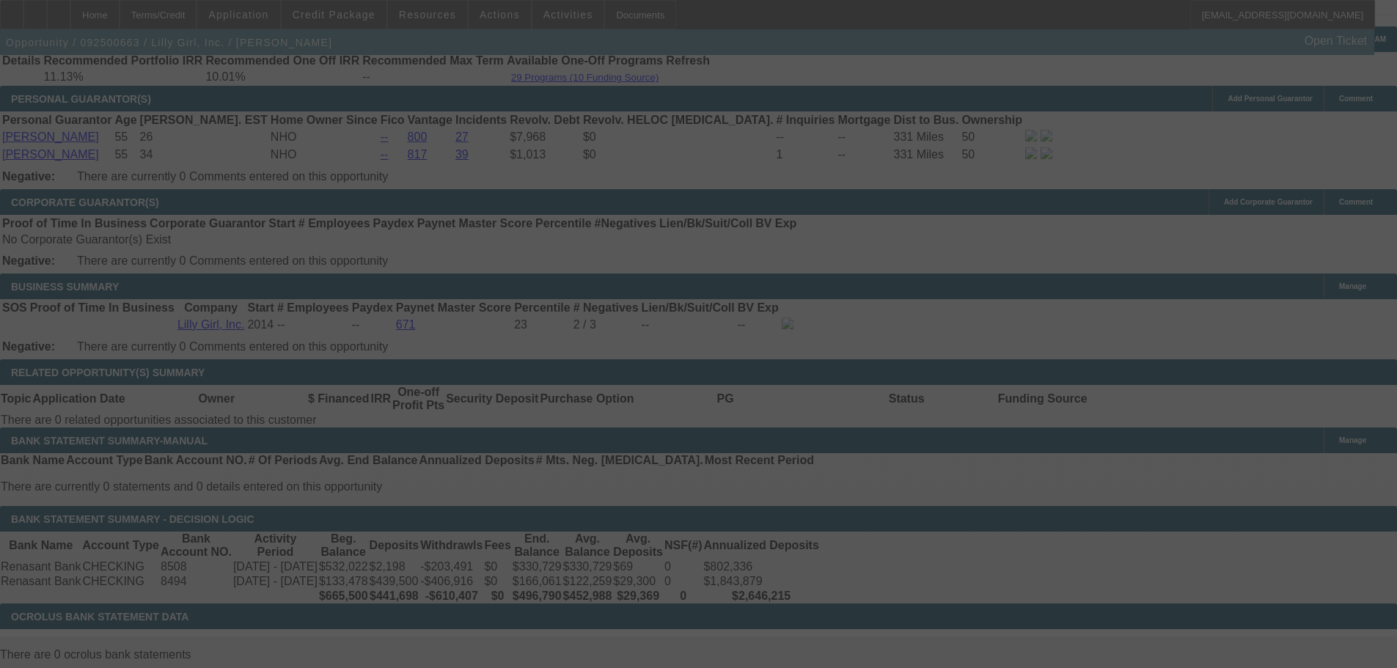
select select "0"
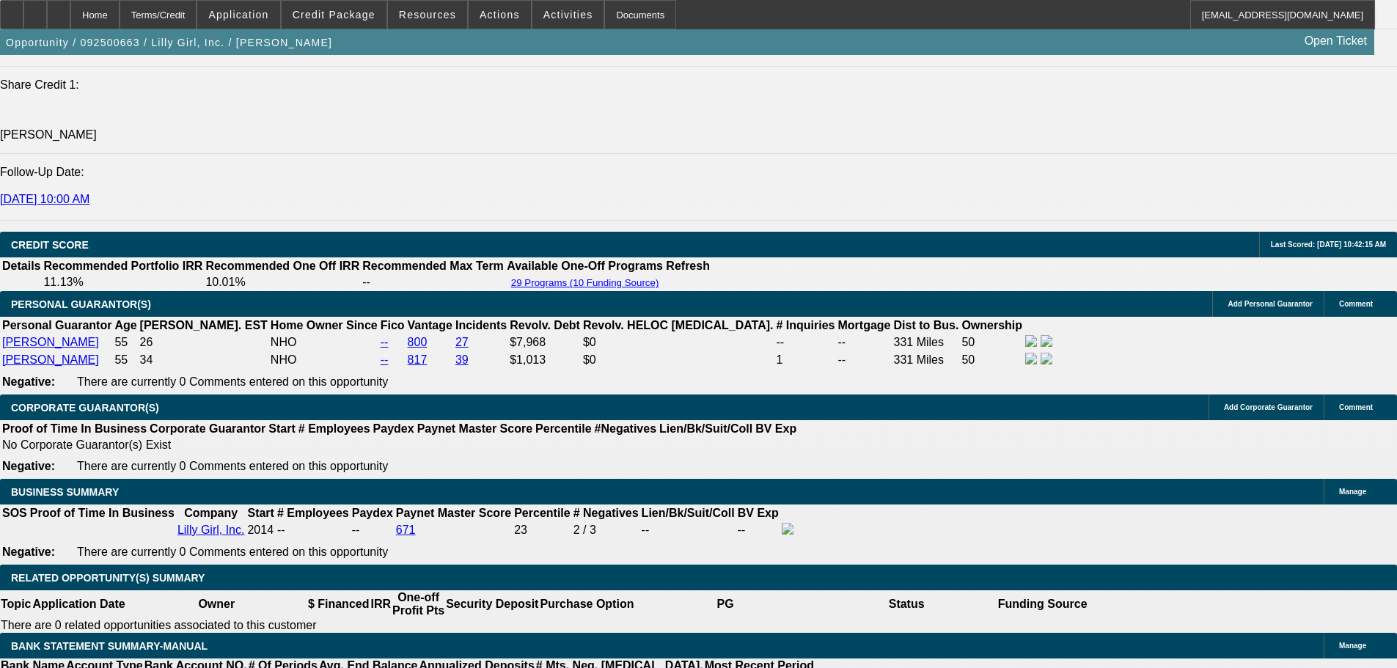
scroll to position [1959, 0]
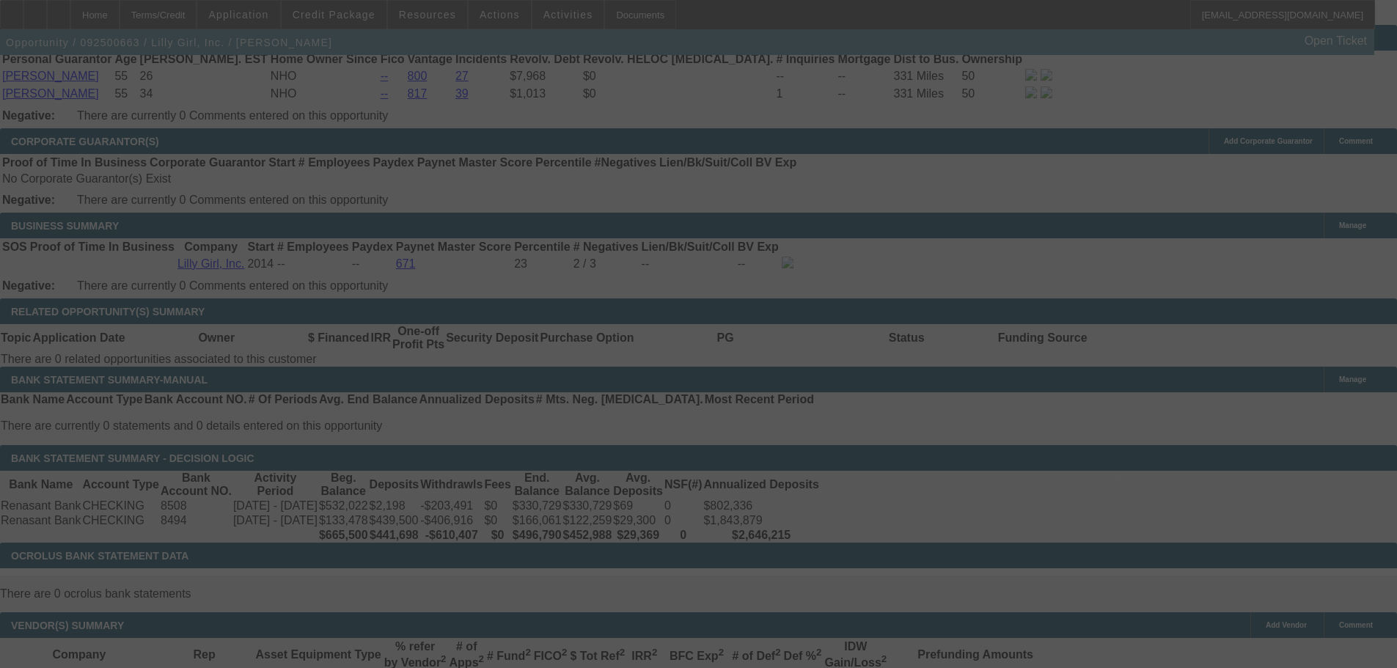
scroll to position [2253, 0]
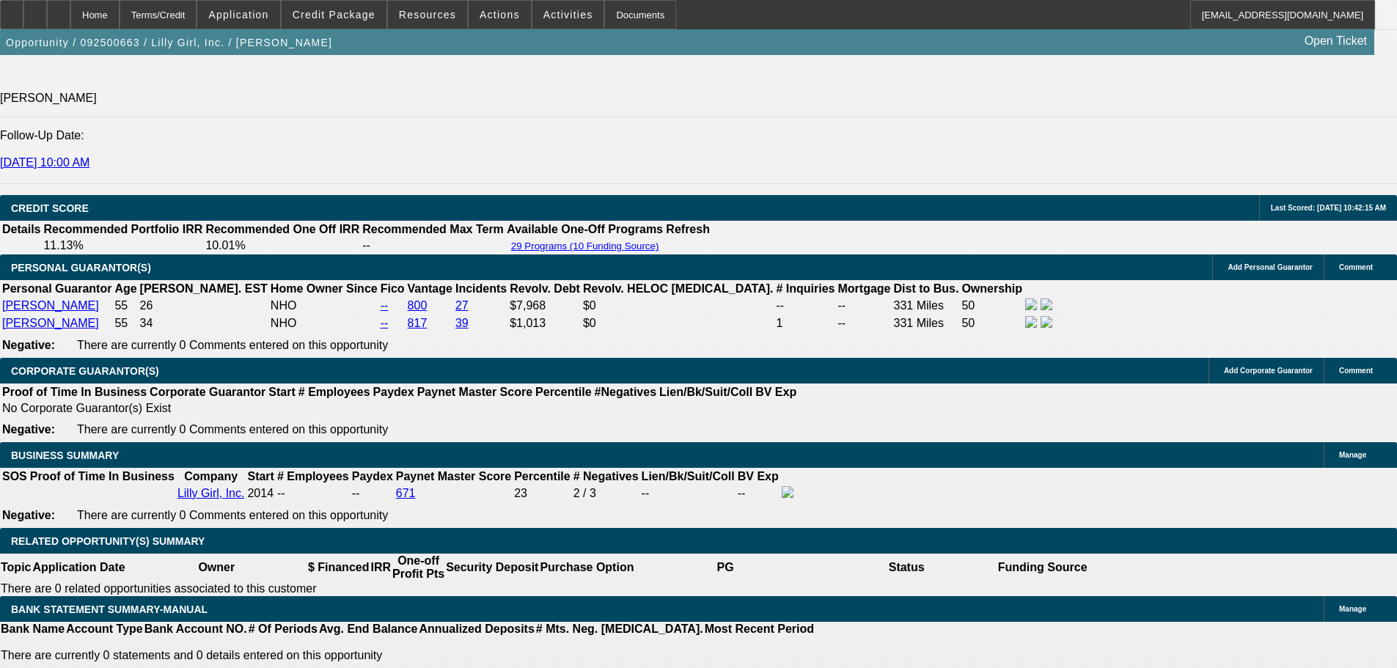
scroll to position [1739, 0]
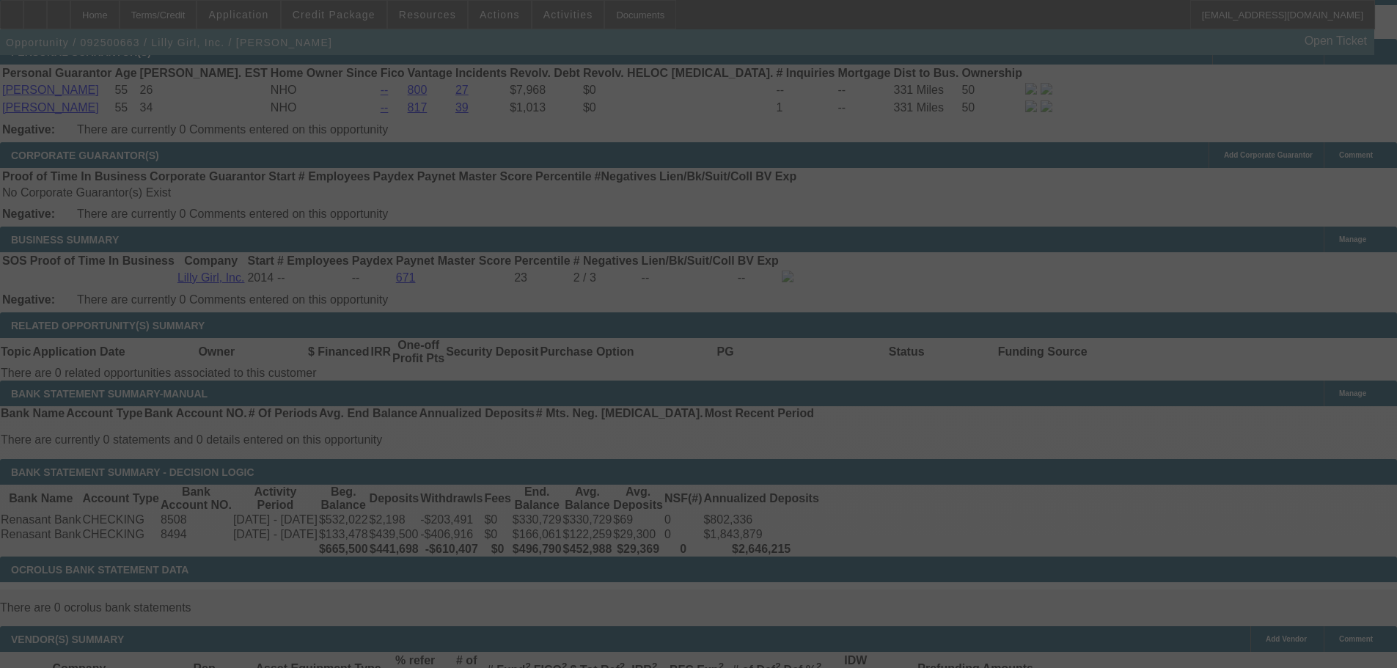
scroll to position [2253, 0]
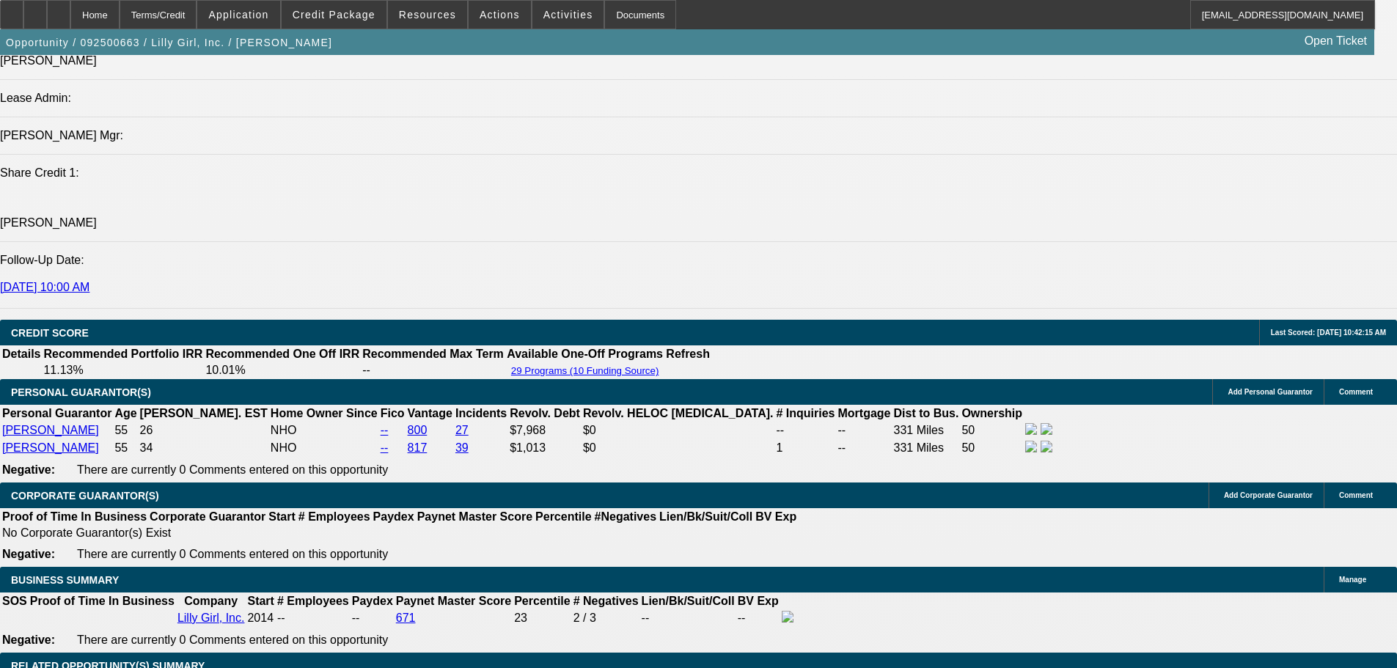
scroll to position [2399, 0]
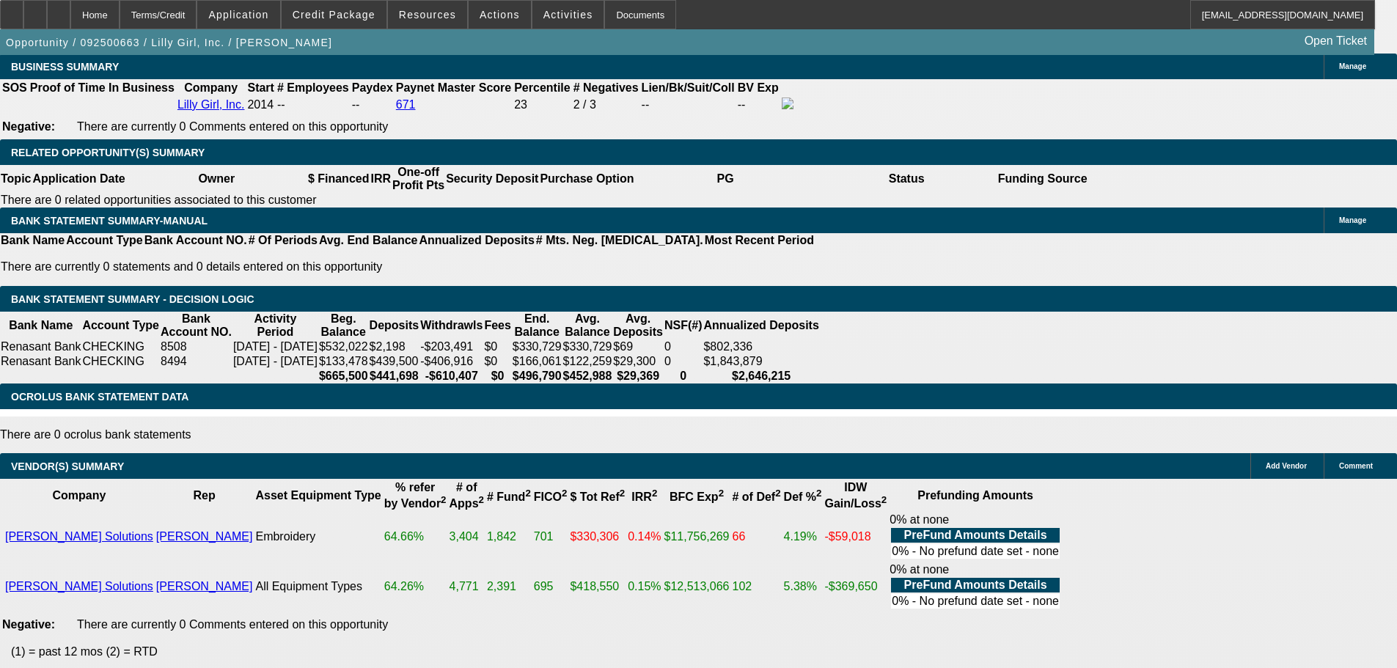
drag, startPoint x: 406, startPoint y: 141, endPoint x: 478, endPoint y: 136, distance: 72.1
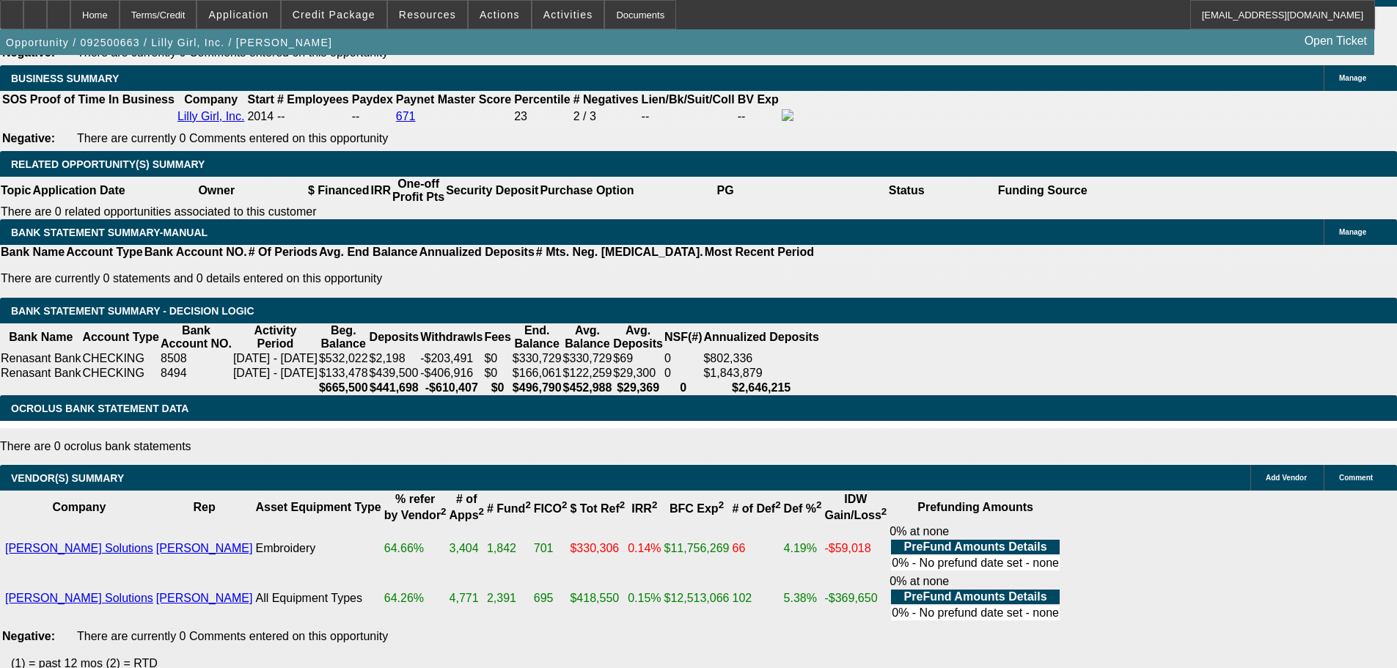
scroll to position [1959, 0]
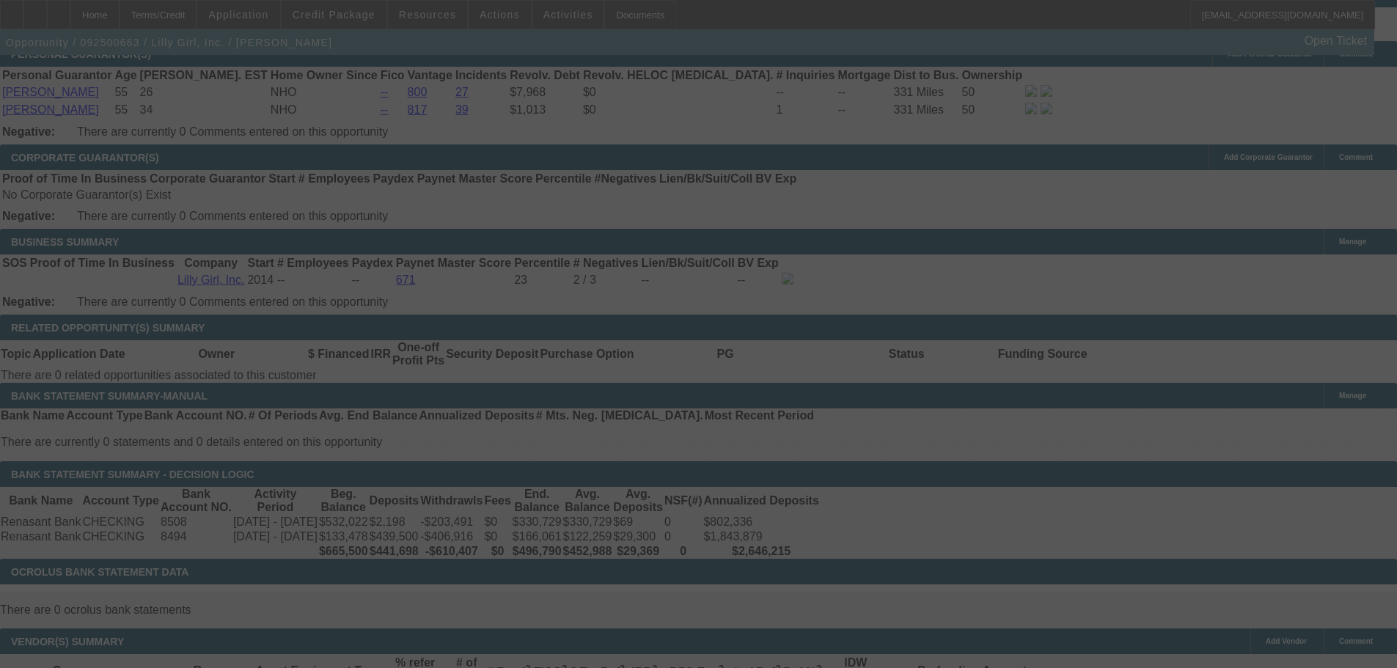
scroll to position [2253, 0]
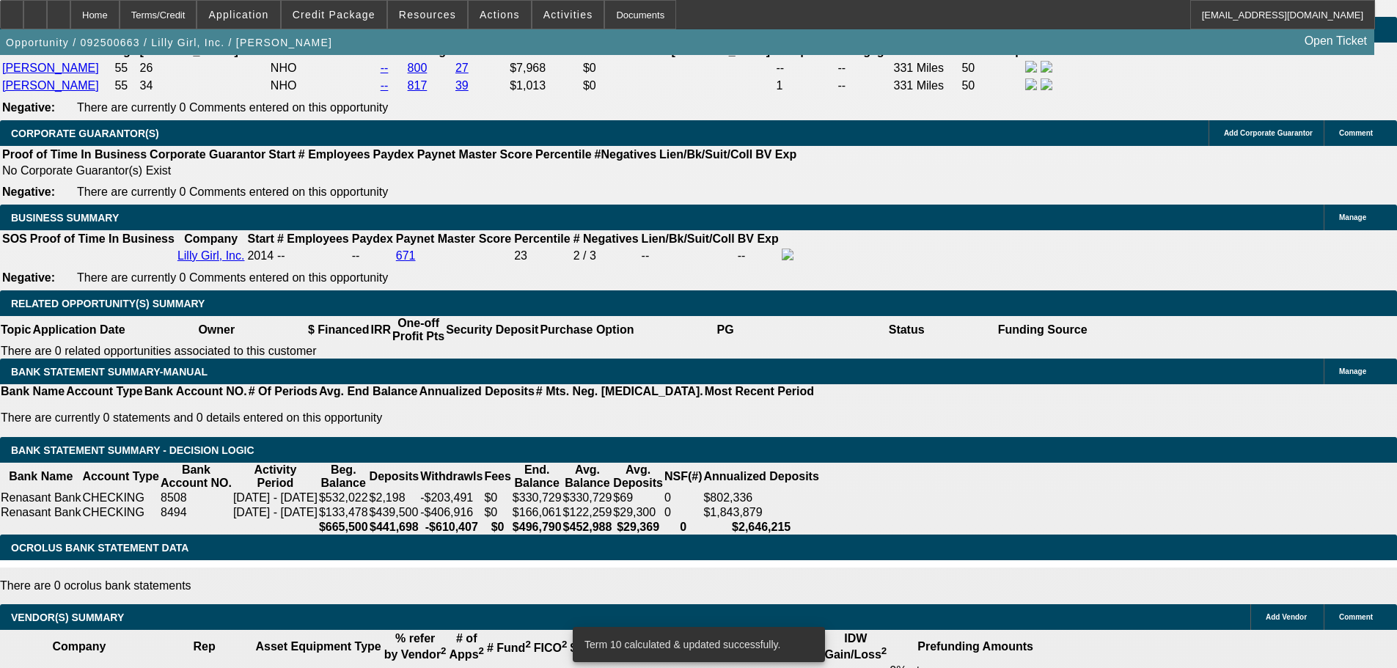
scroll to position [2253, 0]
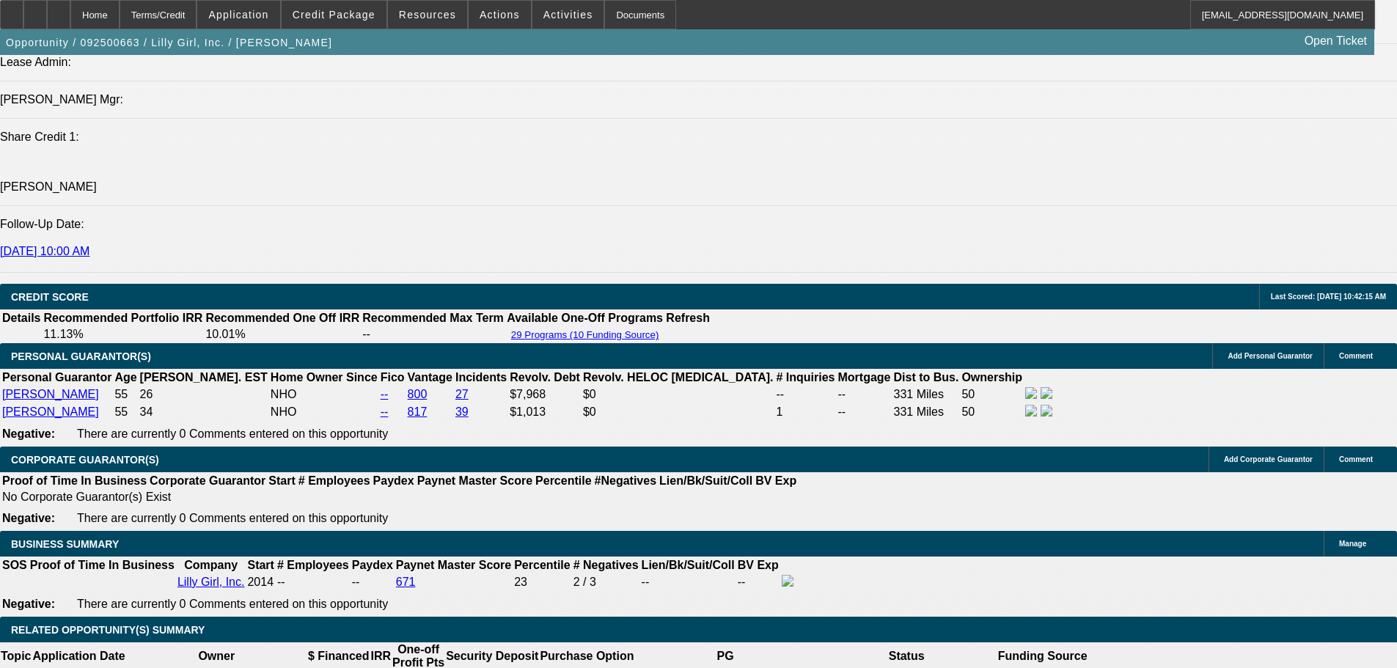
scroll to position [1812, 0]
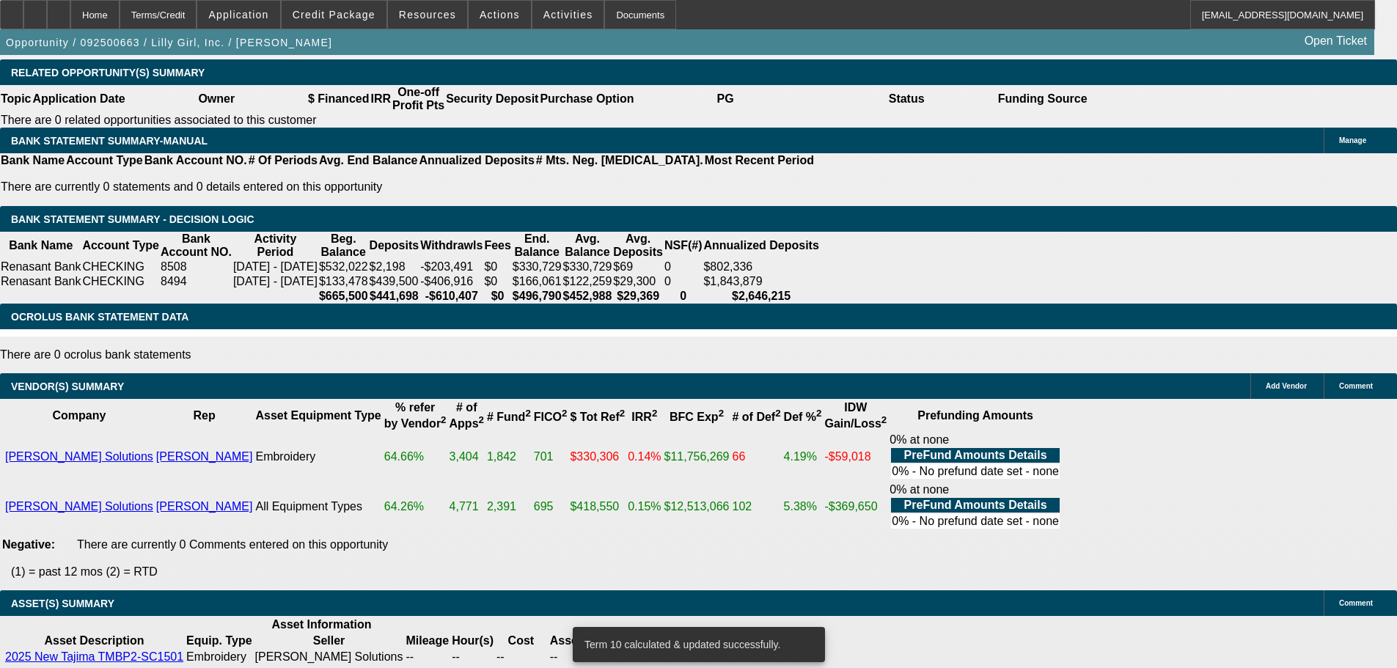
scroll to position [2399, 0]
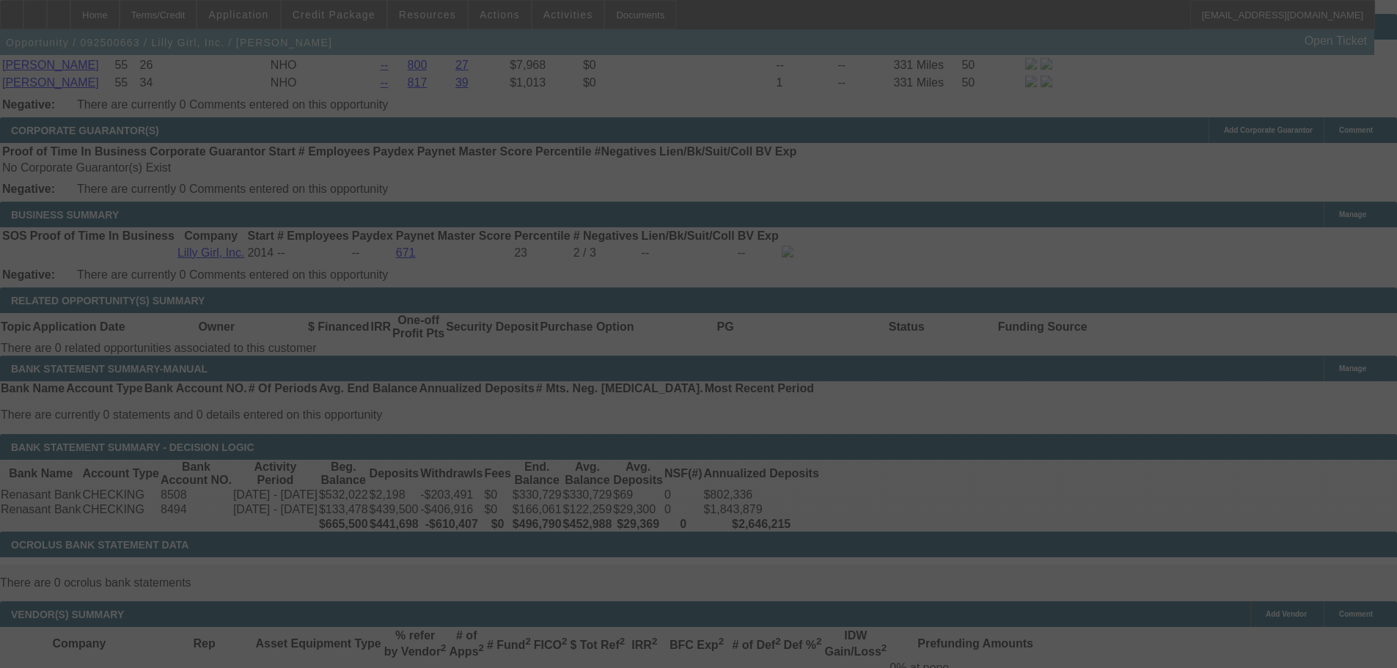
scroll to position [2253, 0]
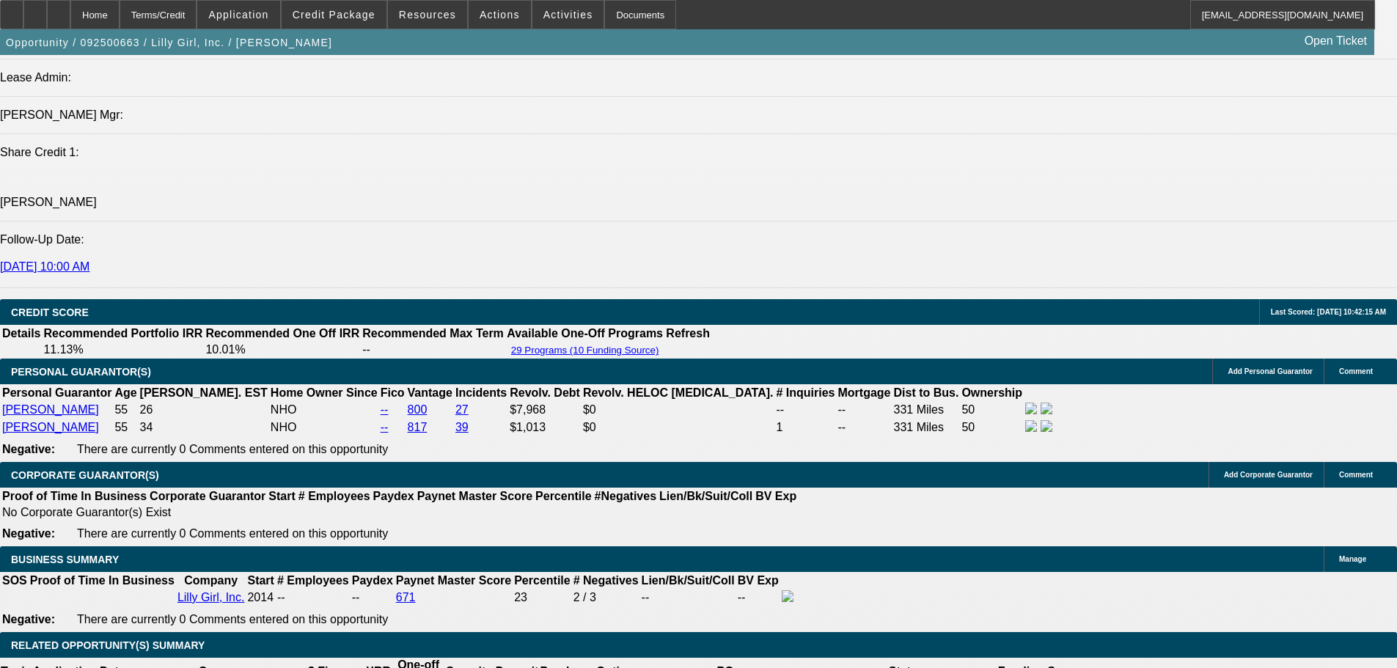
scroll to position [1886, 0]
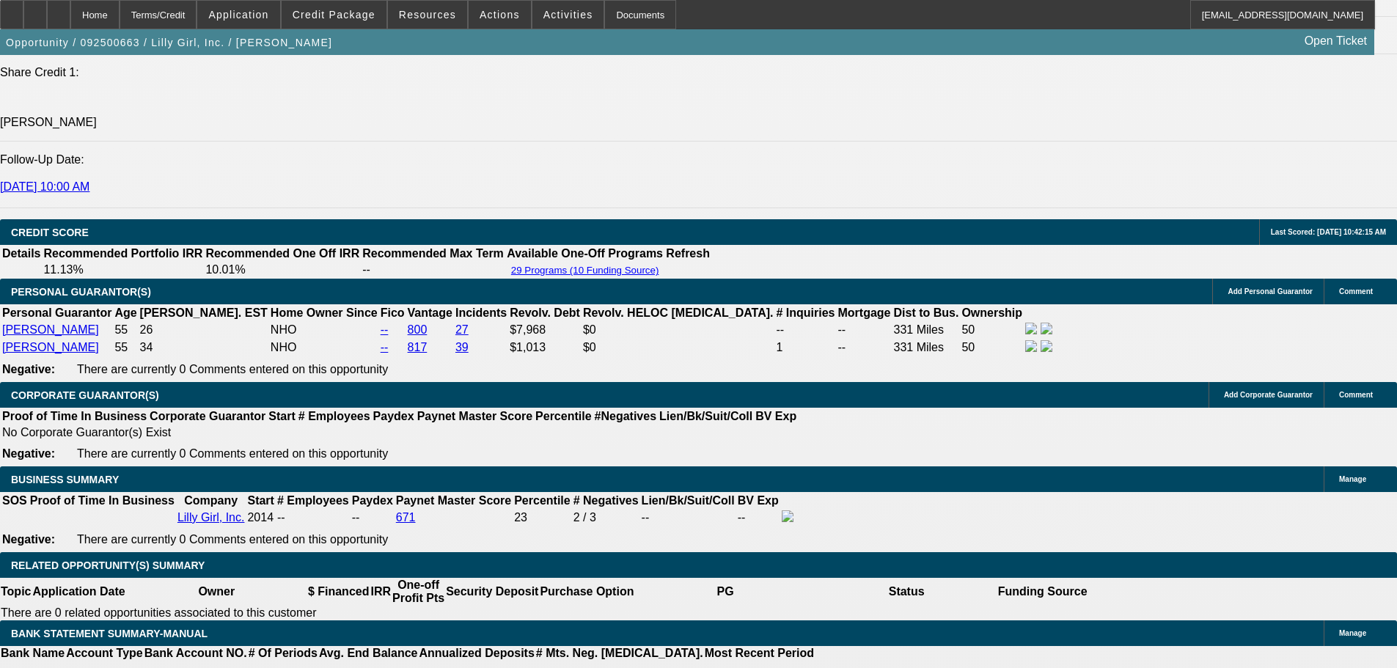
scroll to position [2179, 0]
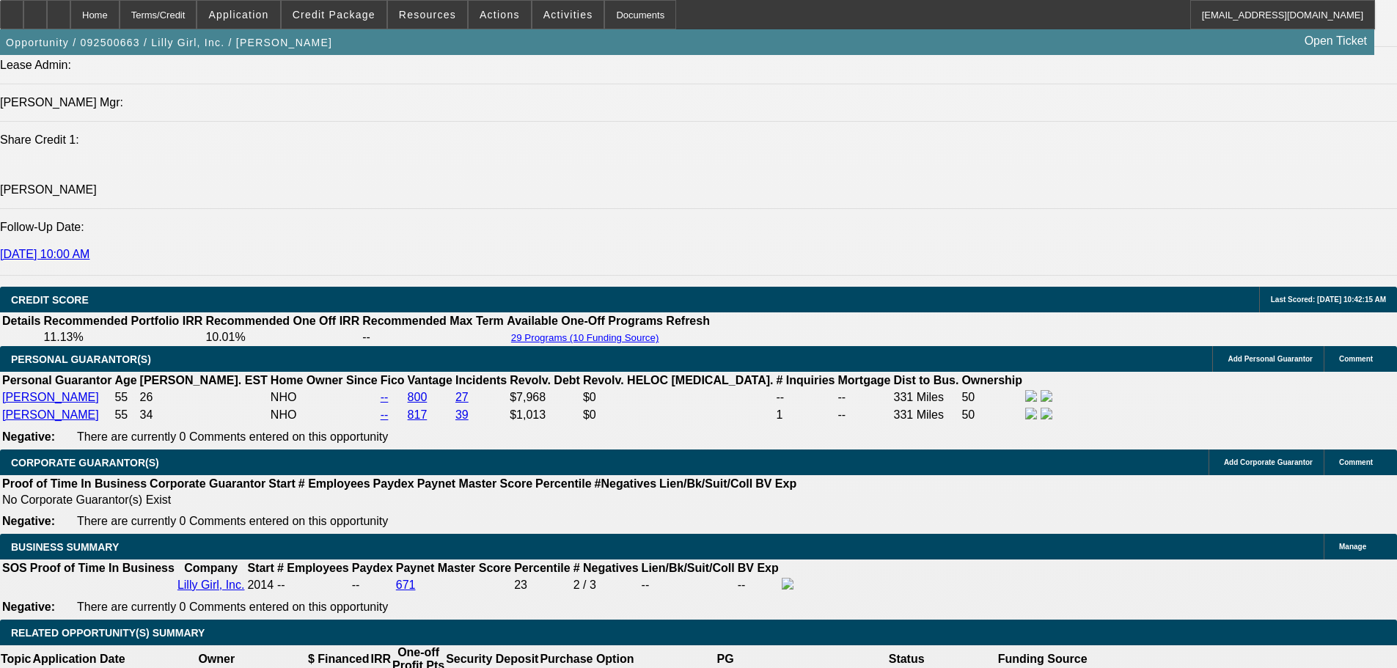
scroll to position [1886, 0]
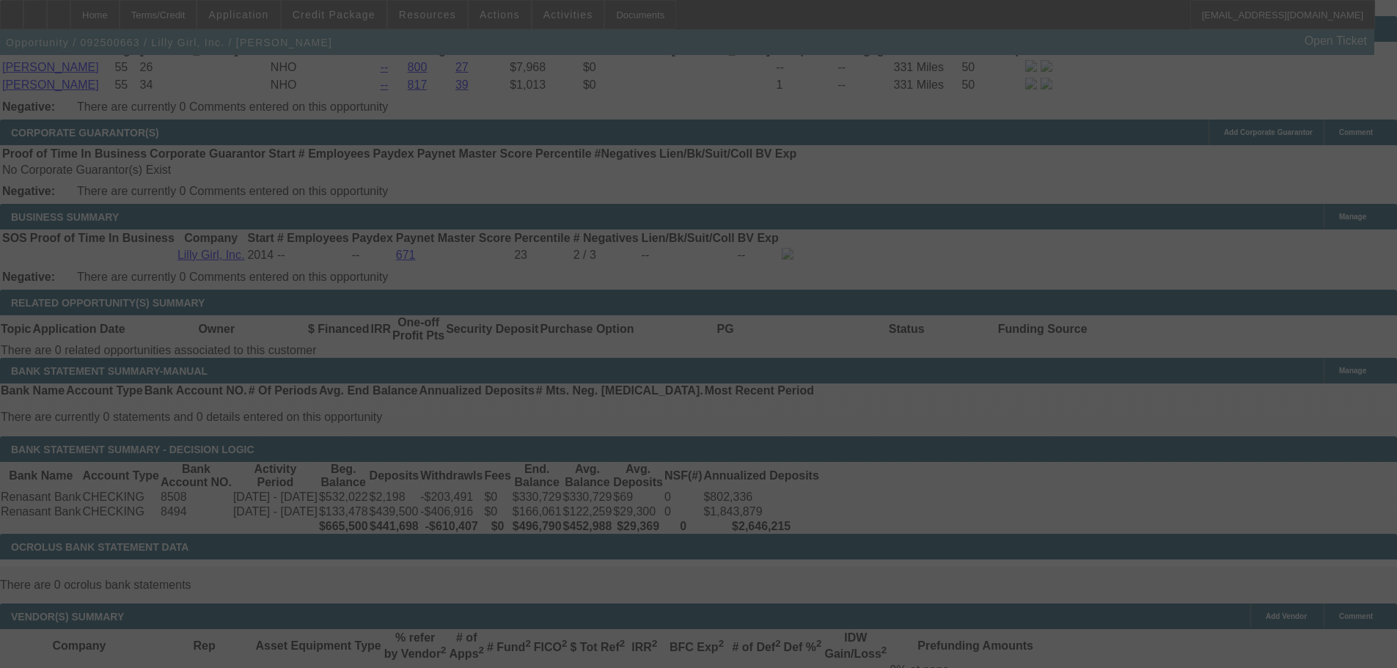
scroll to position [2253, 0]
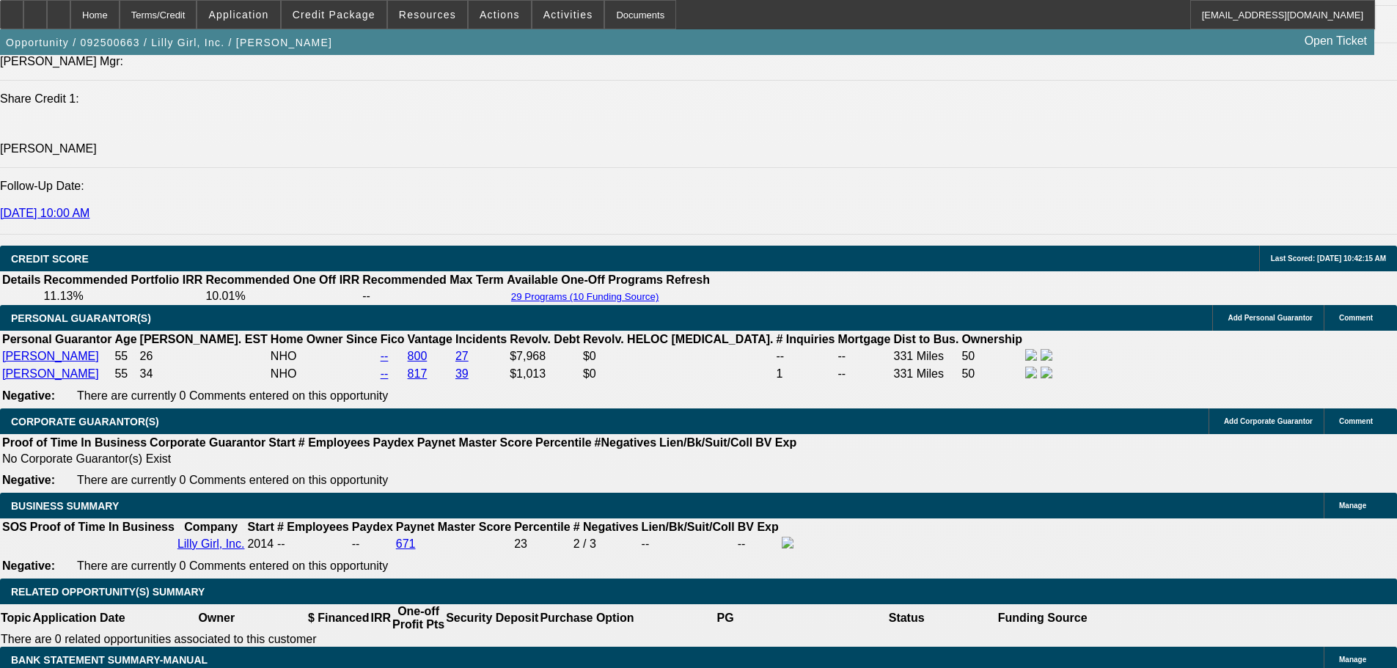
scroll to position [1959, 0]
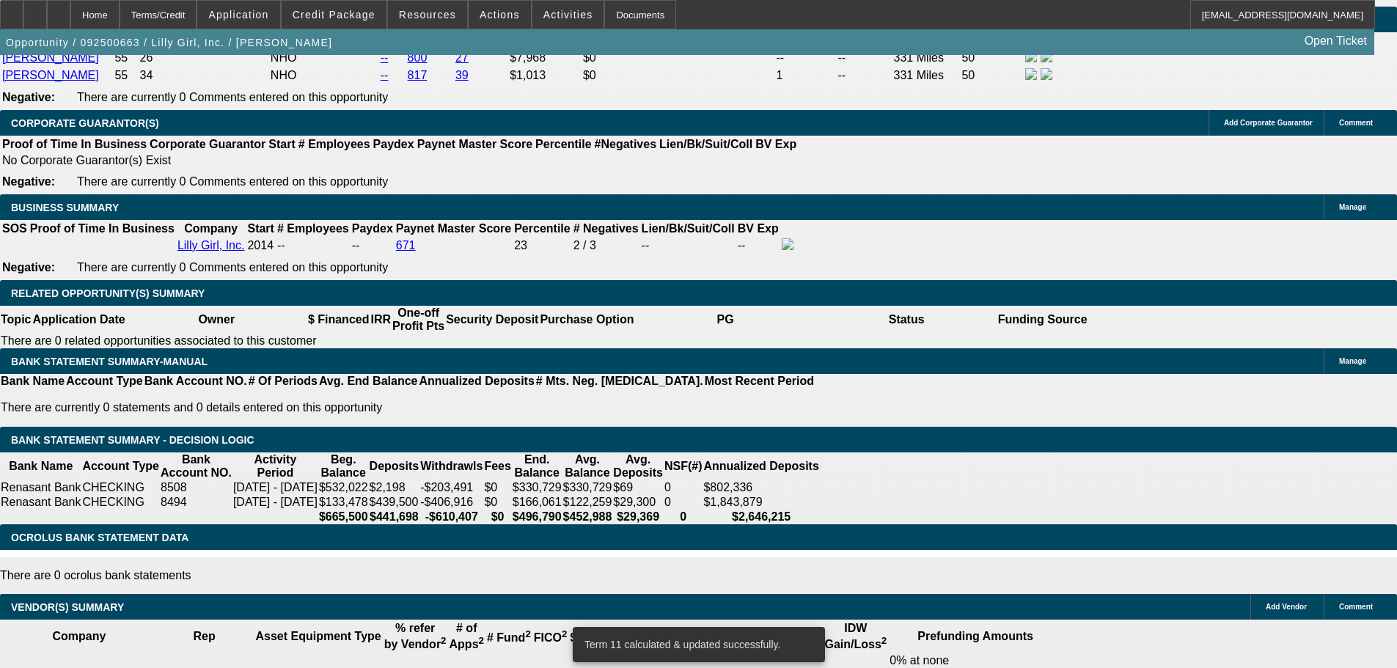
scroll to position [2253, 0]
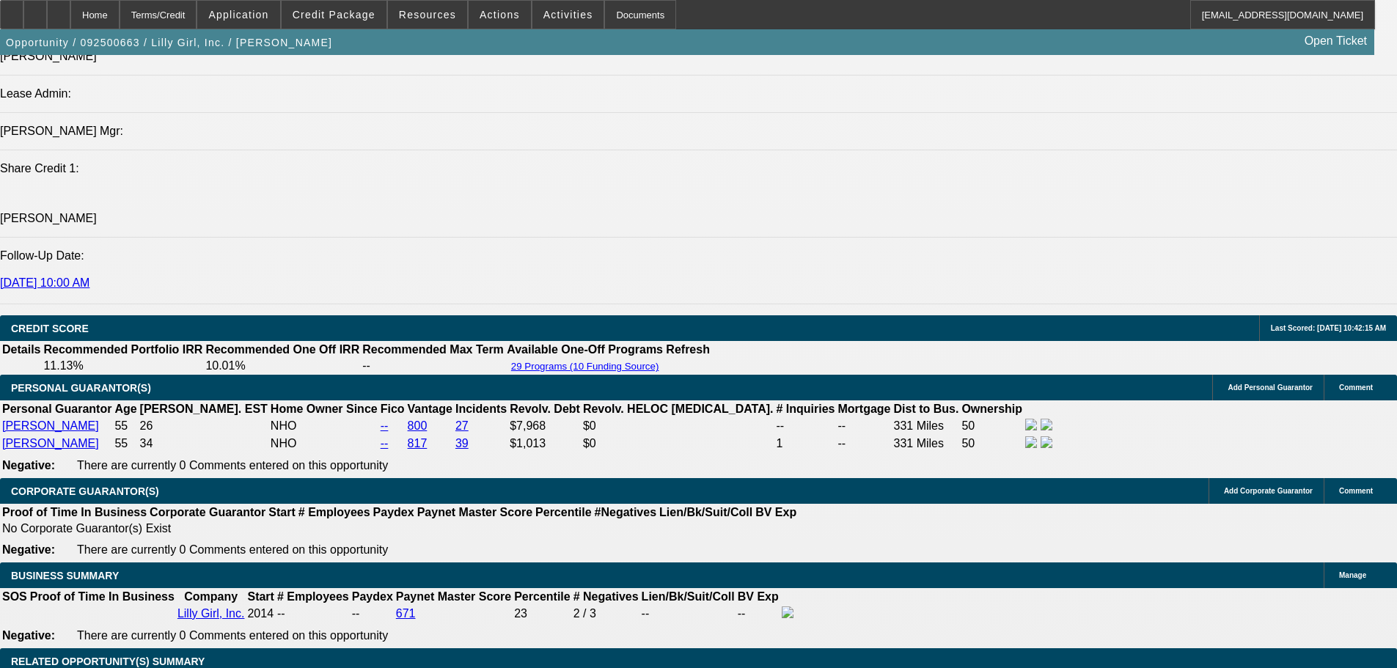
scroll to position [1812, 0]
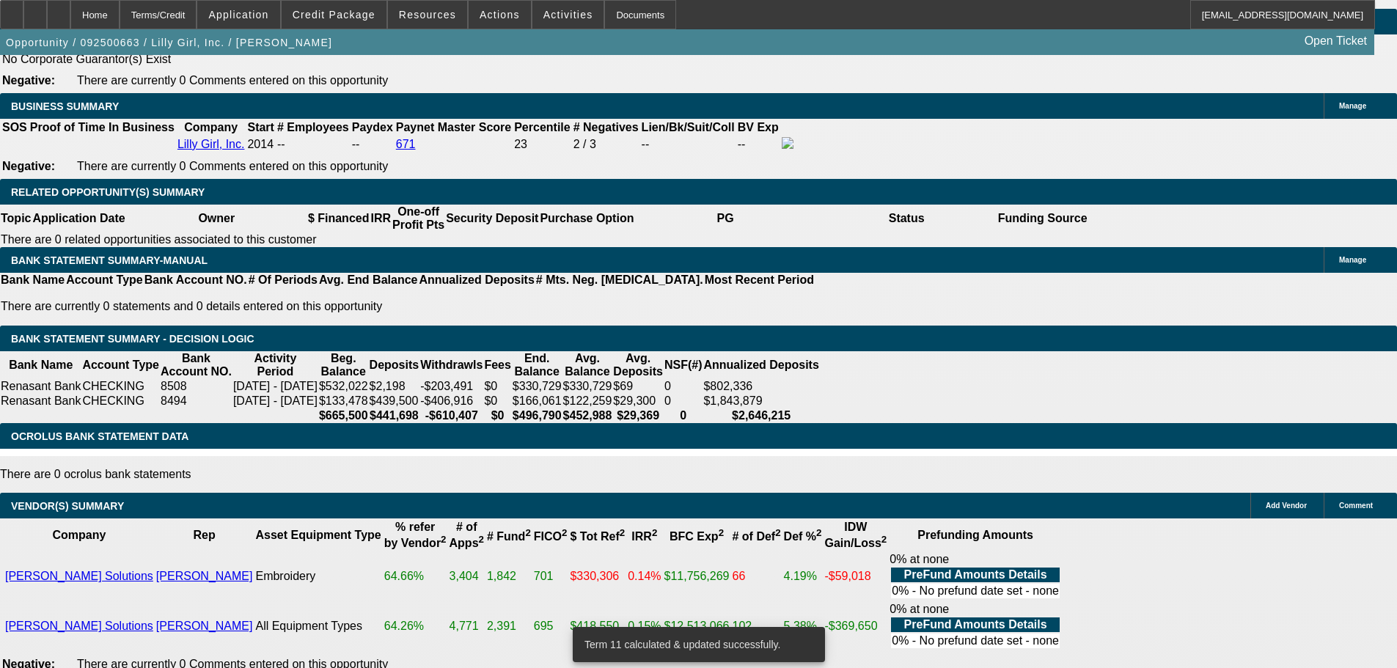
scroll to position [2326, 0]
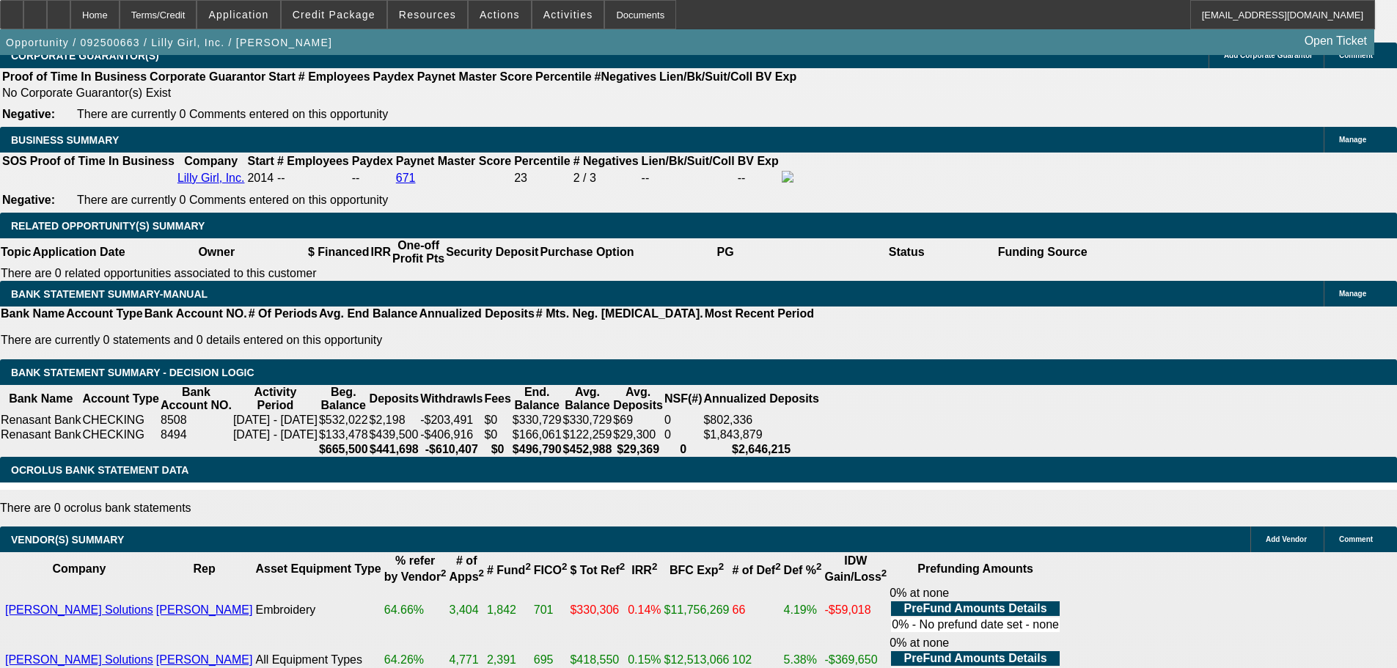
drag, startPoint x: 223, startPoint y: 206, endPoint x: 290, endPoint y: 208, distance: 66.8
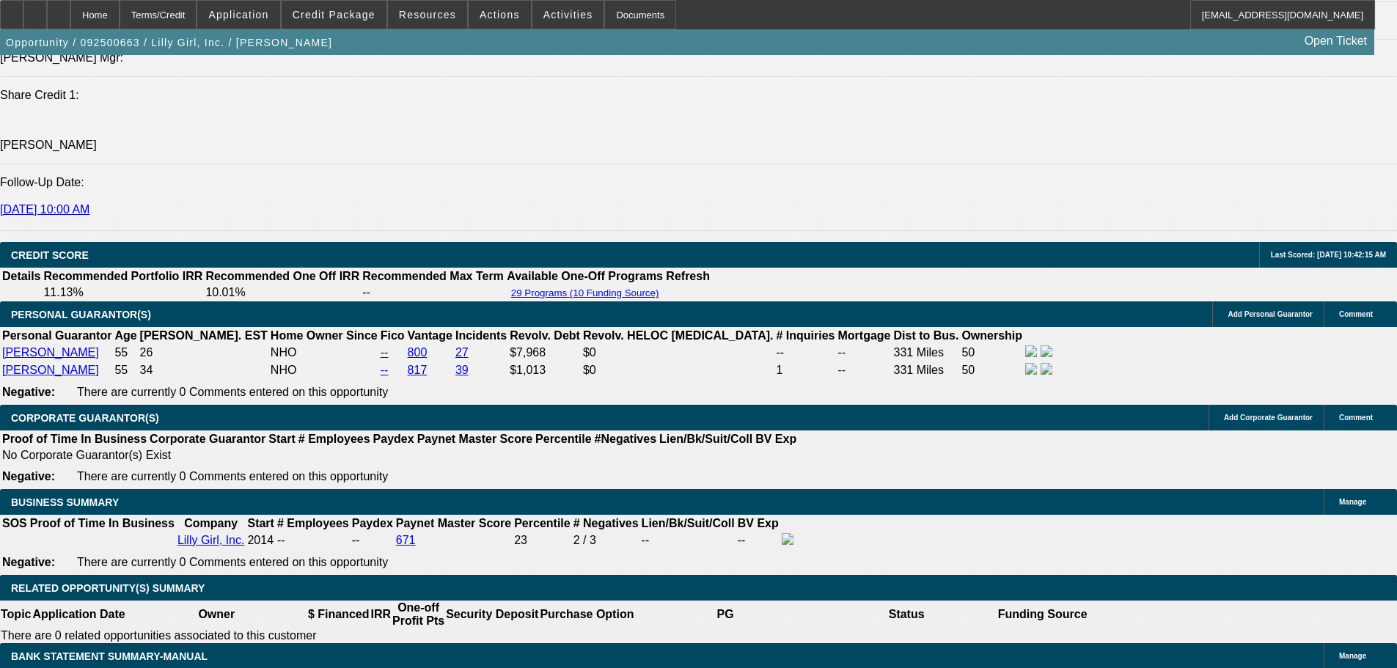
scroll to position [1959, 0]
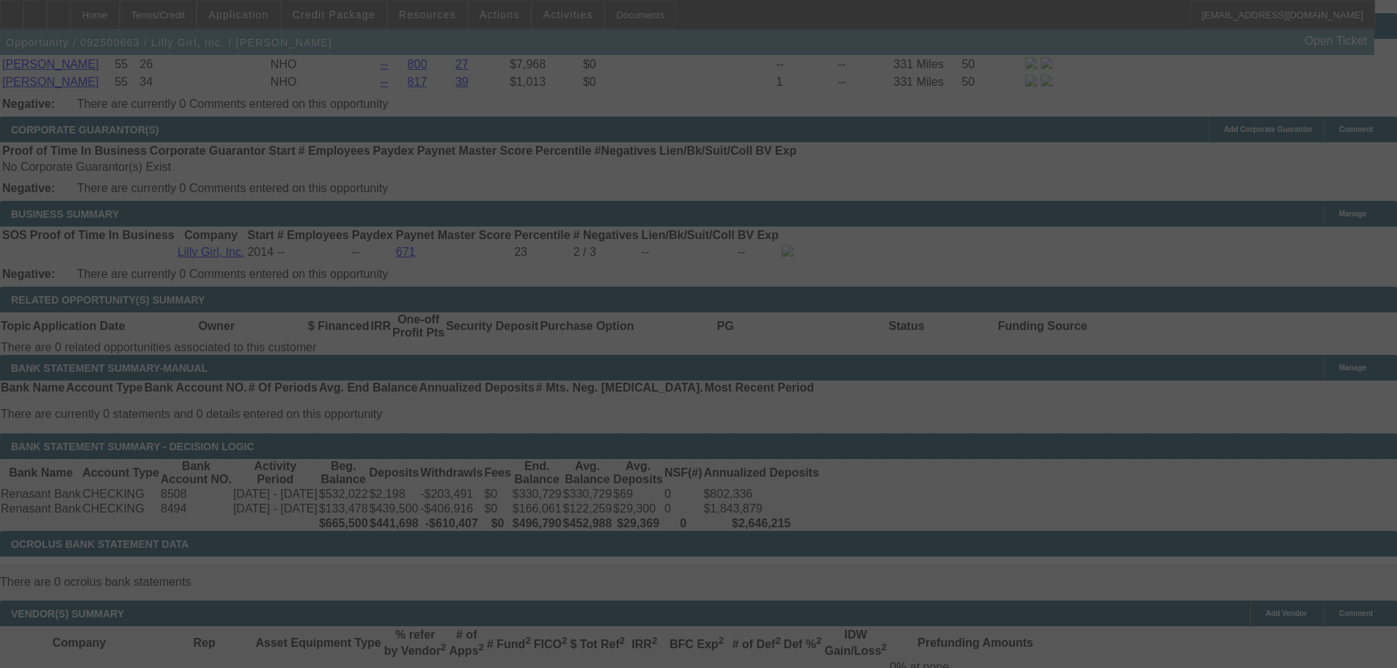
scroll to position [2253, 0]
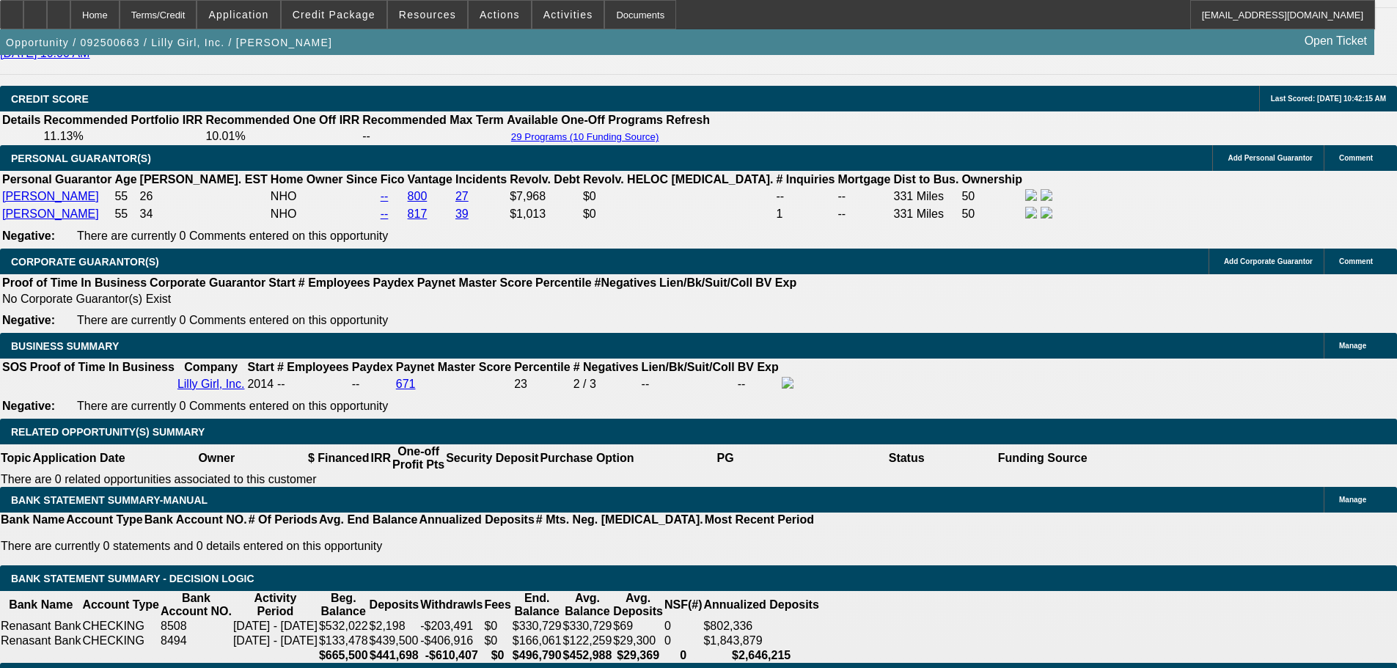
scroll to position [1886, 0]
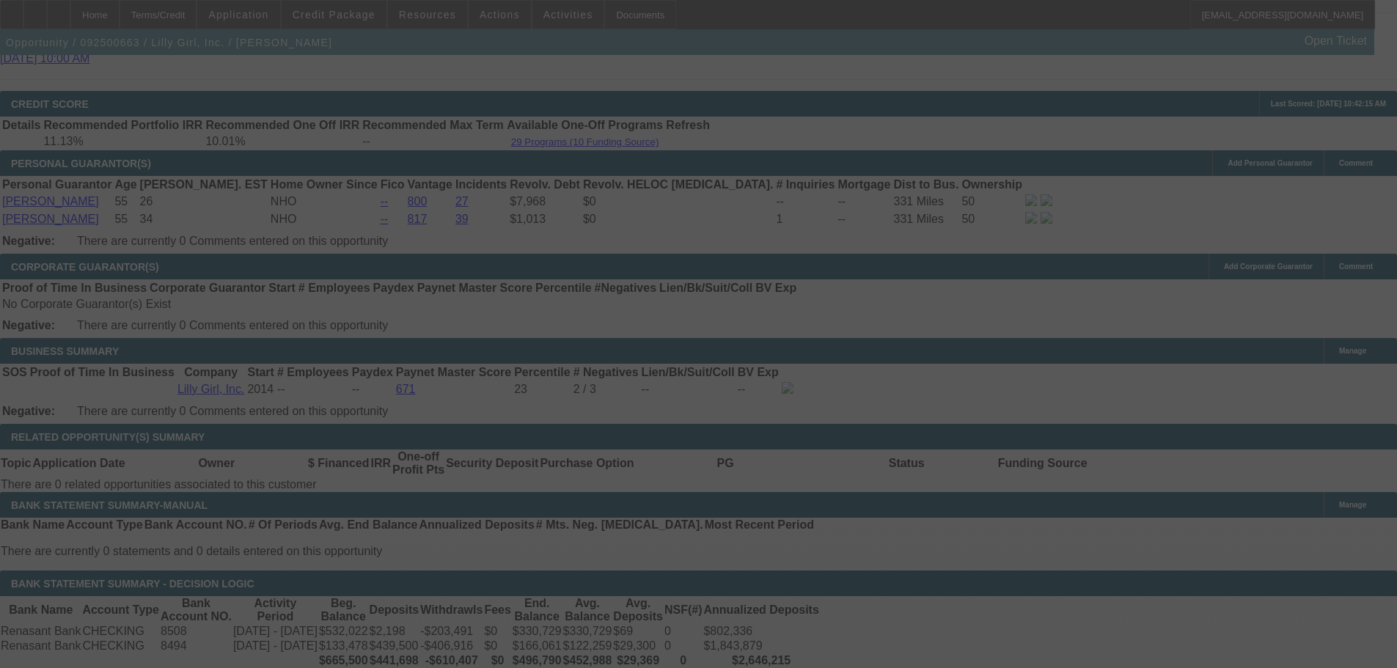
scroll to position [2253, 0]
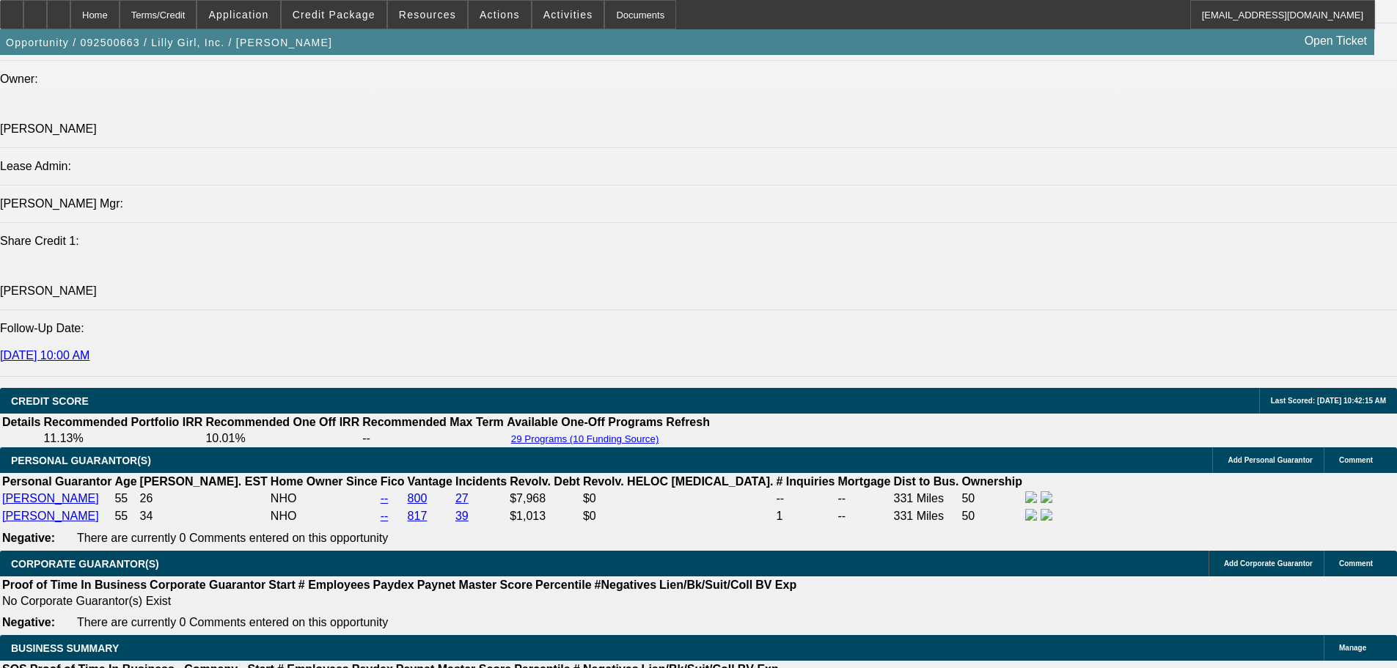
scroll to position [1812, 0]
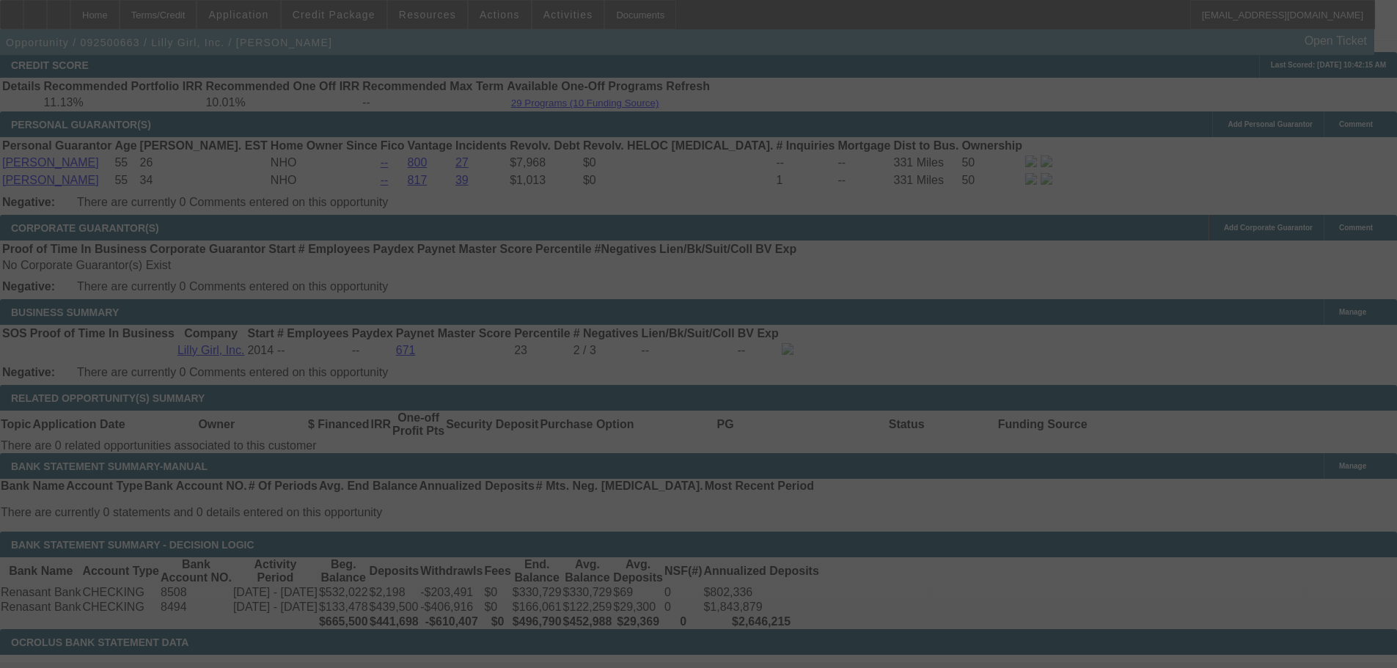
scroll to position [2179, 0]
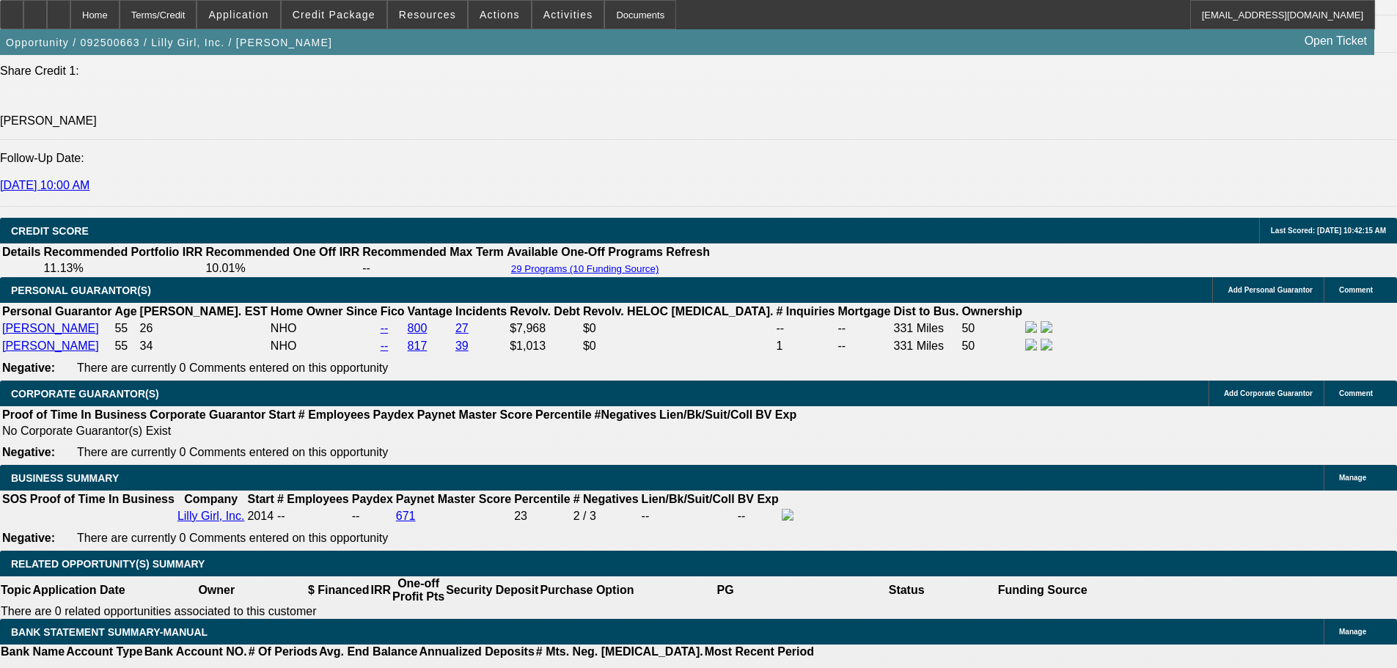
scroll to position [2179, 0]
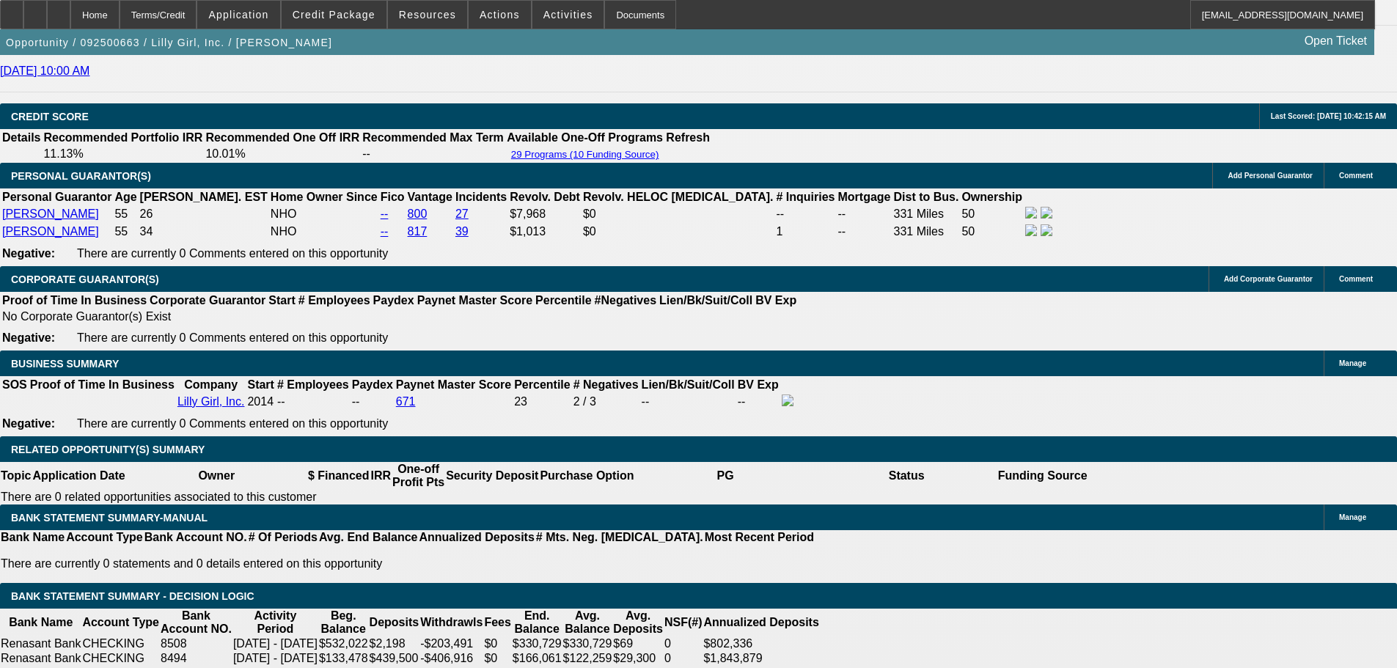
scroll to position [2106, 0]
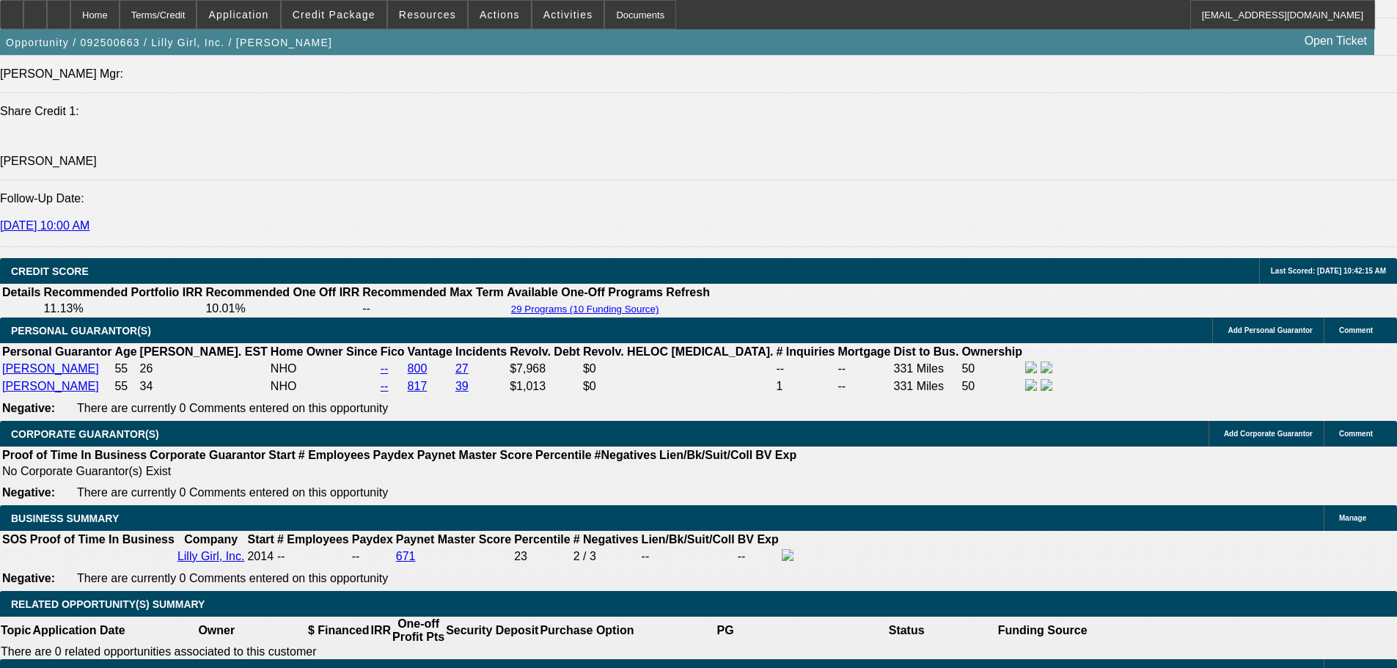
scroll to position [1739, 0]
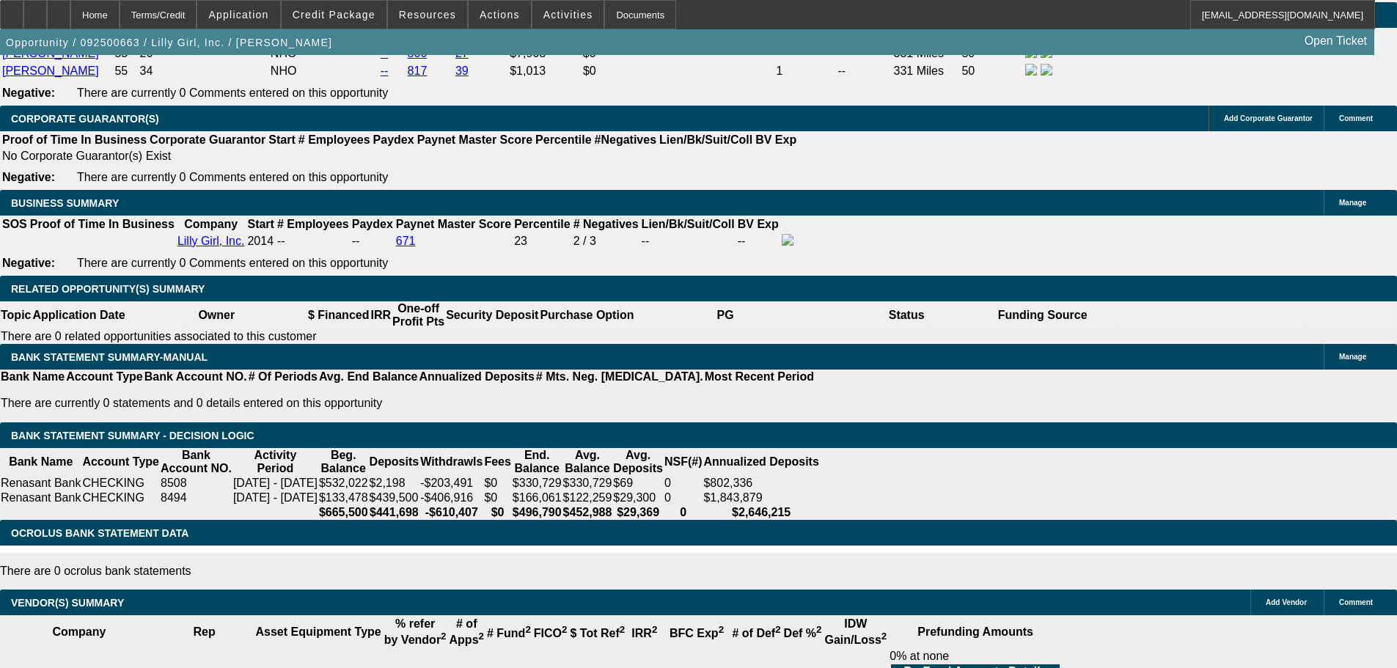
scroll to position [2232, 0]
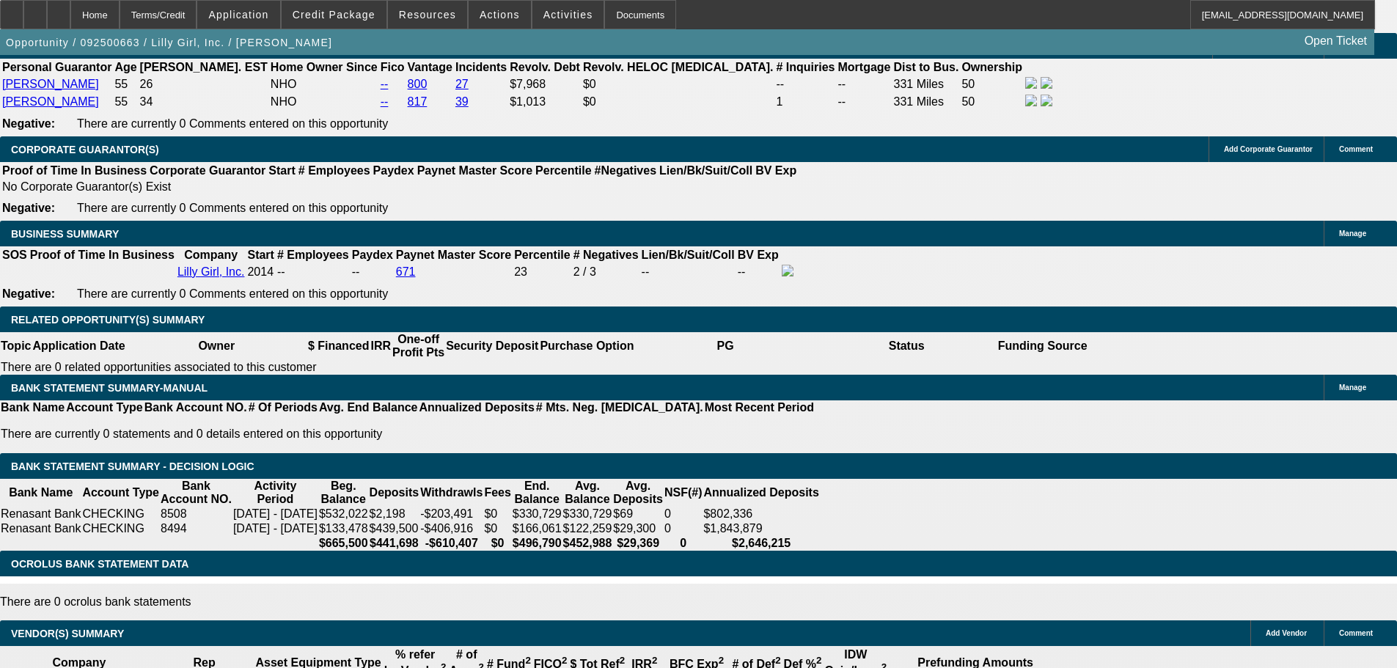
drag, startPoint x: 315, startPoint y: 282, endPoint x: 370, endPoint y: 288, distance: 54.7
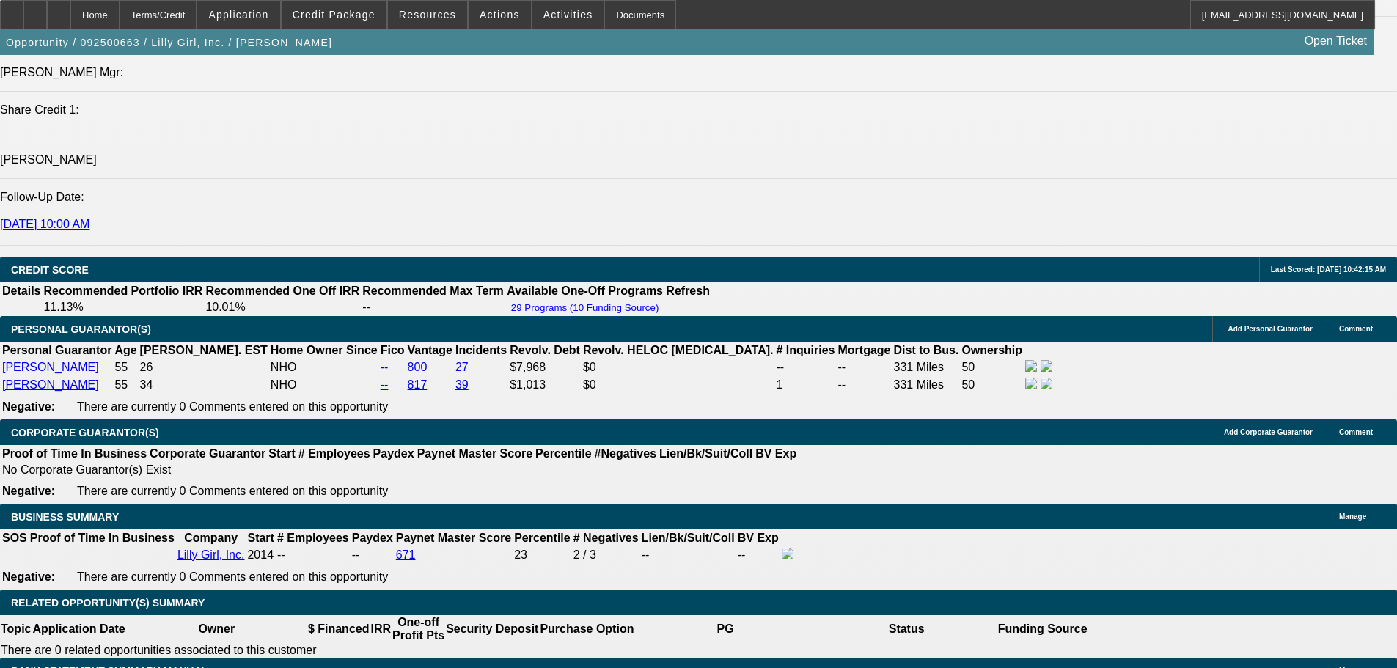
scroll to position [1939, 0]
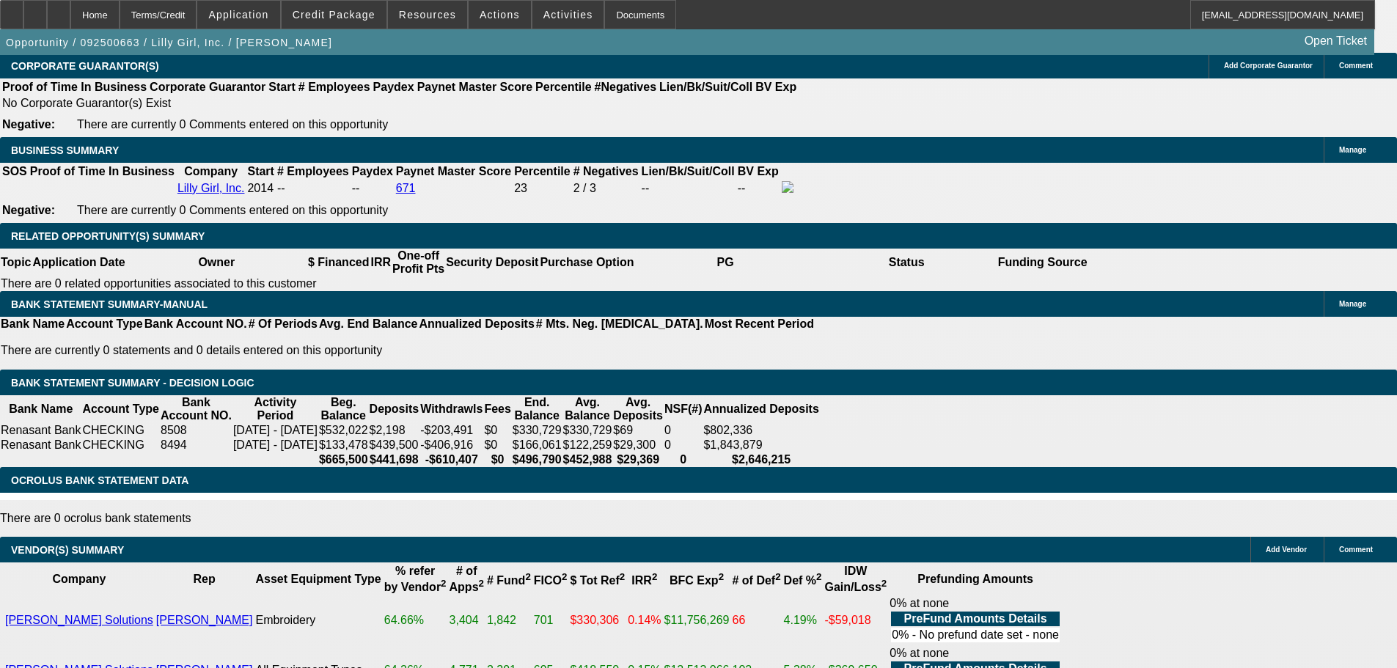
scroll to position [2525, 0]
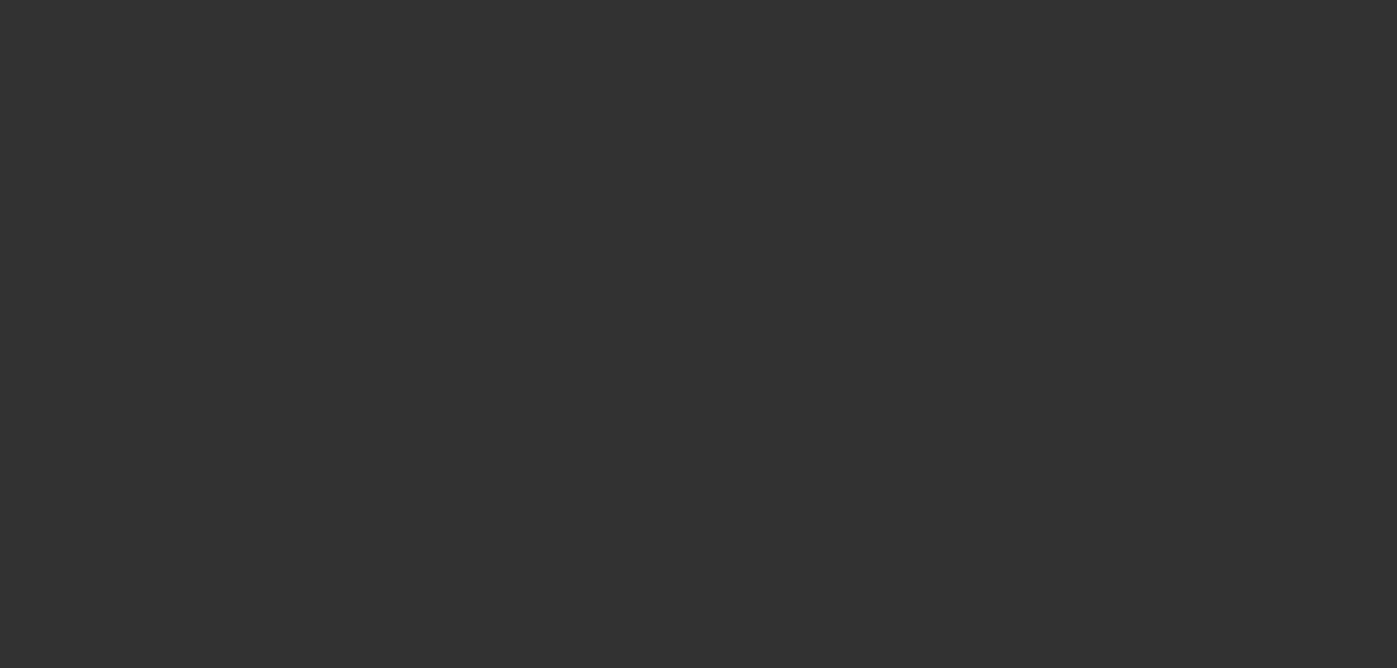
scroll to position [0, 0]
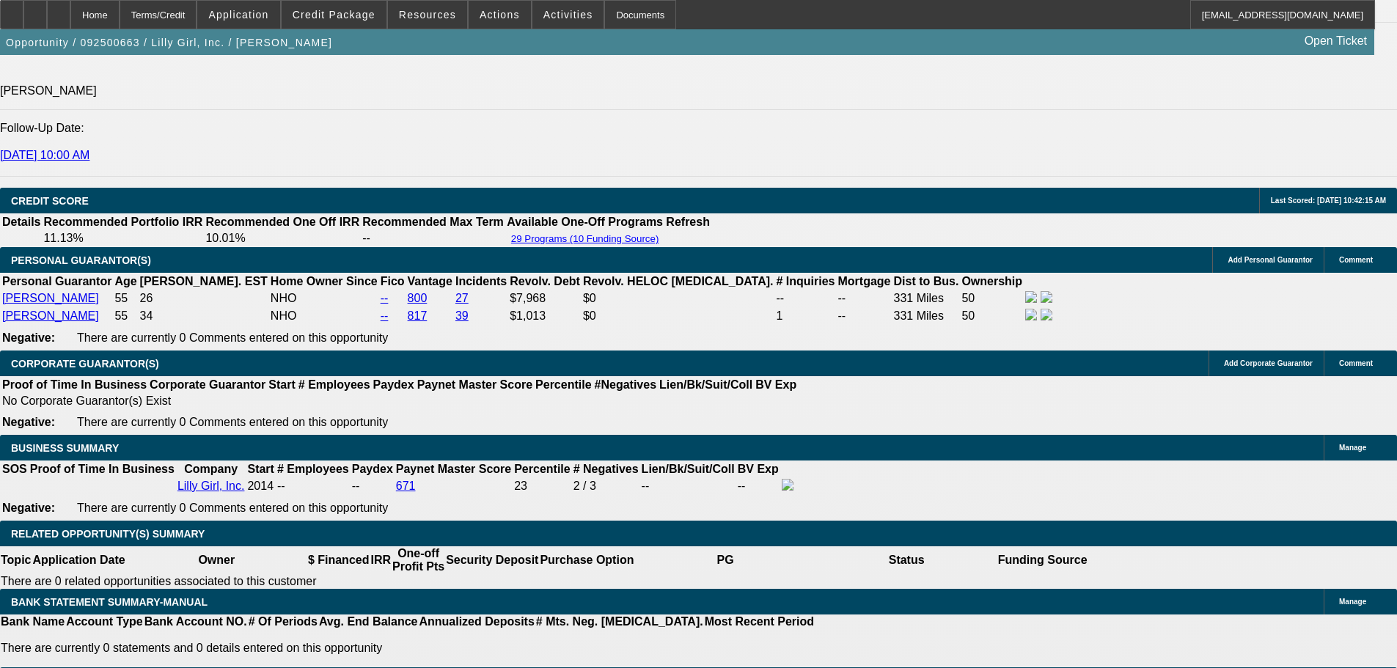
scroll to position [2421, 0]
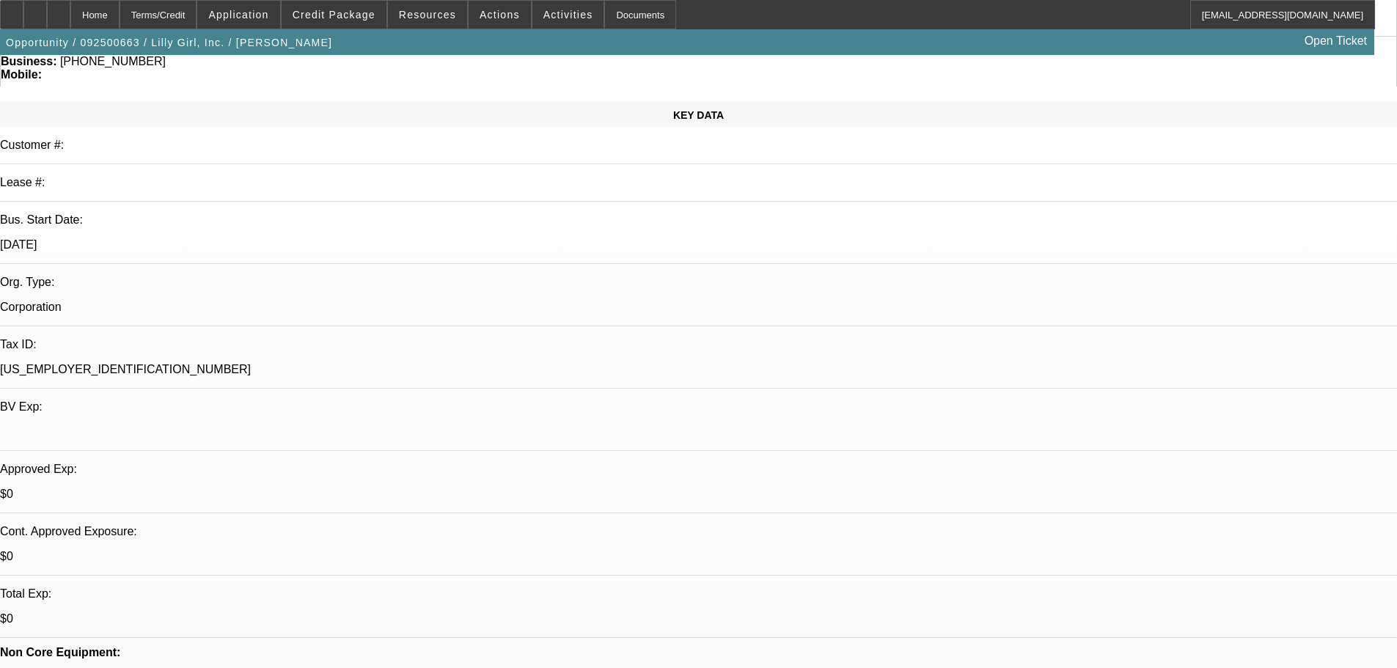
scroll to position [147, 0]
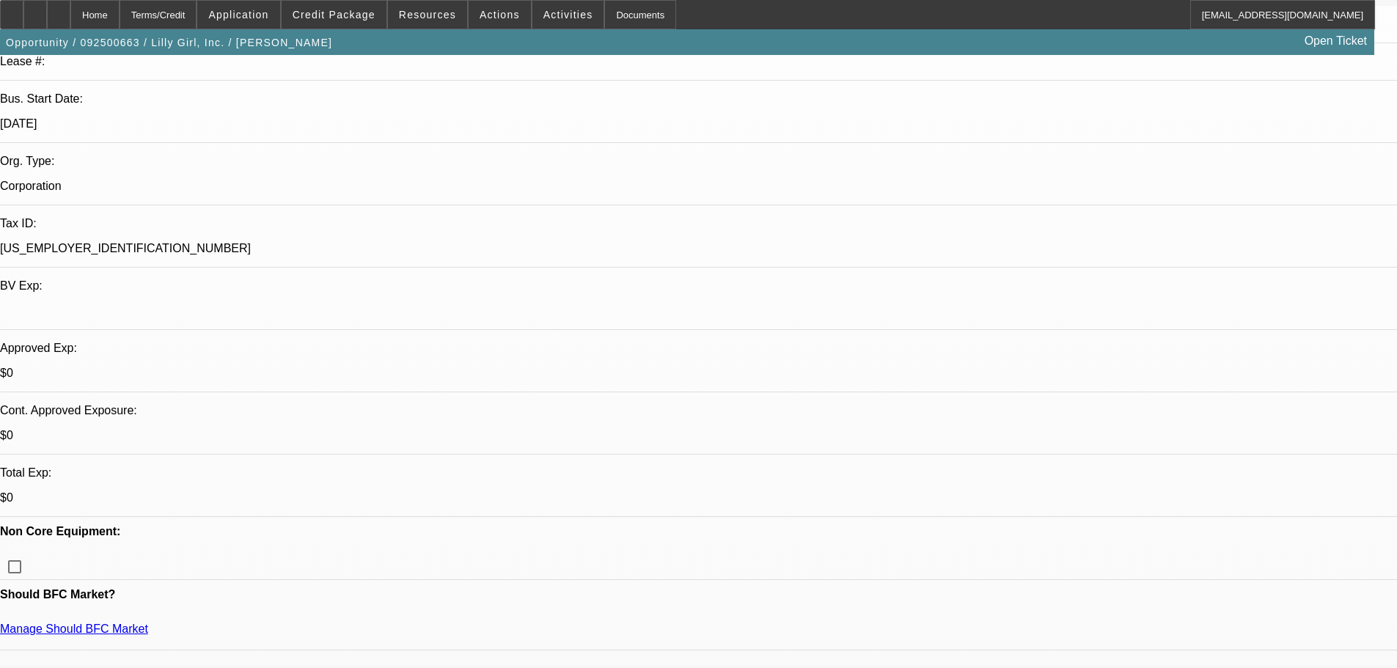
scroll to position [440, 0]
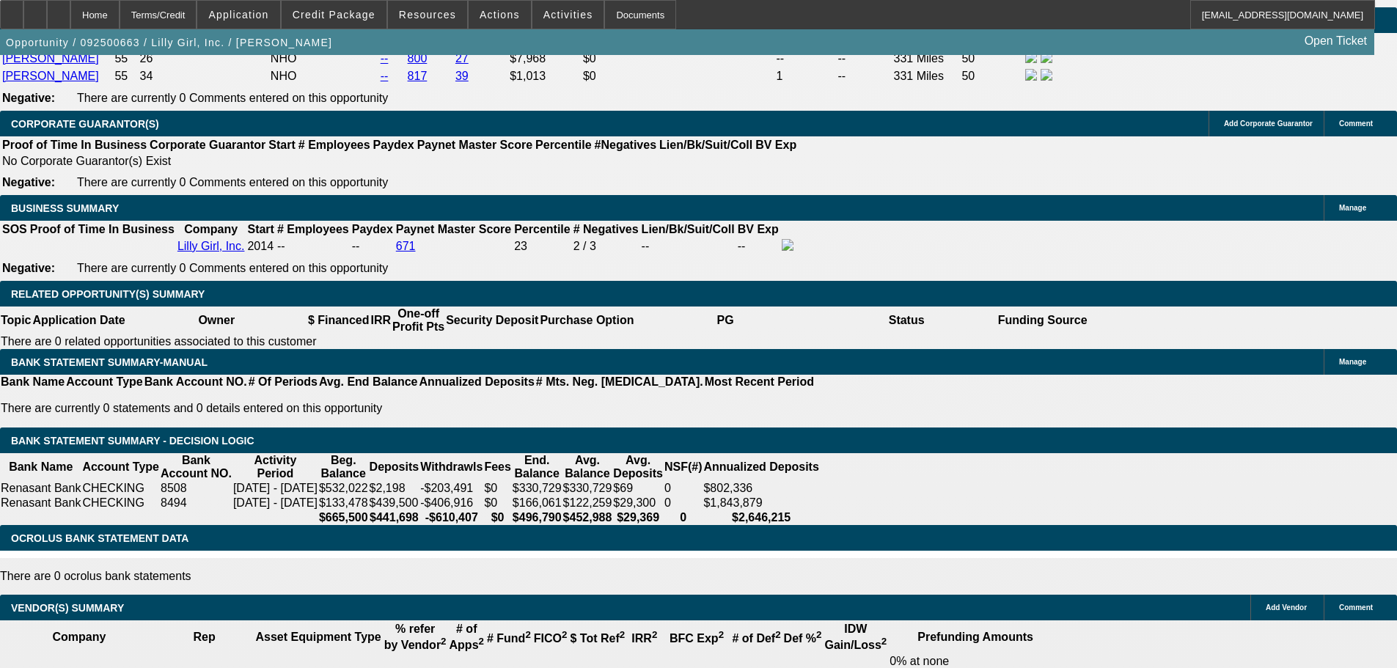
scroll to position [2347, 0]
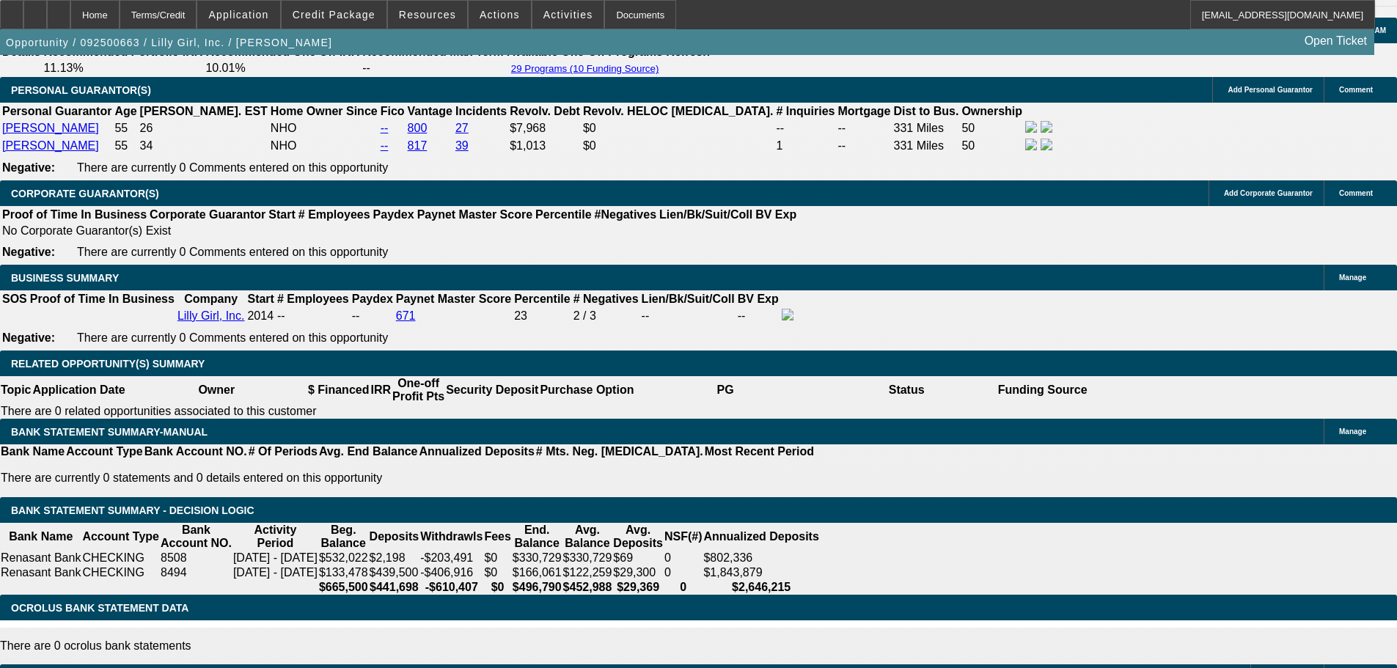
scroll to position [2127, 0]
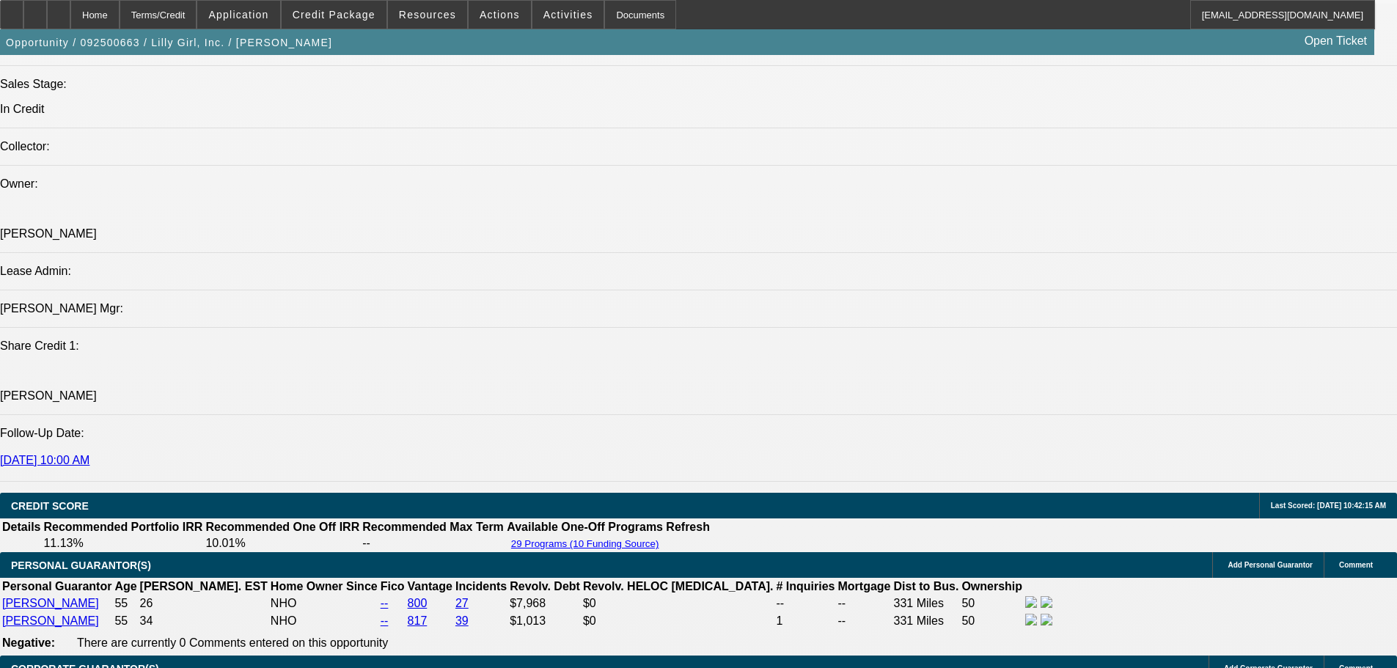
scroll to position [1687, 0]
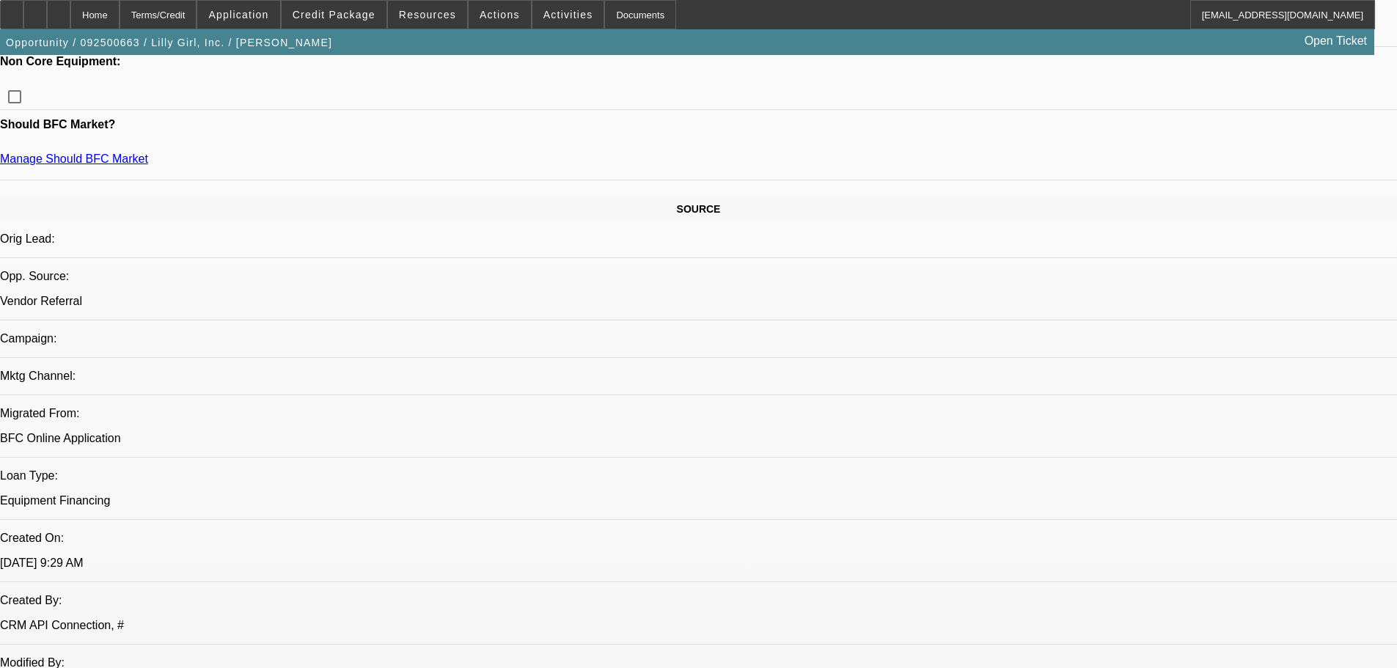
scroll to position [513, 0]
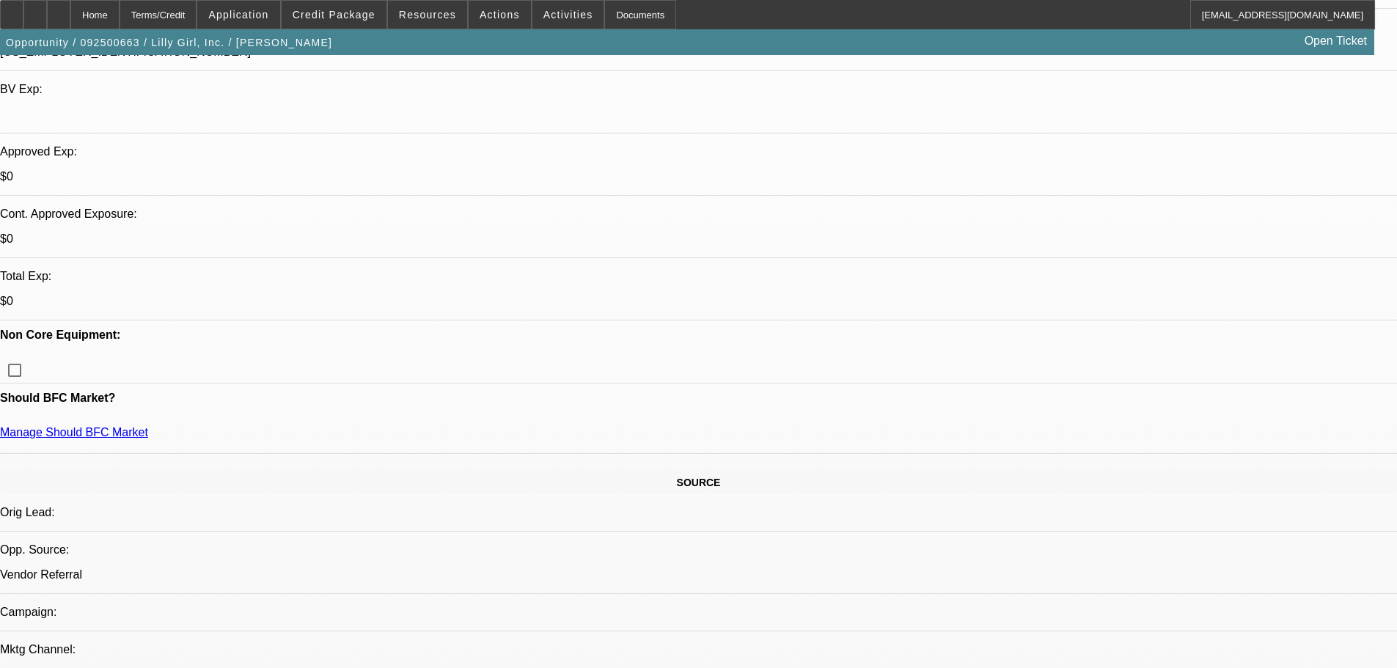
scroll to position [440, 0]
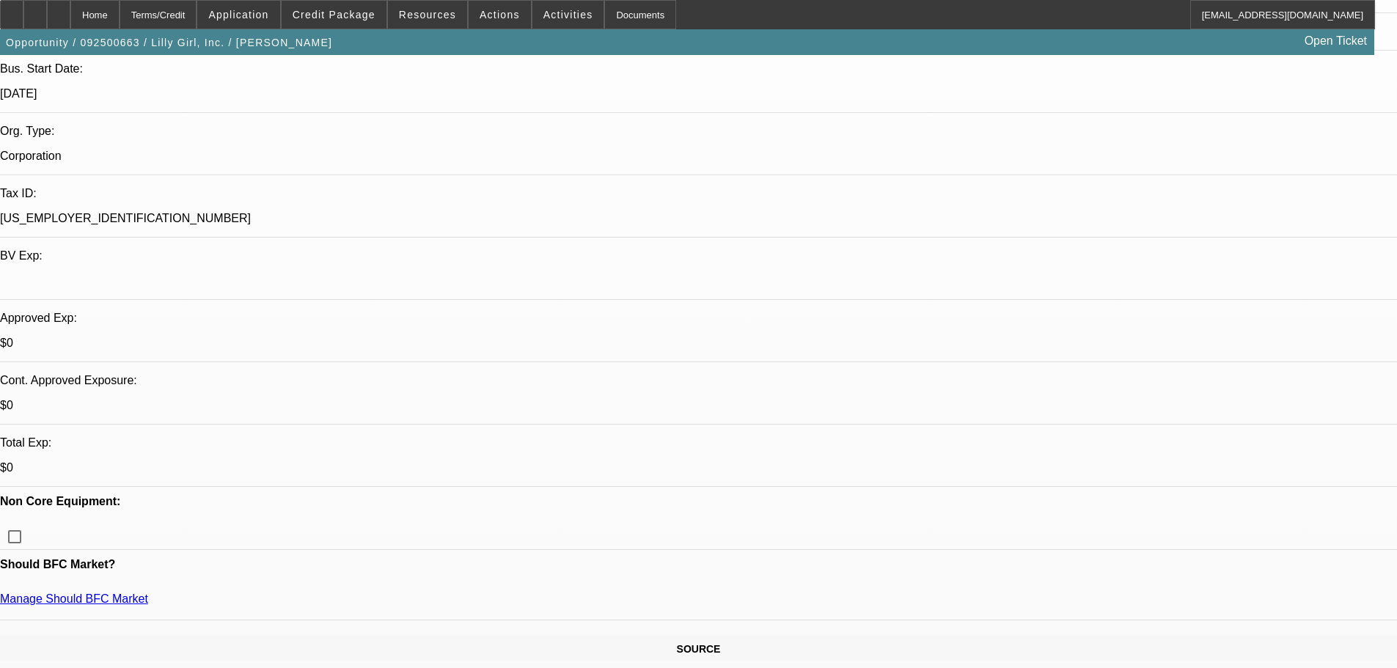
scroll to position [513, 0]
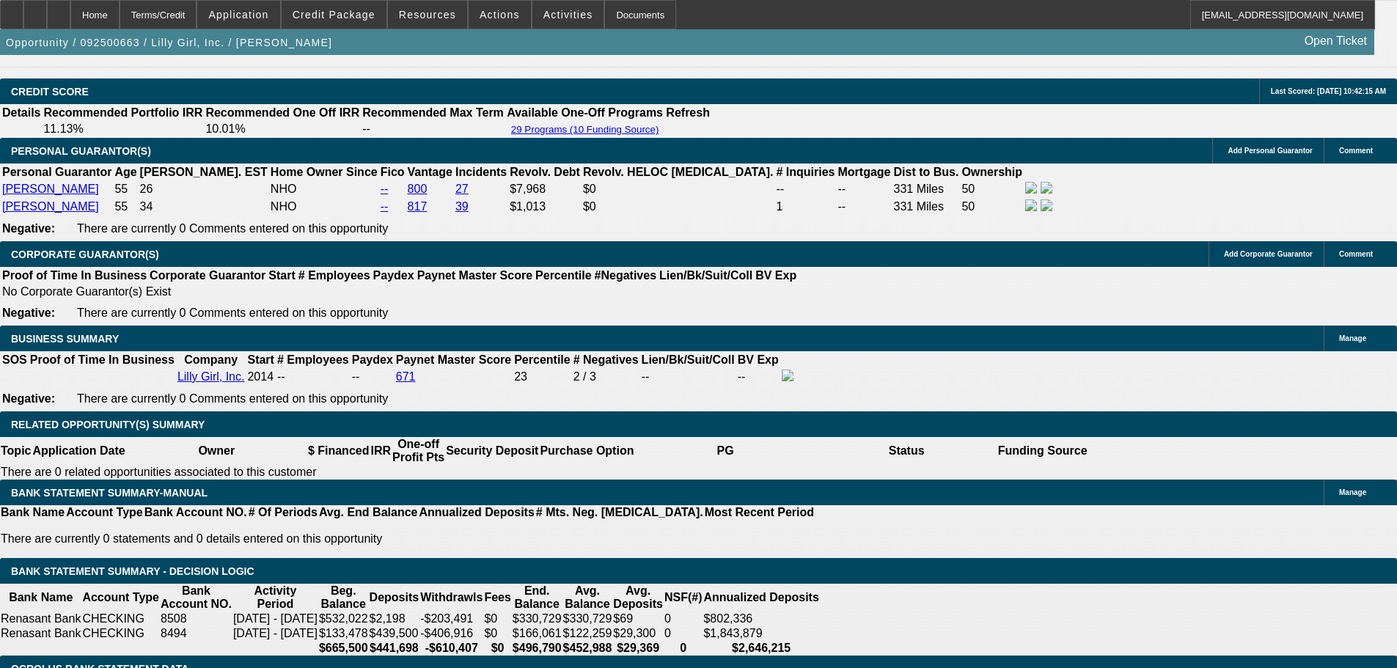
scroll to position [2200, 0]
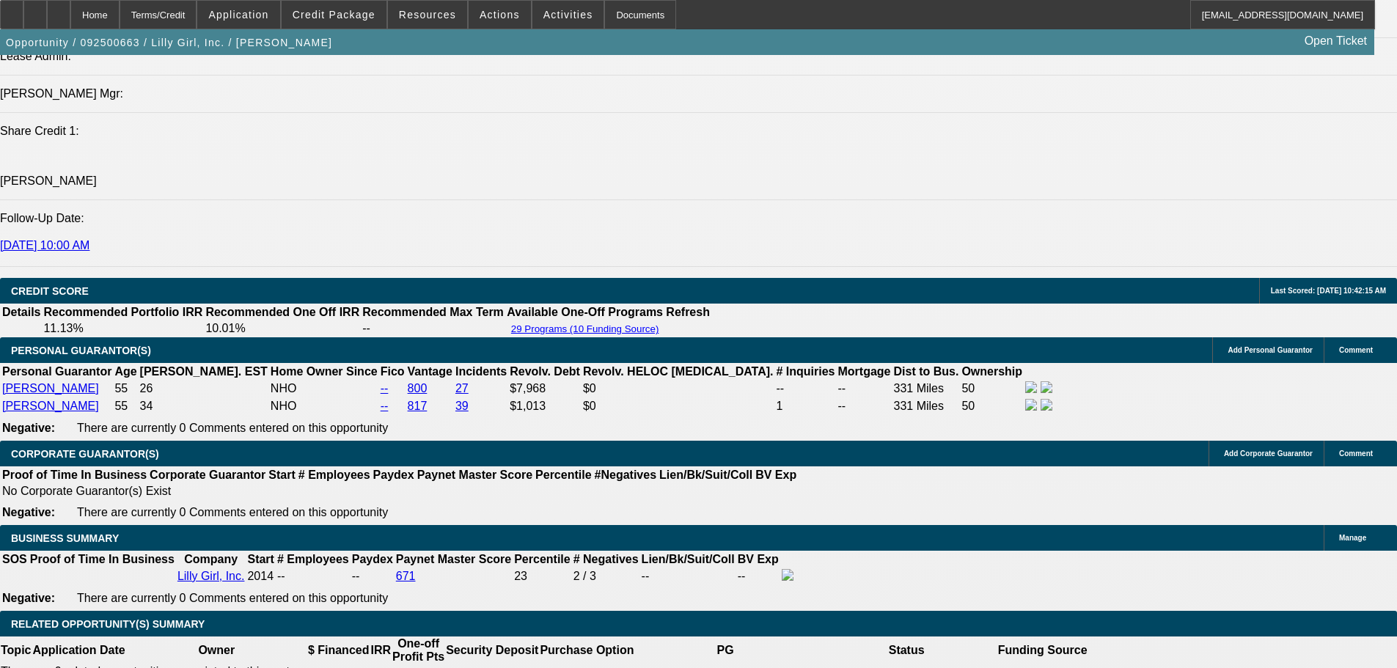
scroll to position [1907, 0]
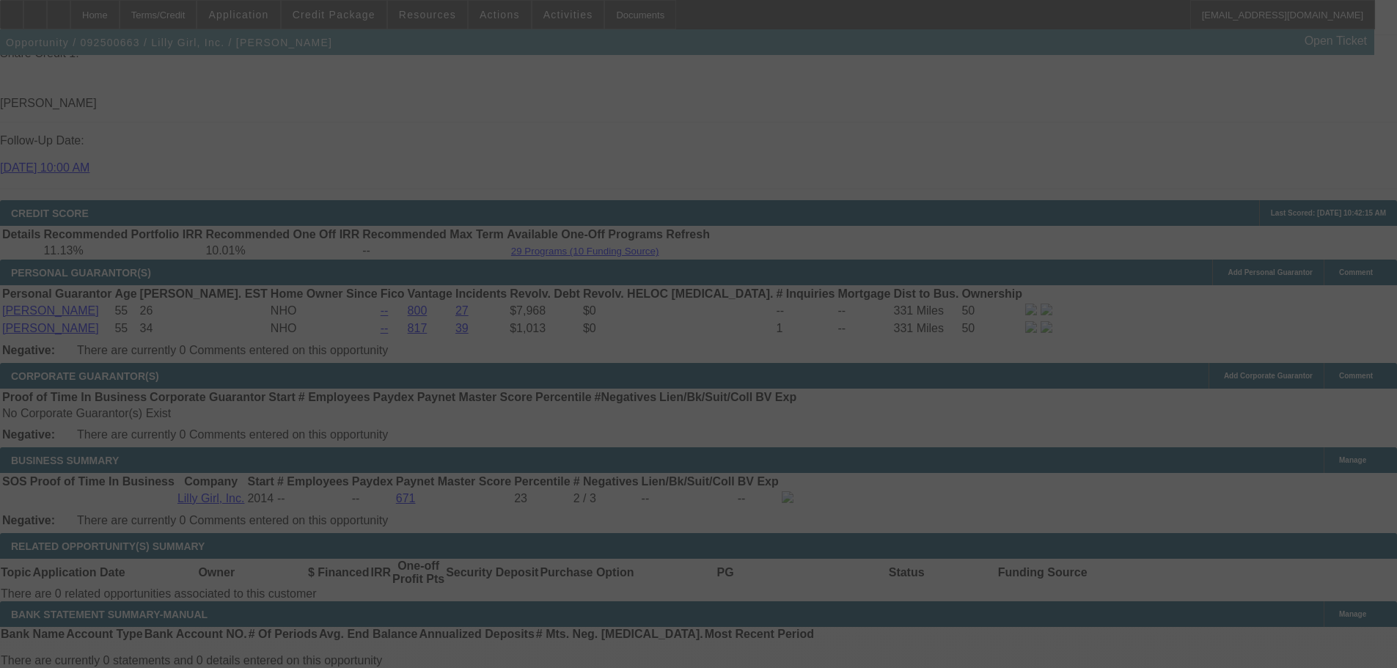
scroll to position [2274, 0]
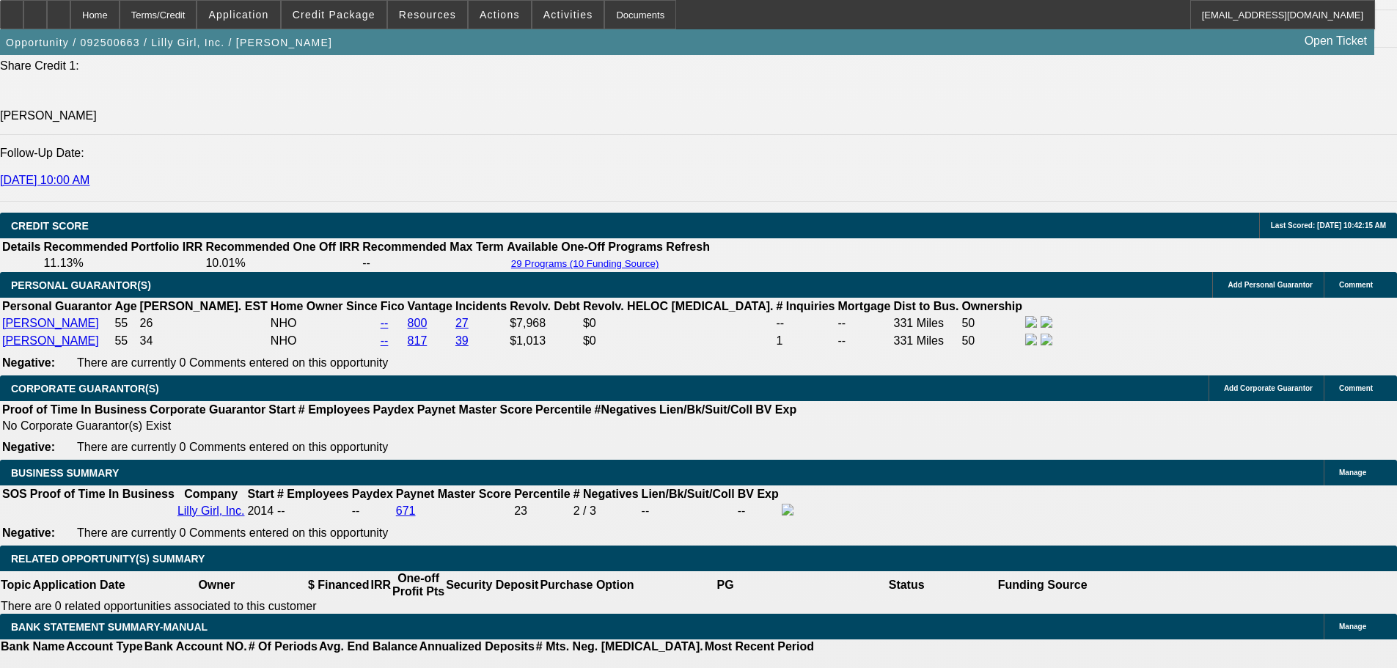
scroll to position [1980, 0]
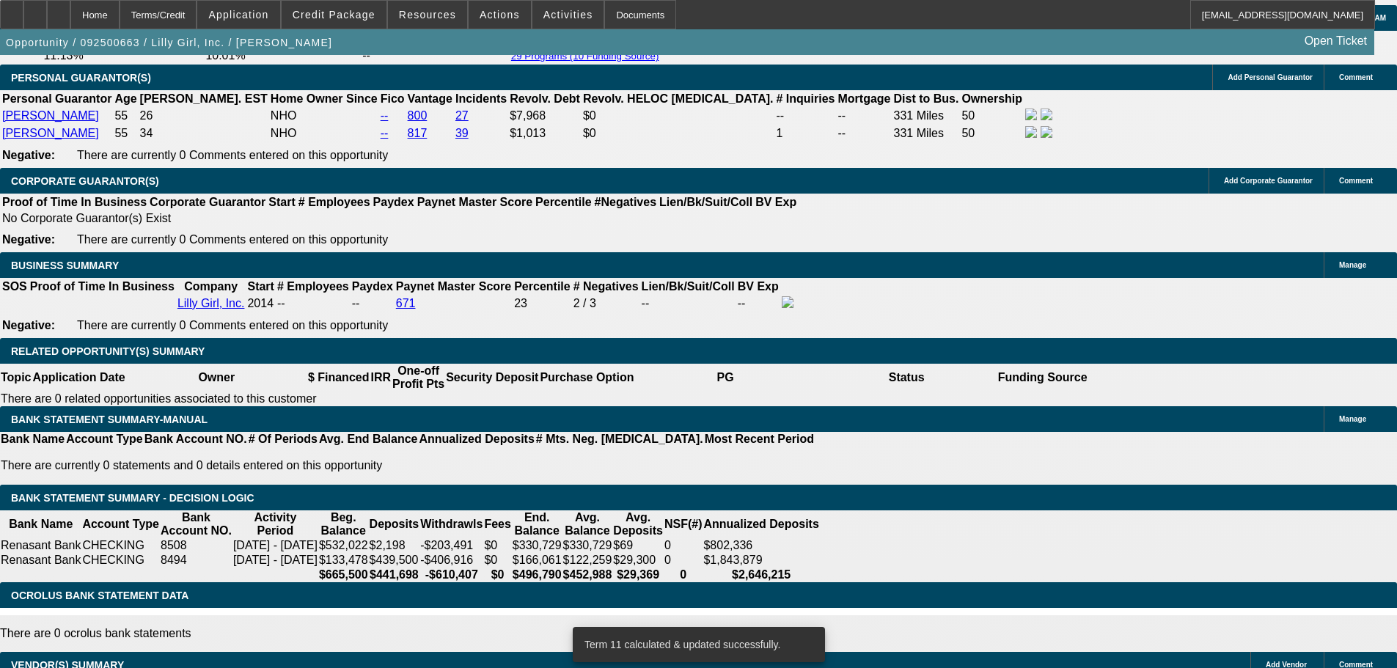
scroll to position [2179, 0]
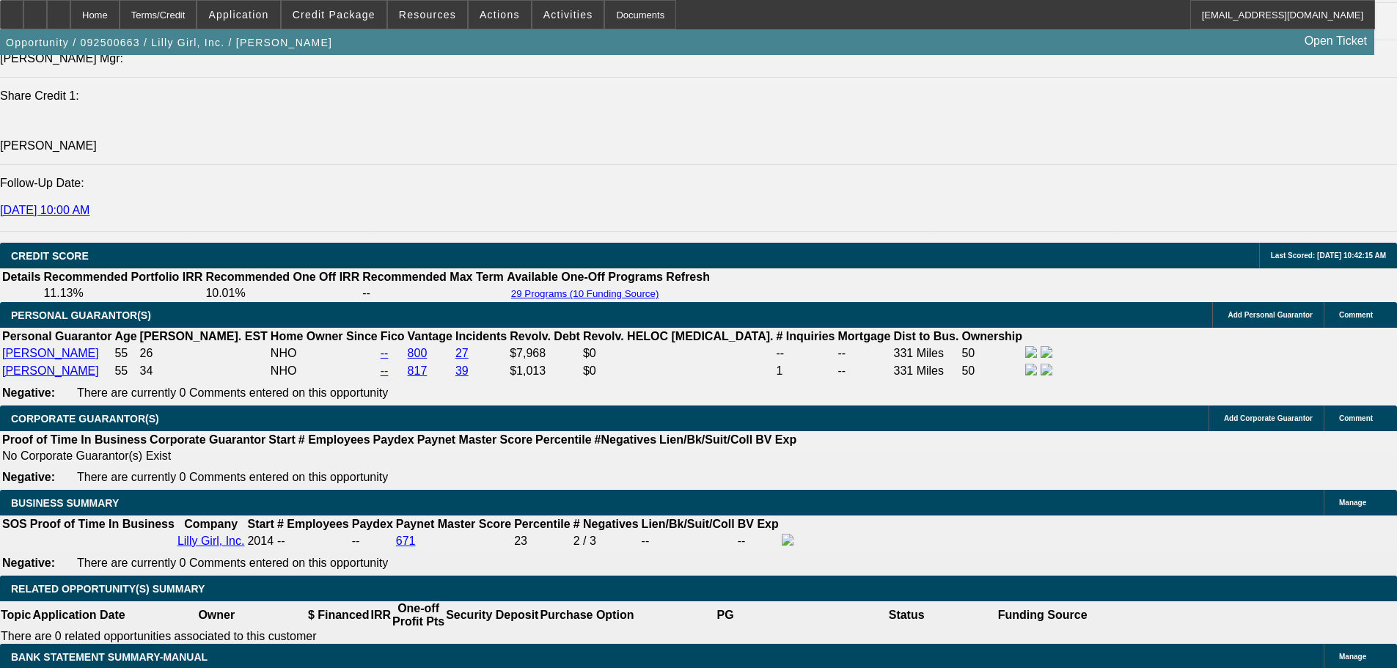
scroll to position [1959, 0]
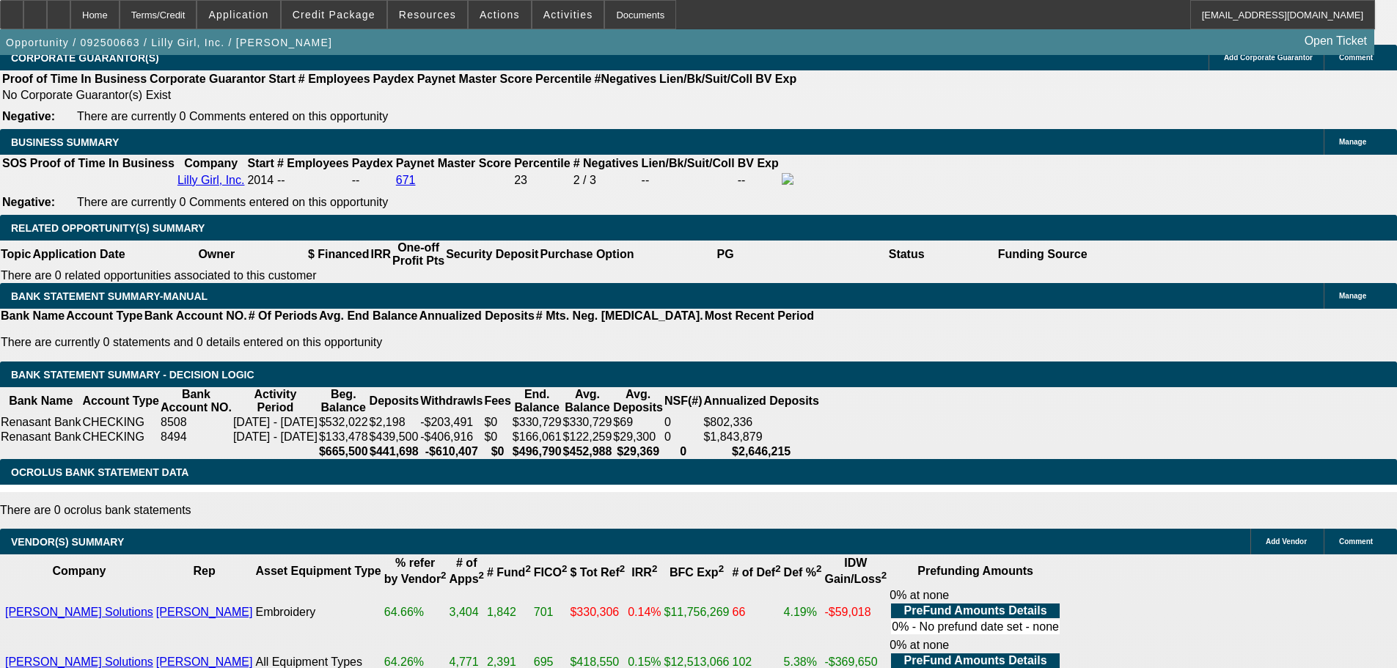
scroll to position [2473, 0]
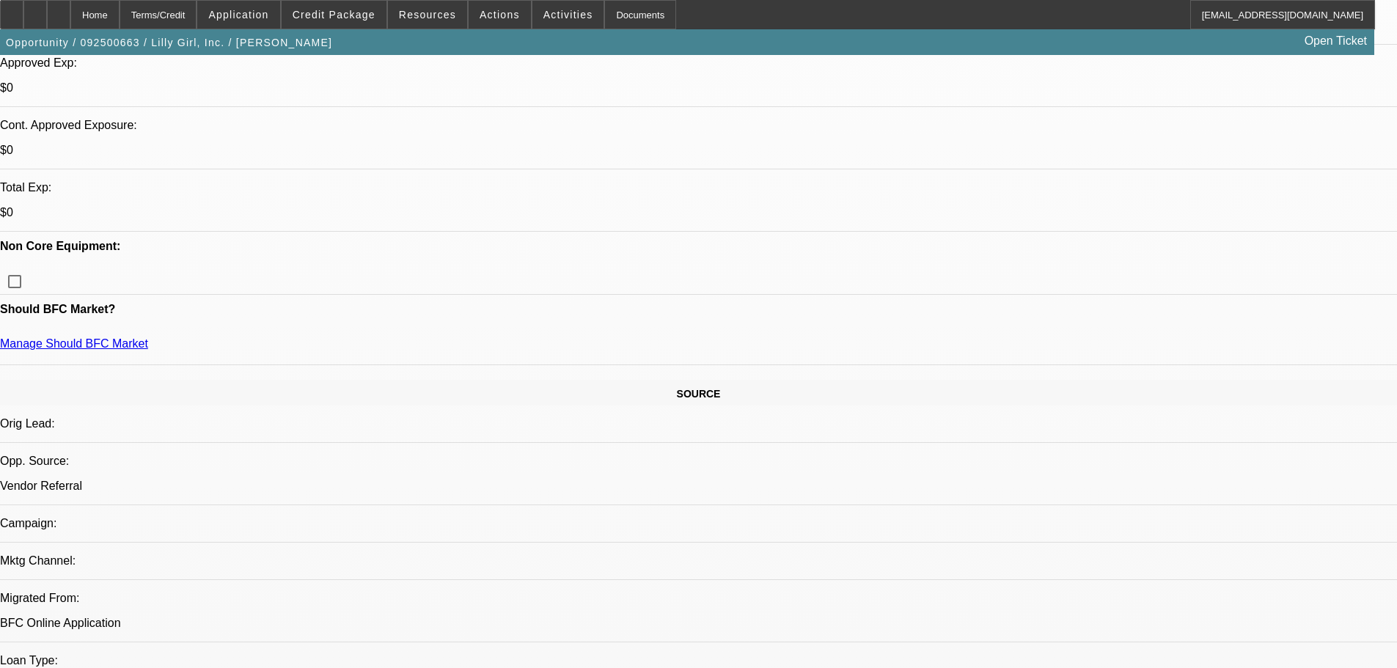
scroll to position [513, 0]
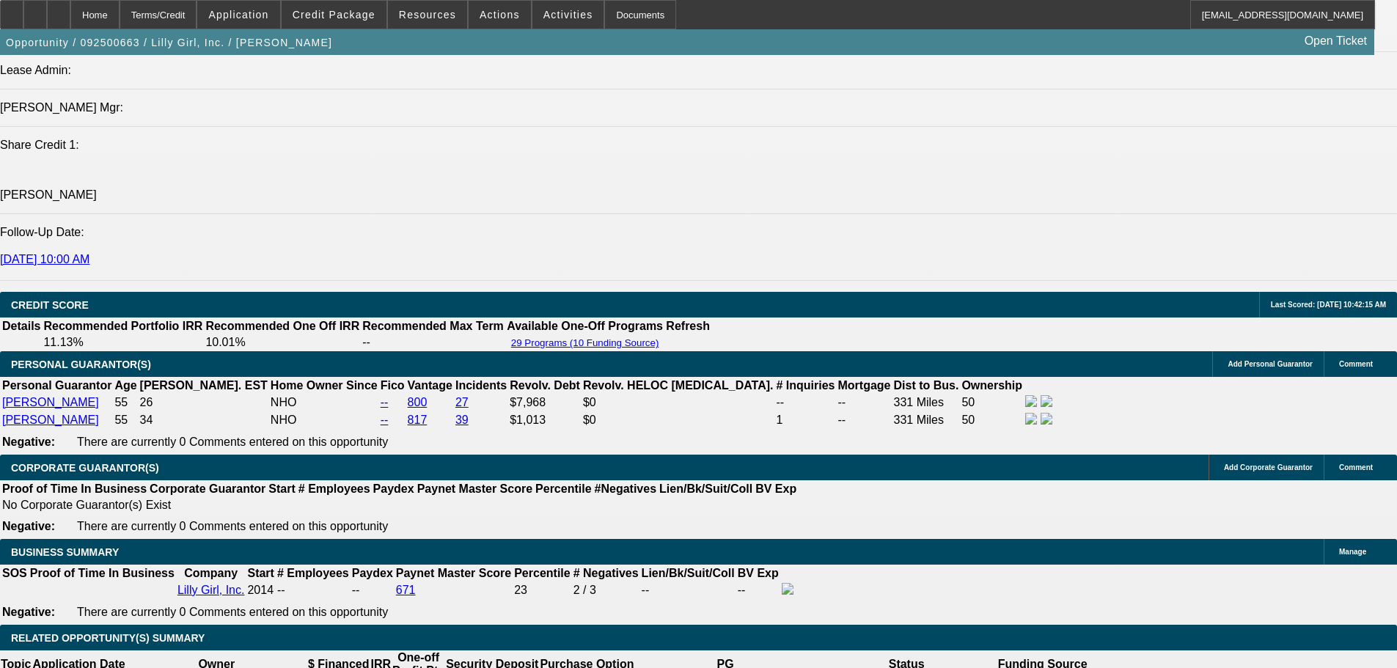
scroll to position [1907, 0]
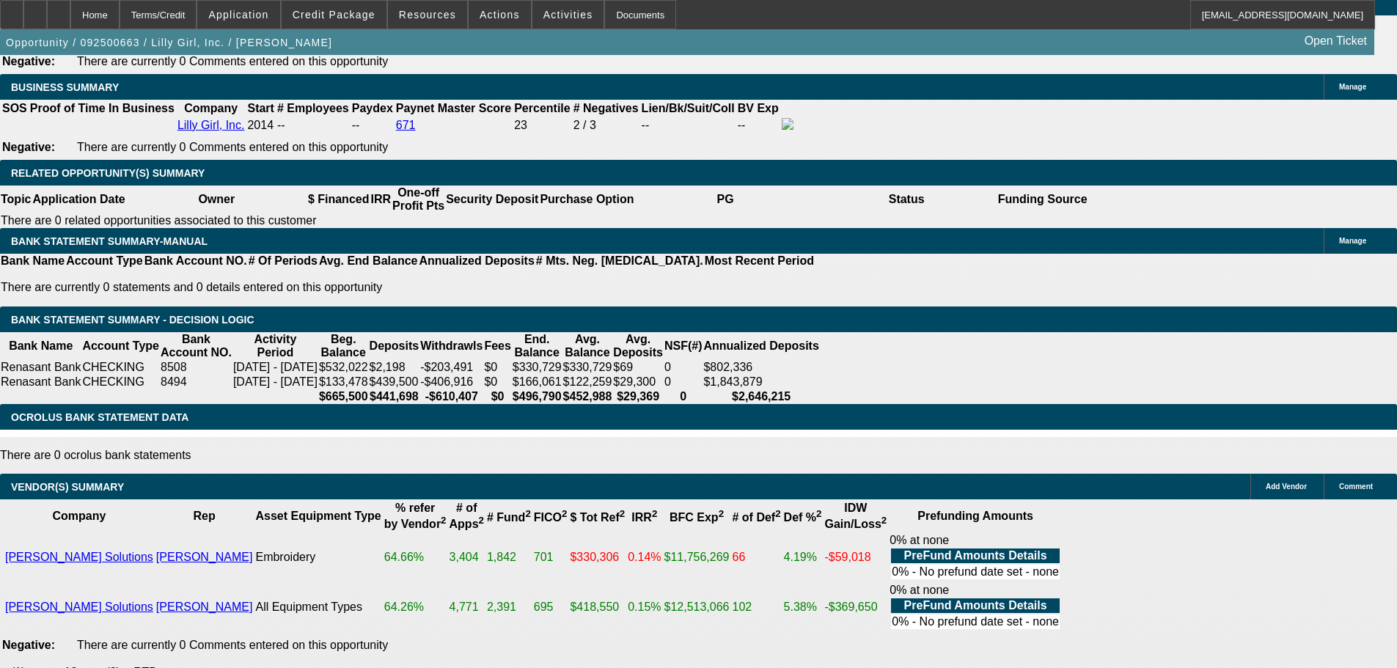
scroll to position [2599, 0]
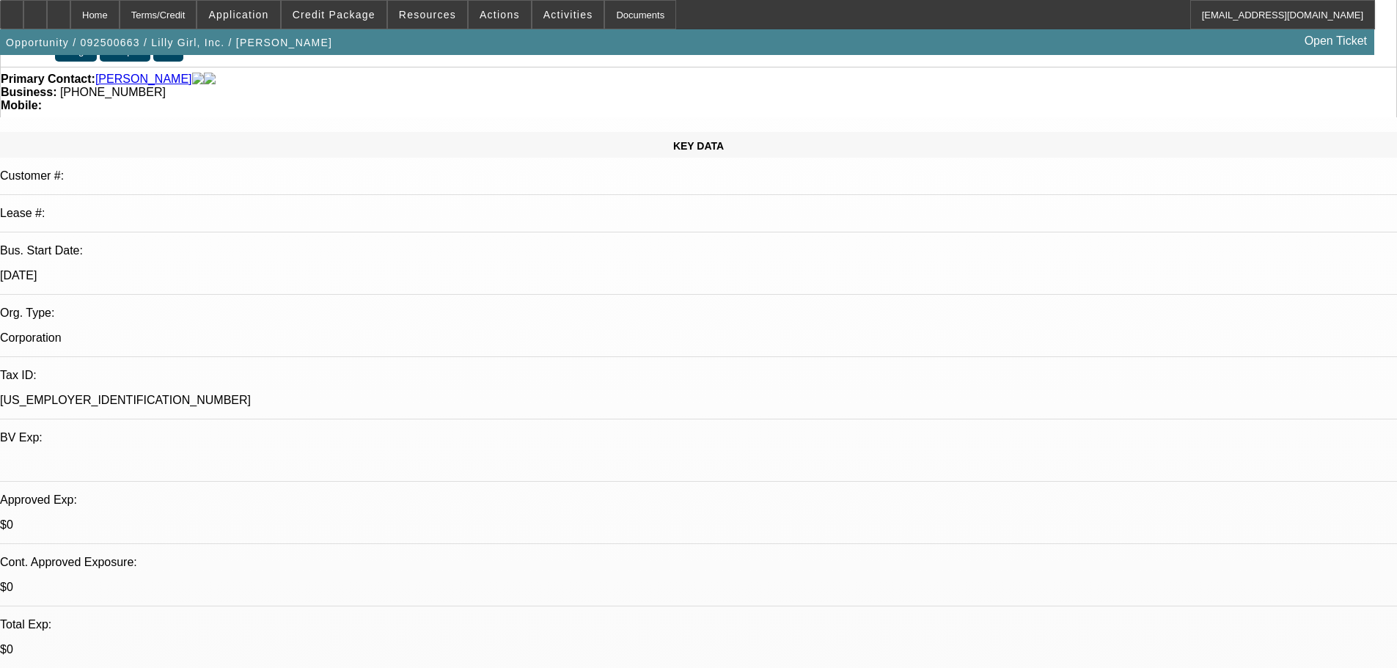
scroll to position [293, 0]
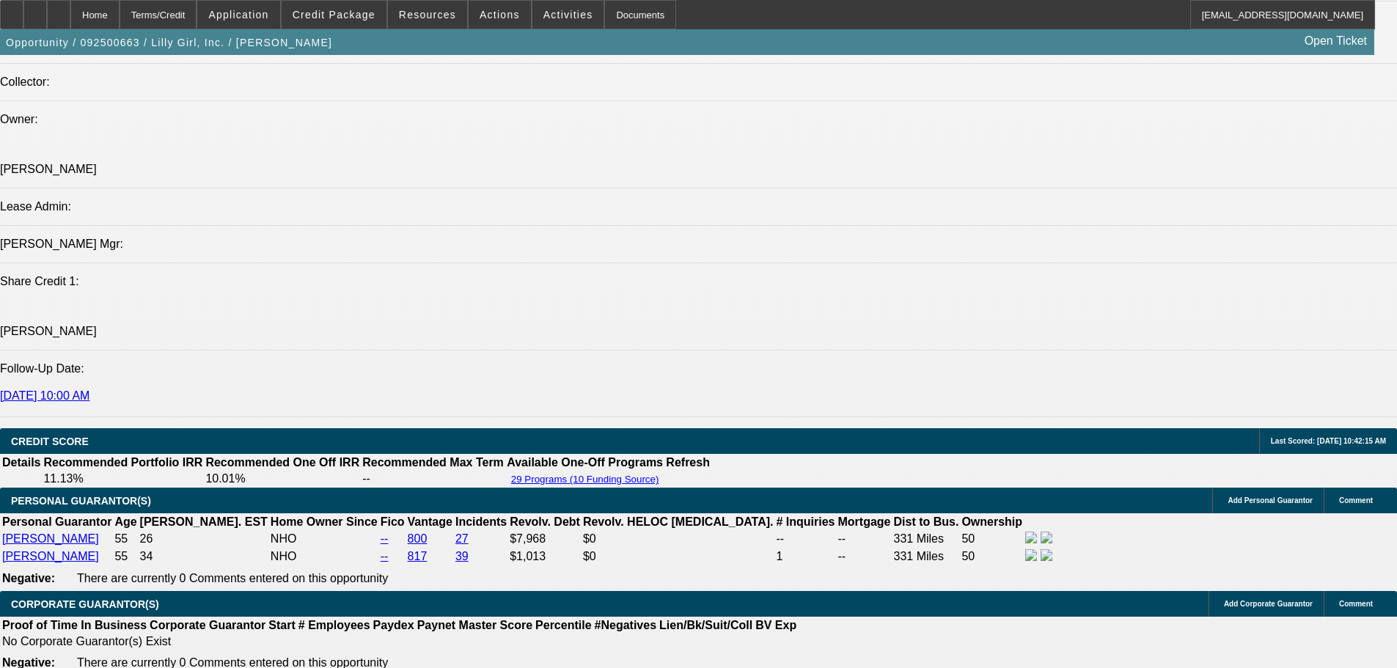
scroll to position [1907, 0]
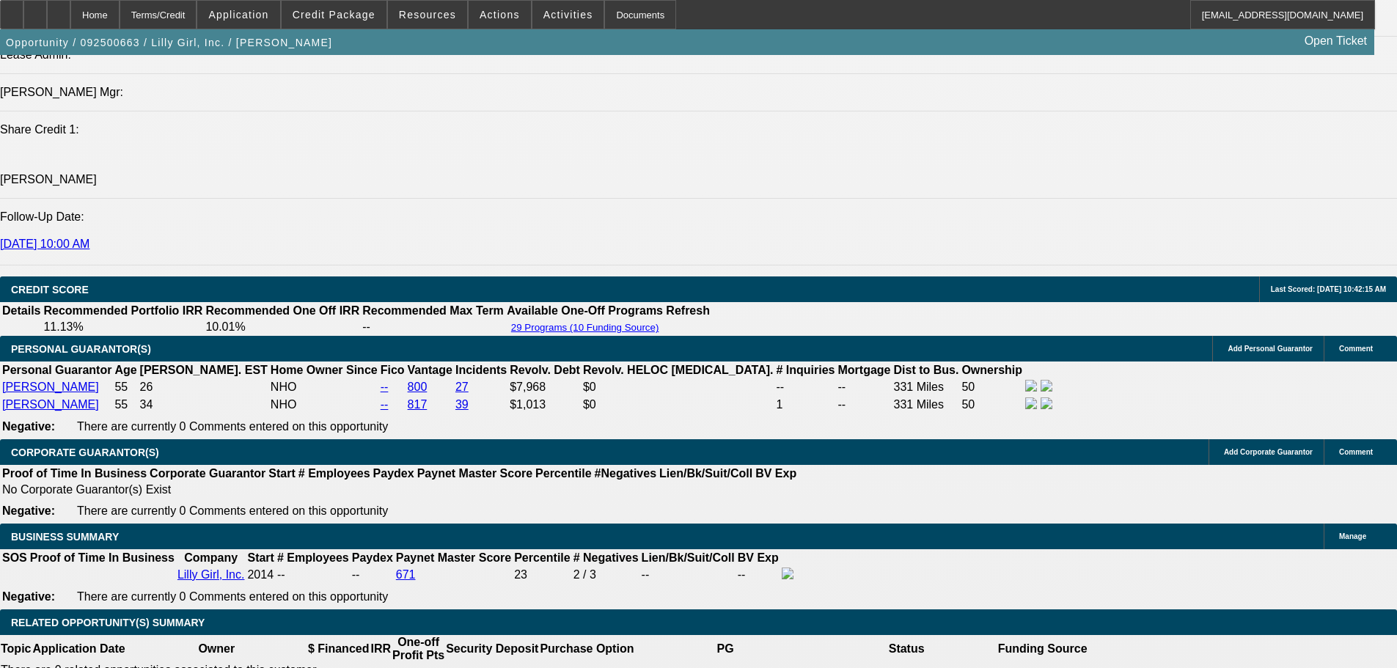
scroll to position [1907, 0]
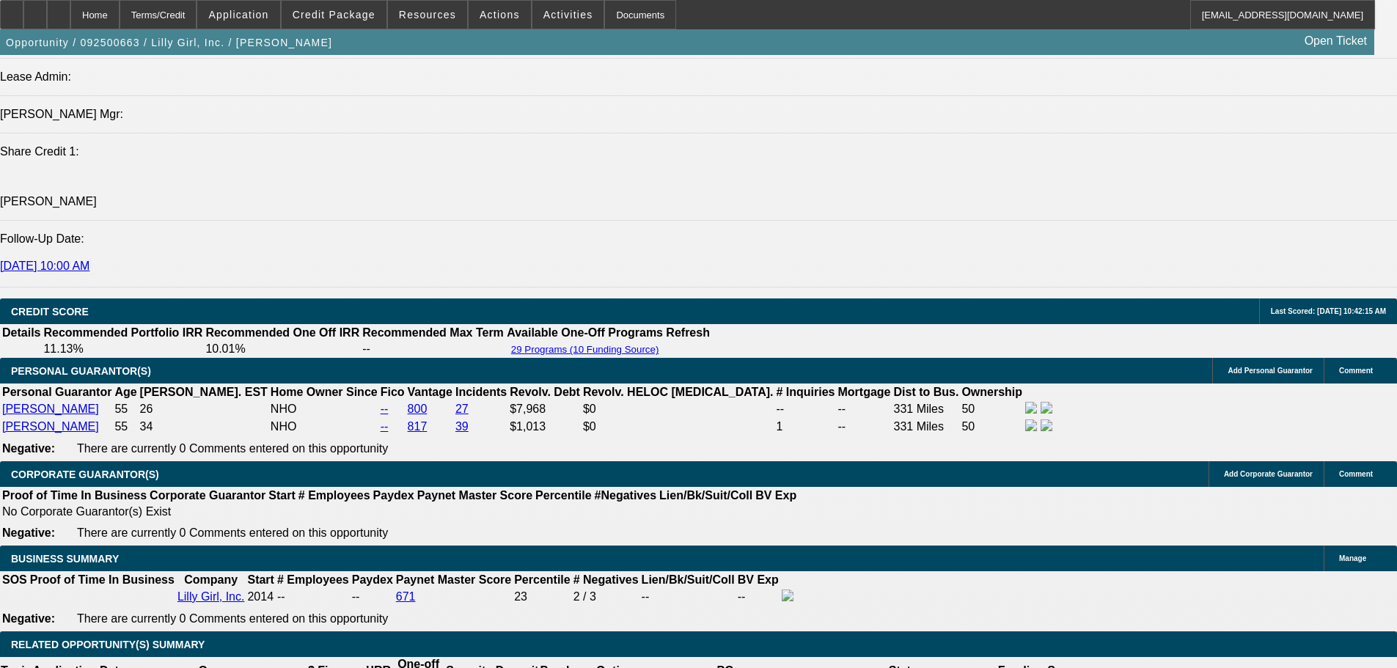
drag, startPoint x: 582, startPoint y: 607, endPoint x: 645, endPoint y: 606, distance: 63.1
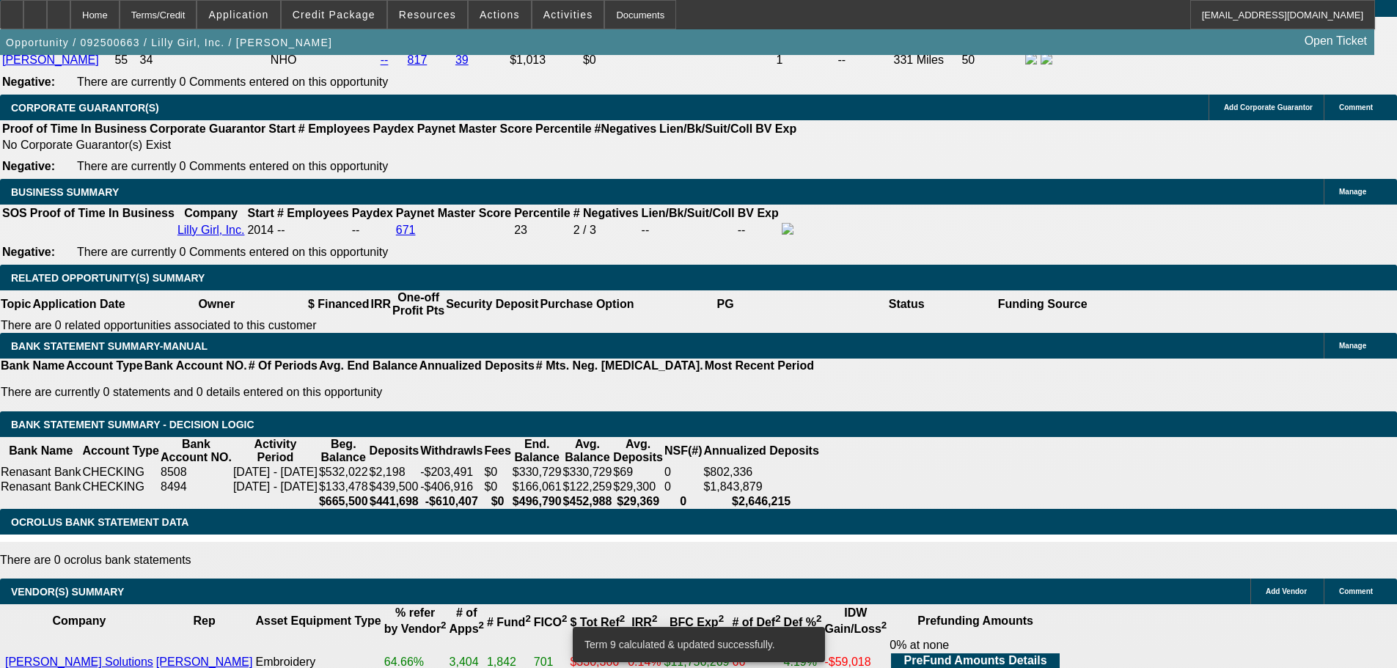
scroll to position [2567, 0]
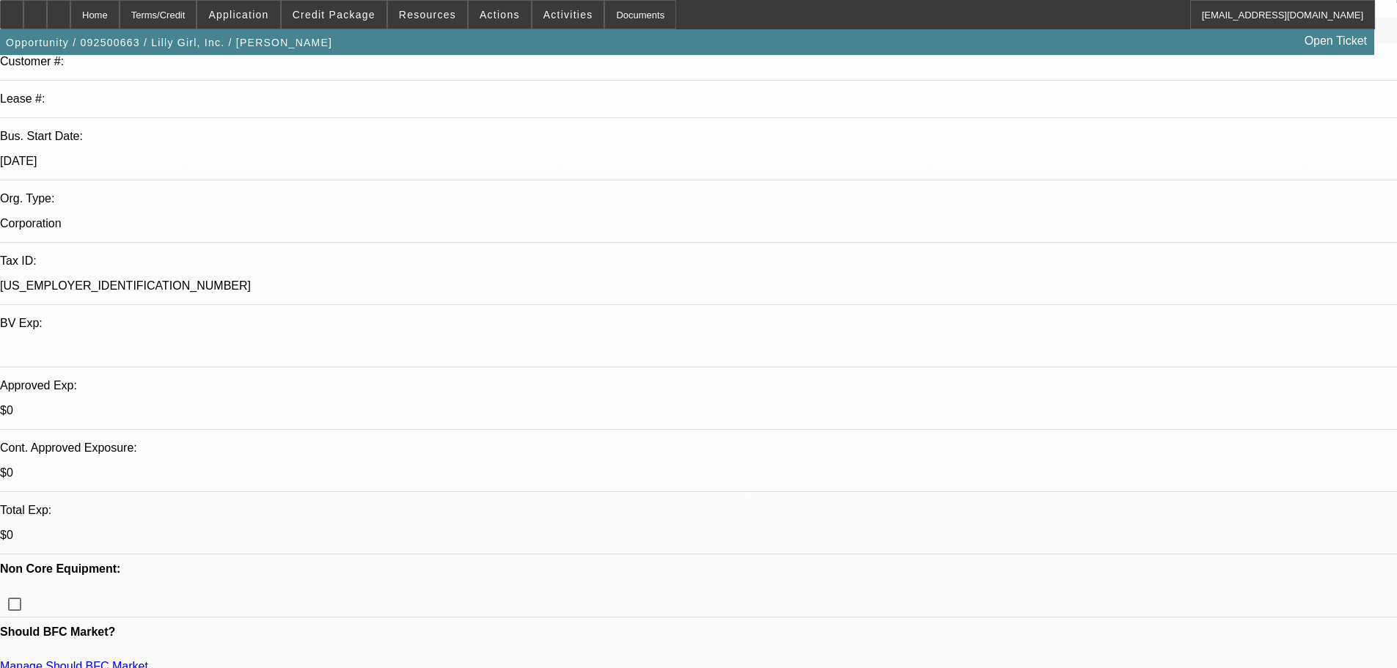
scroll to position [513, 0]
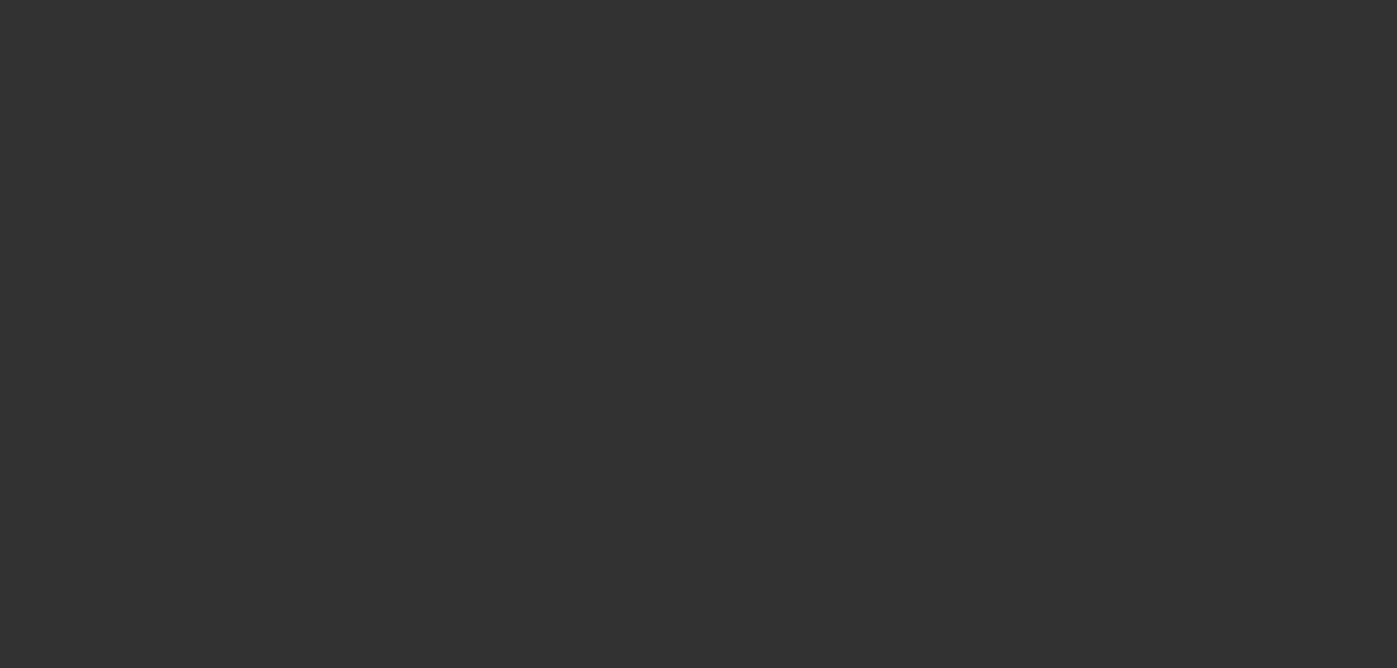
scroll to position [0, 0]
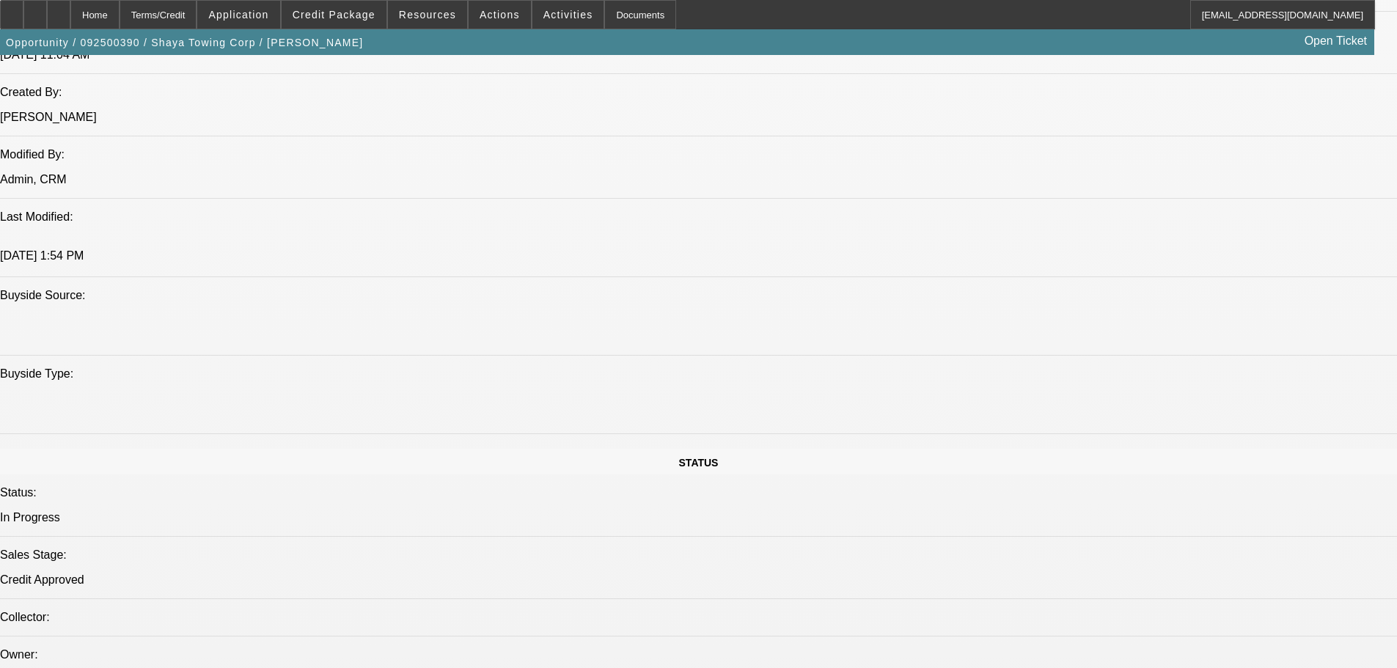
select select "0"
select select "2"
select select "0.1"
select select "4"
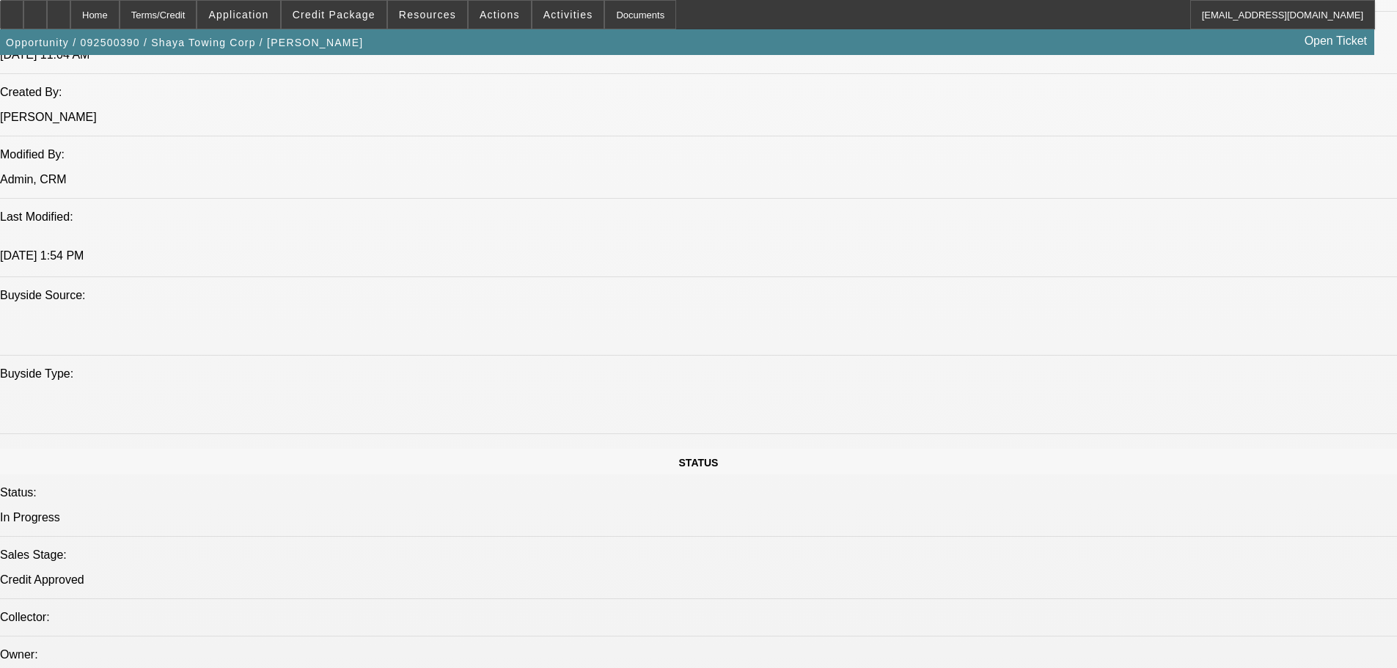
select select "0"
select select "0.1"
select select "4"
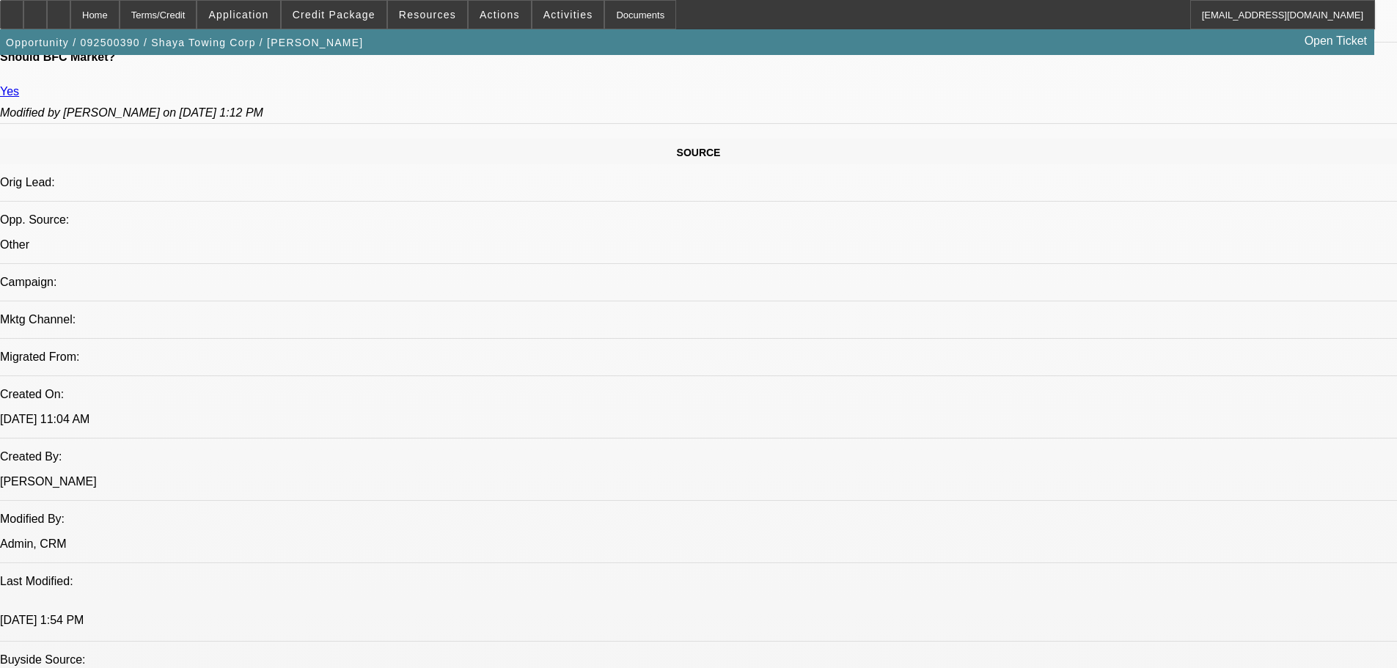
scroll to position [530, 0]
